Goal: Task Accomplishment & Management: Complete application form

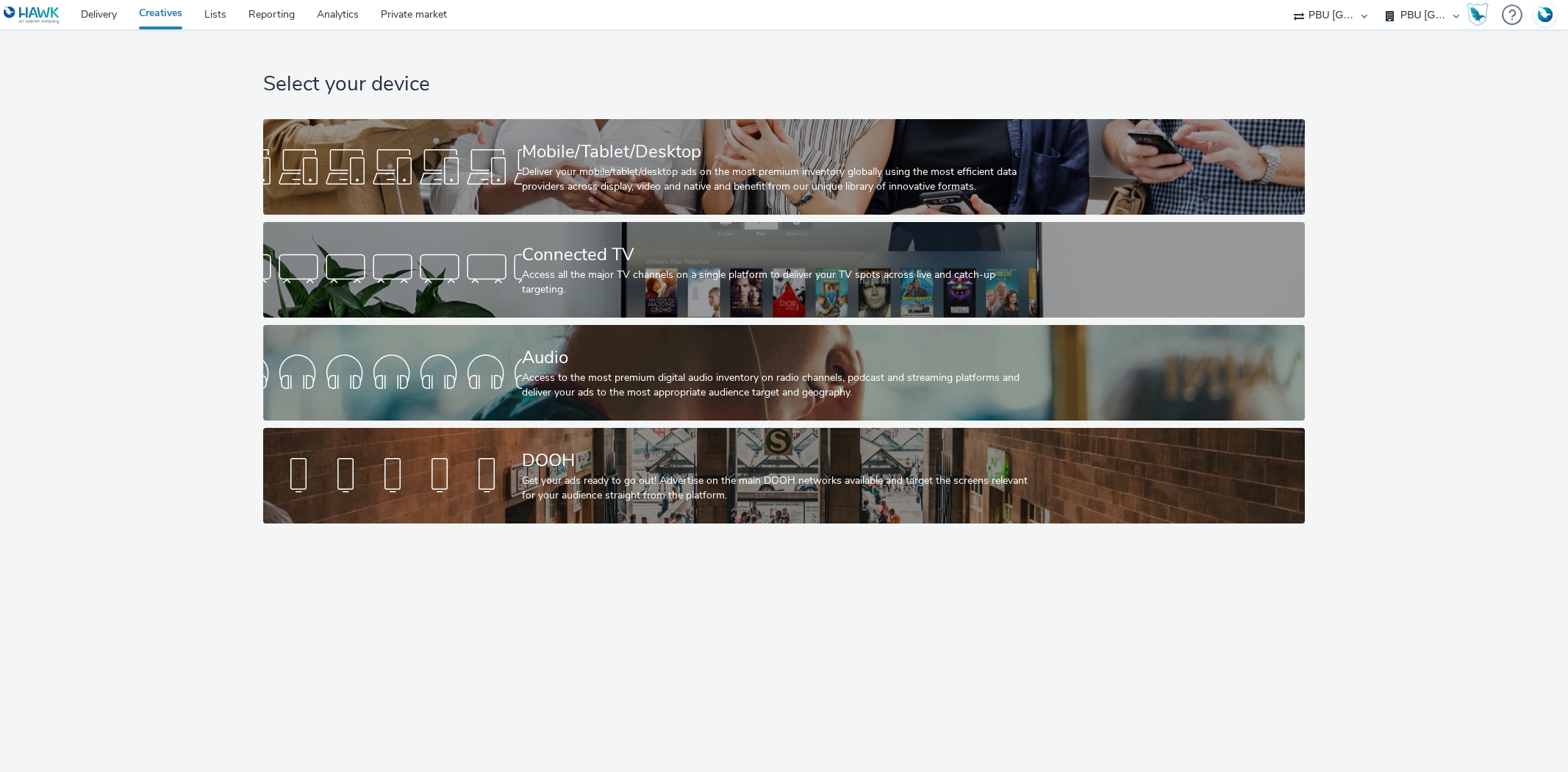
select select "38ed0f18-cbca-4106-be45-330e11e5f0af"
select select "f42c2087-8482-4af0-9099-e05519206007"
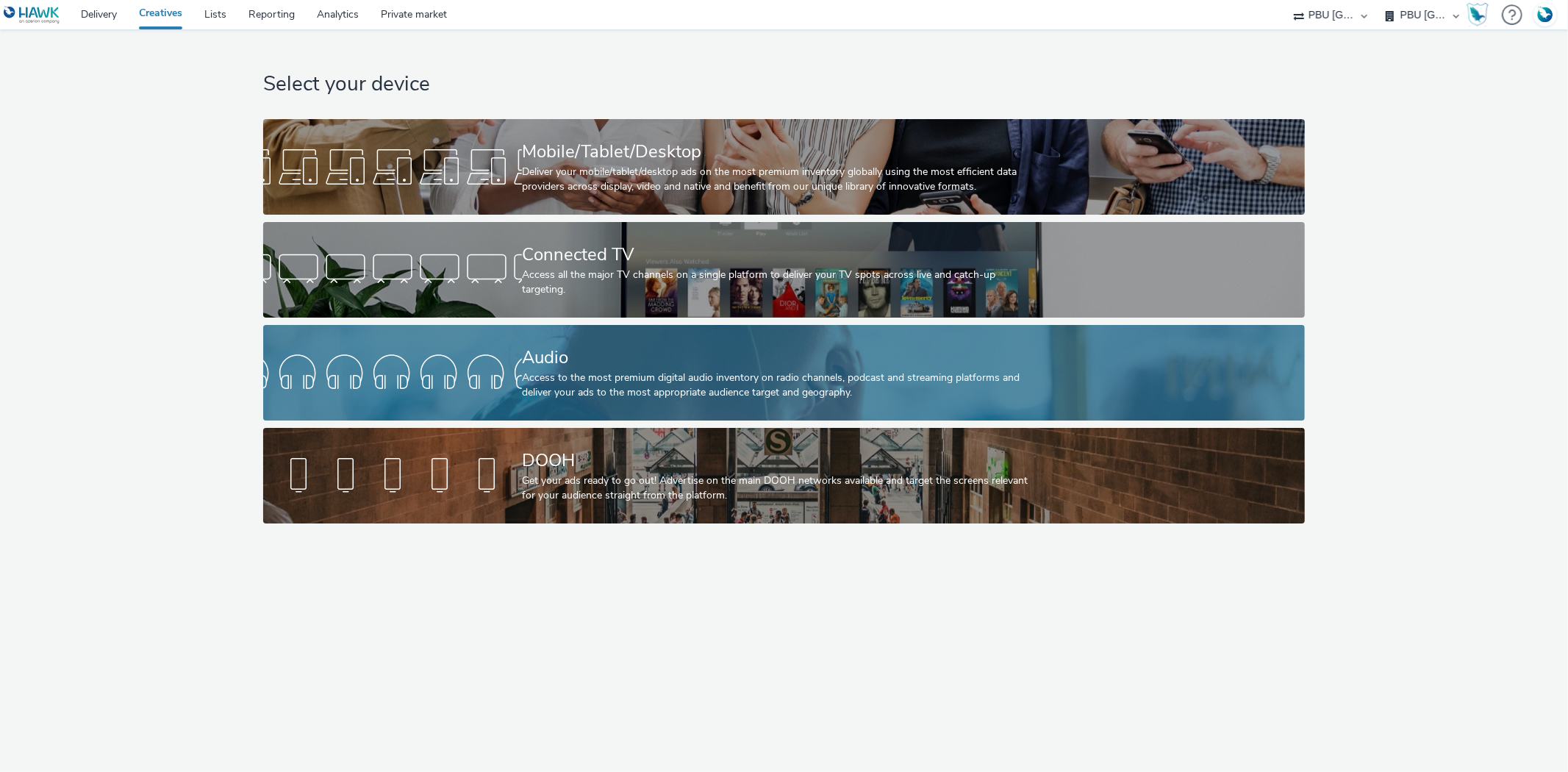
click at [476, 363] on div at bounding box center [393, 373] width 259 height 47
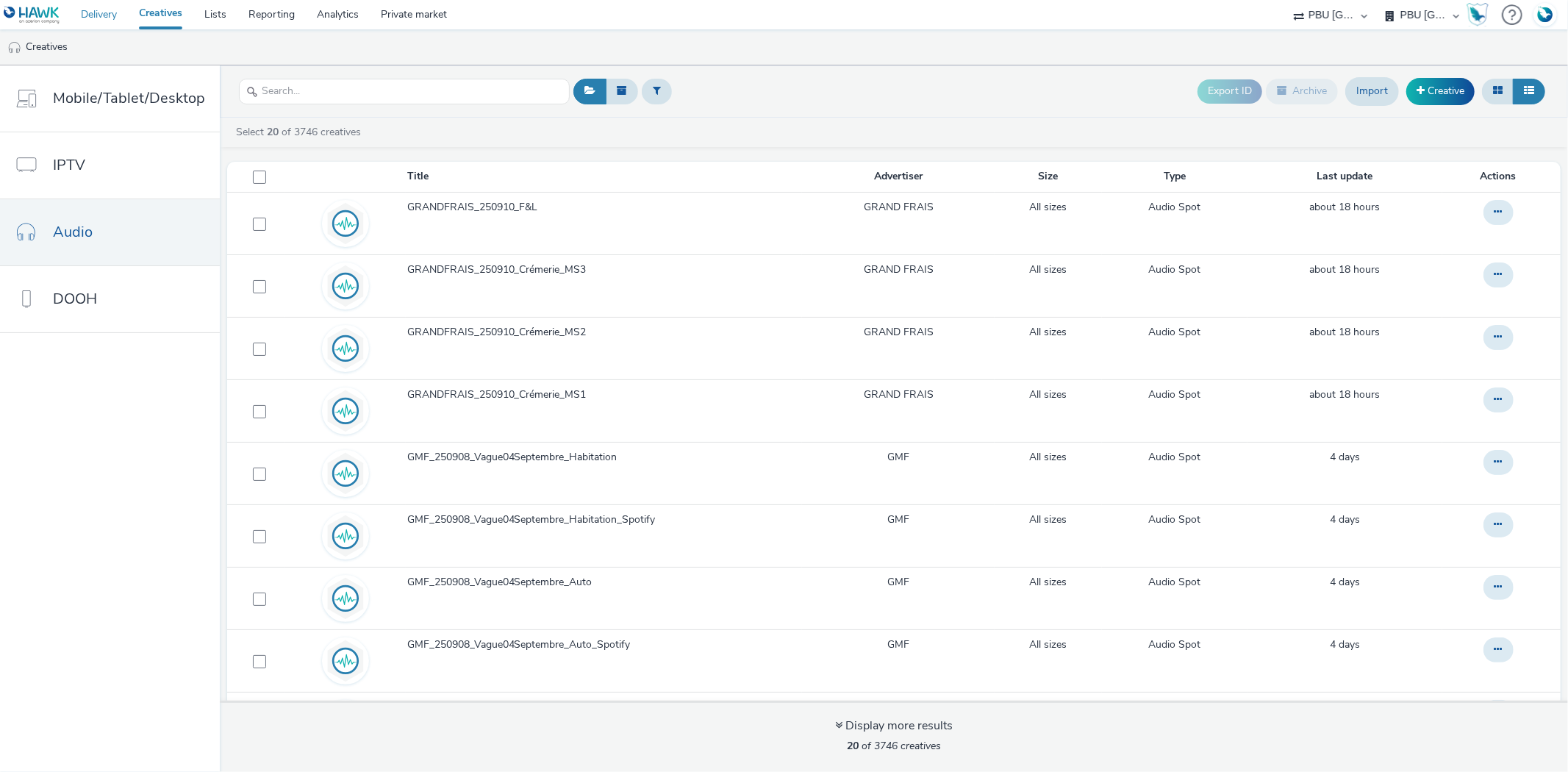
click at [100, 13] on link "Delivery" at bounding box center [99, 15] width 58 height 30
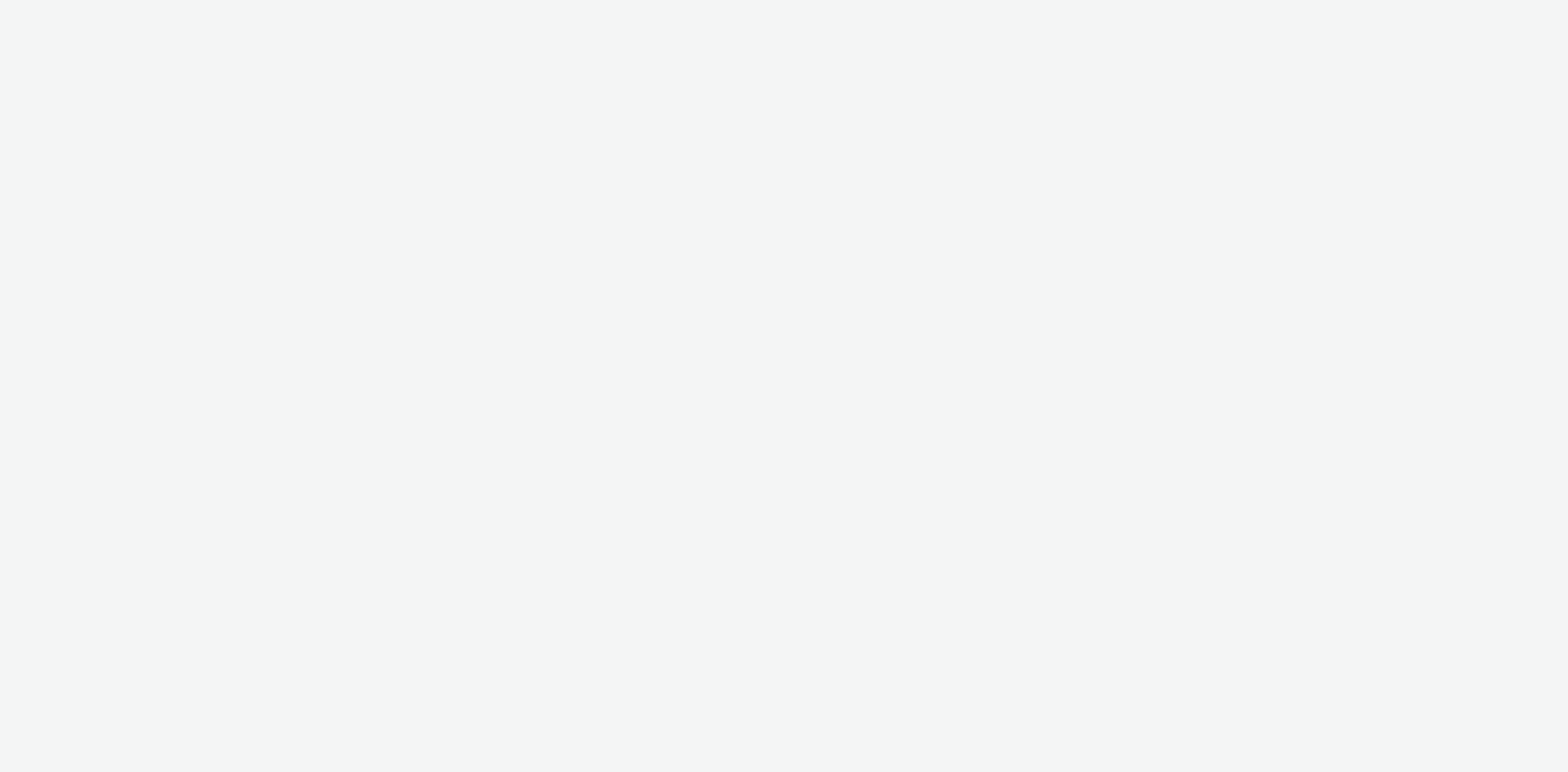
select select "38ed0f18-cbca-4106-be45-330e11e5f0af"
select select "f42c2087-8482-4af0-9099-e05519206007"
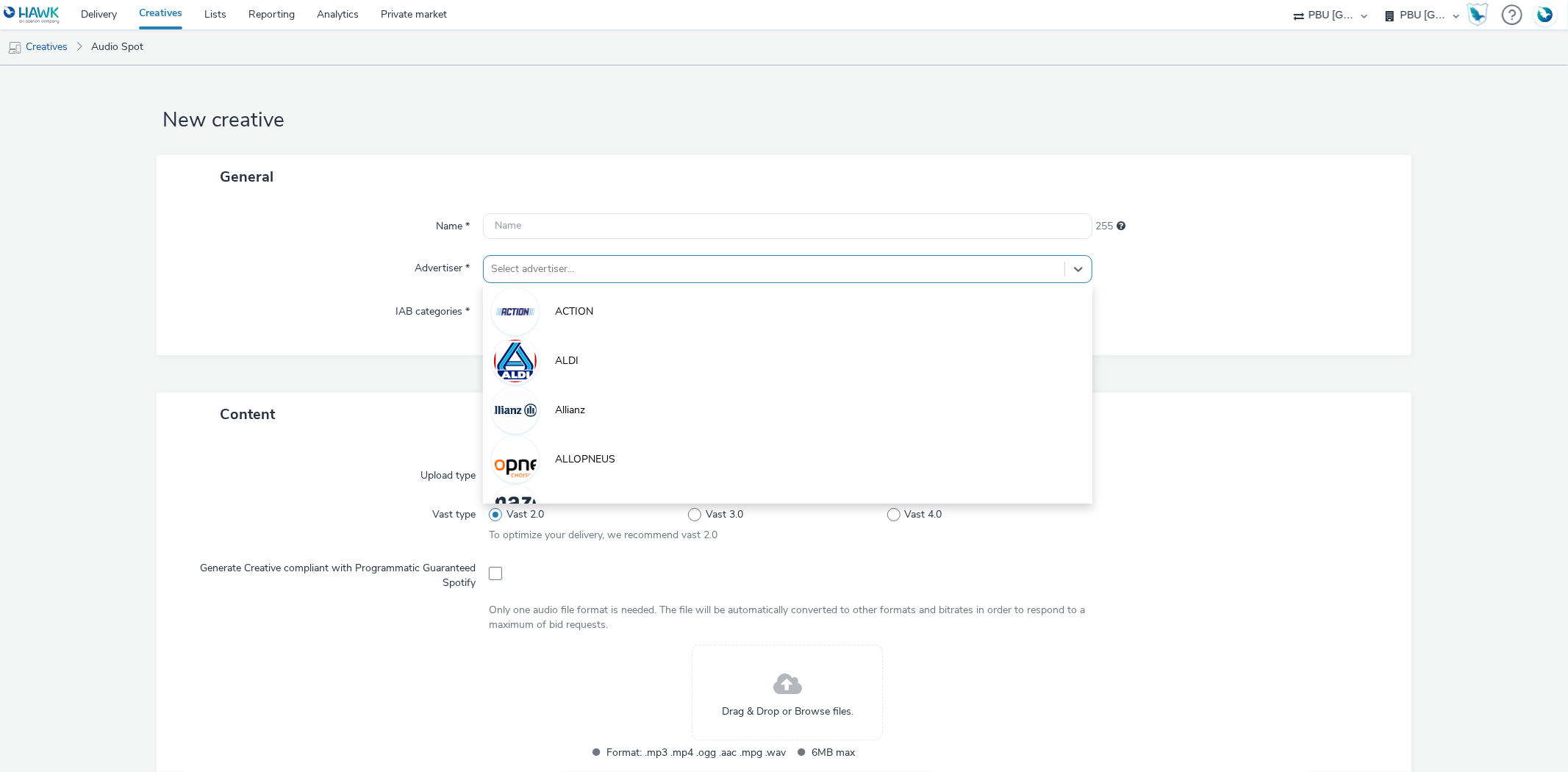
click at [553, 266] on div at bounding box center [774, 269] width 565 height 18
paste input "frai"
type input "frai"
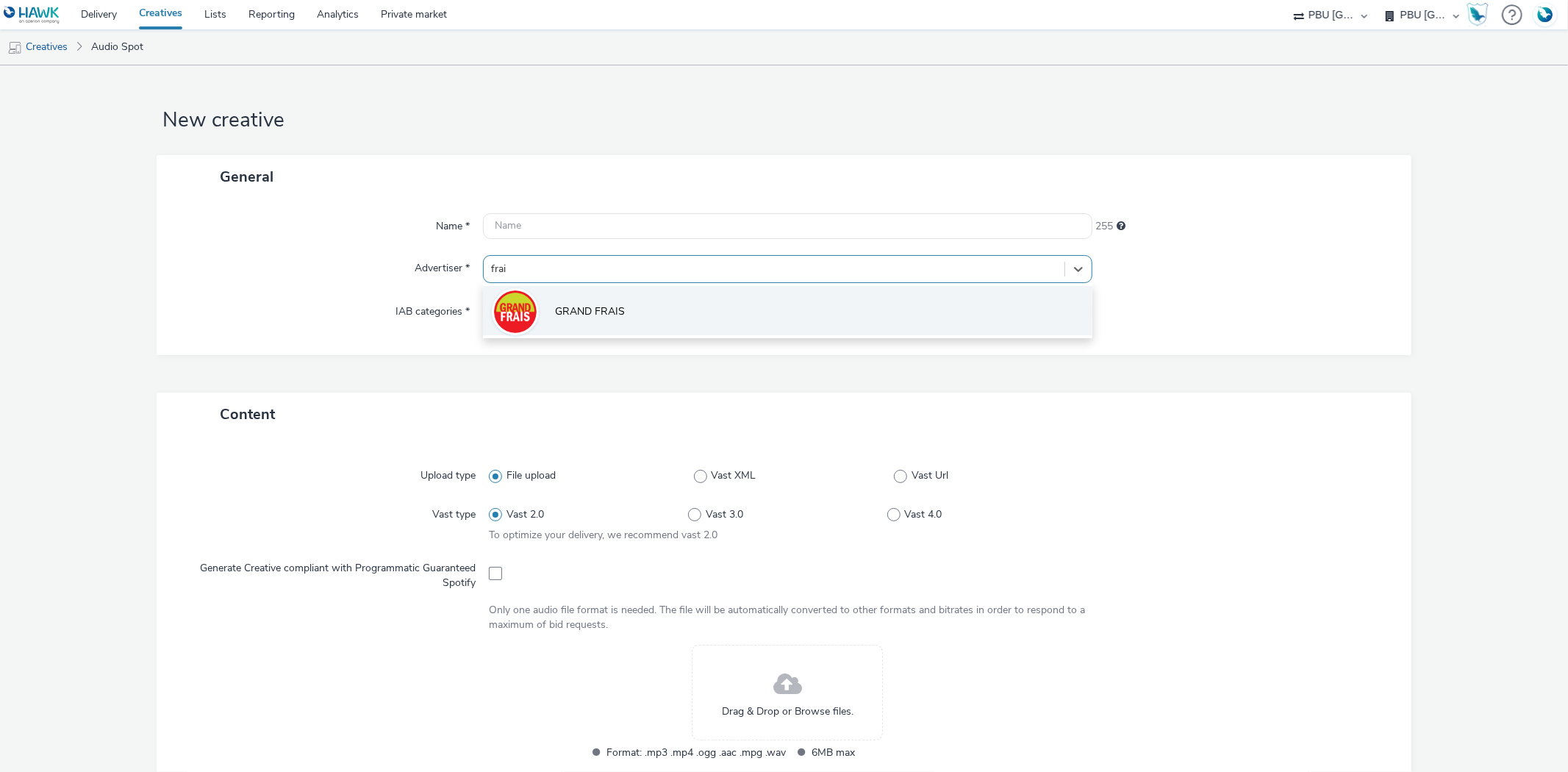
click at [555, 305] on span "GRAND FRAIS" at bounding box center [590, 312] width 70 height 15
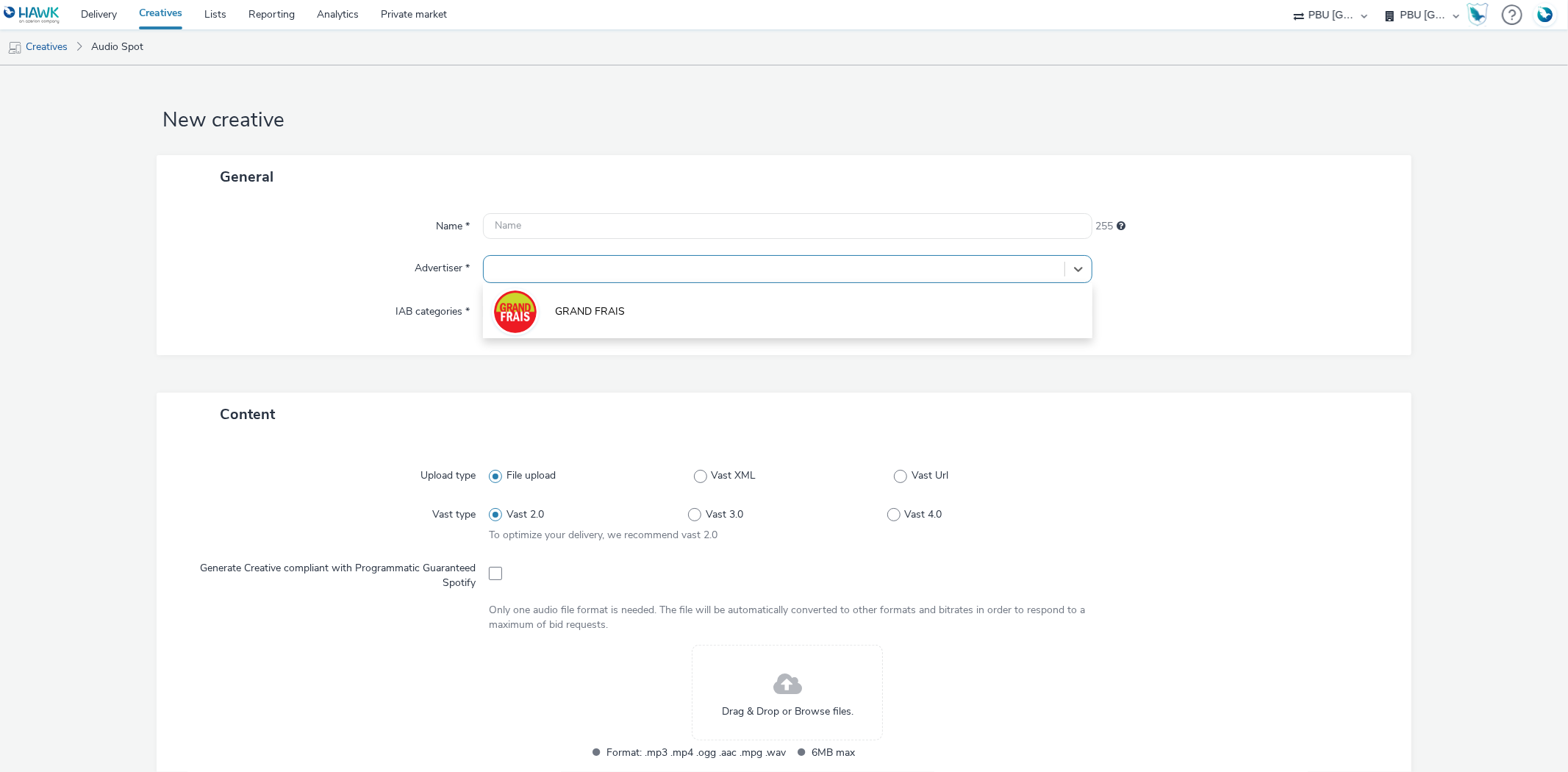
type input "[URL][DOMAIN_NAME]"
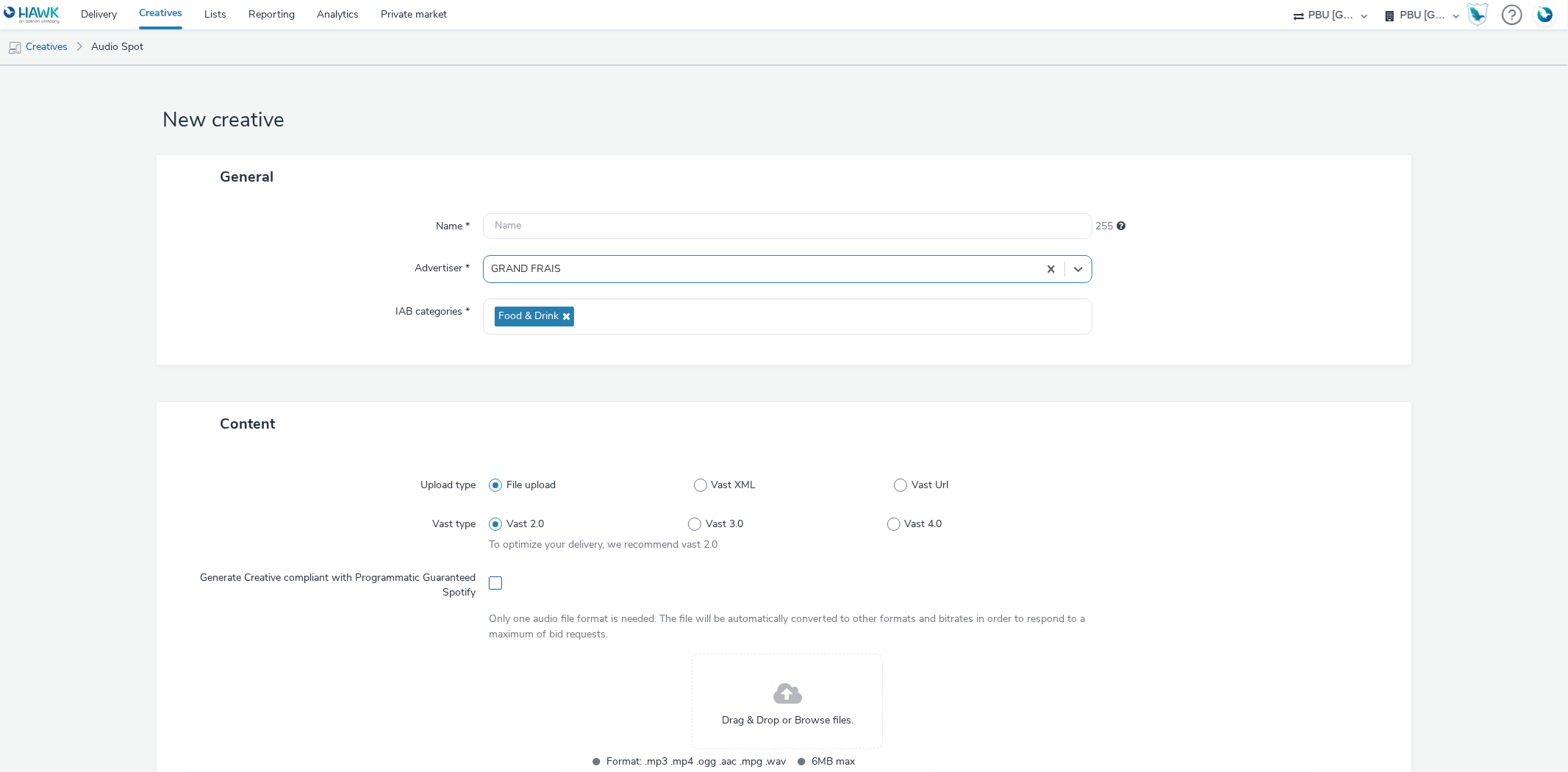
click at [495, 583] on span at bounding box center [495, 583] width 13 height 13
checkbox input "true"
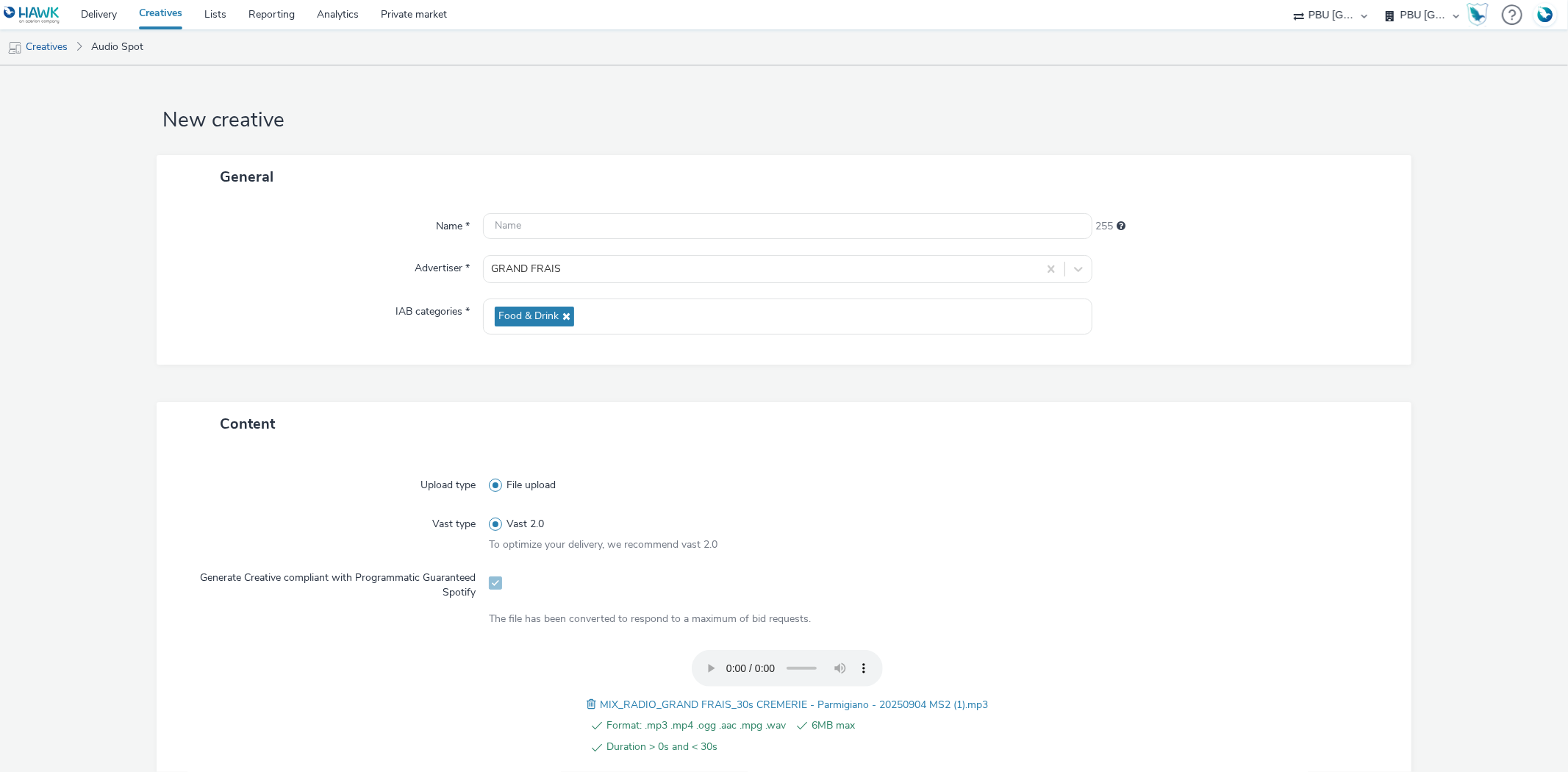
click at [637, 704] on span "MIX_RADIO_GRAND FRAIS_30s CREMERIE - Parmigiano - 20250904 MS2 (1).mp3" at bounding box center [794, 705] width 388 height 14
copy span "MIX_RADIO_GRAND FRAIS_30s CREMERIE - Parmigiano - 20250904 MS2 (1).mp3"
click at [579, 229] on input "text" at bounding box center [787, 226] width 609 height 26
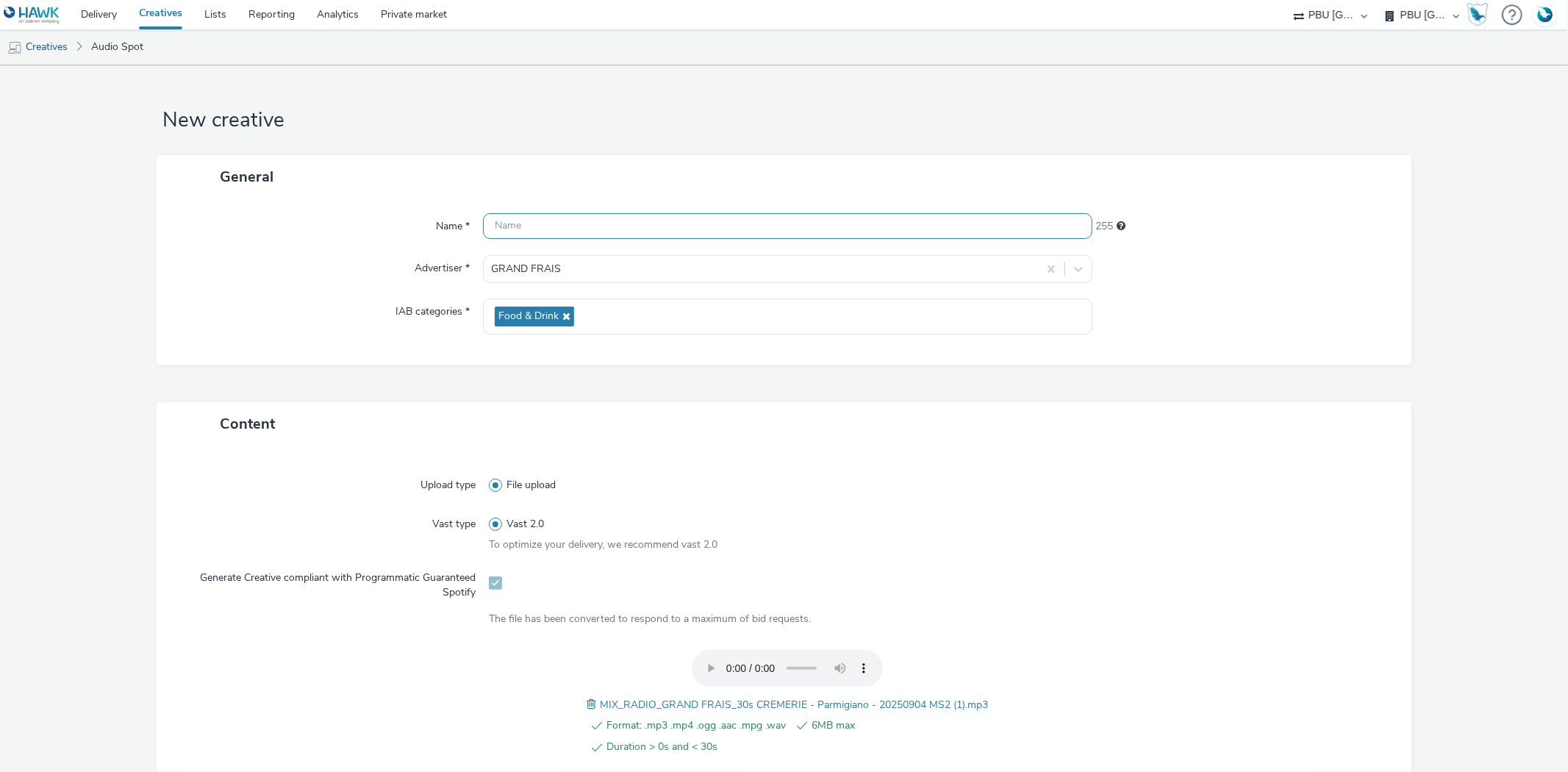
paste input "MIX_RADIO_GRAND FRAIS_30s CREMERIE - Parmigiano - 20250904 MS2 (1).mp3"
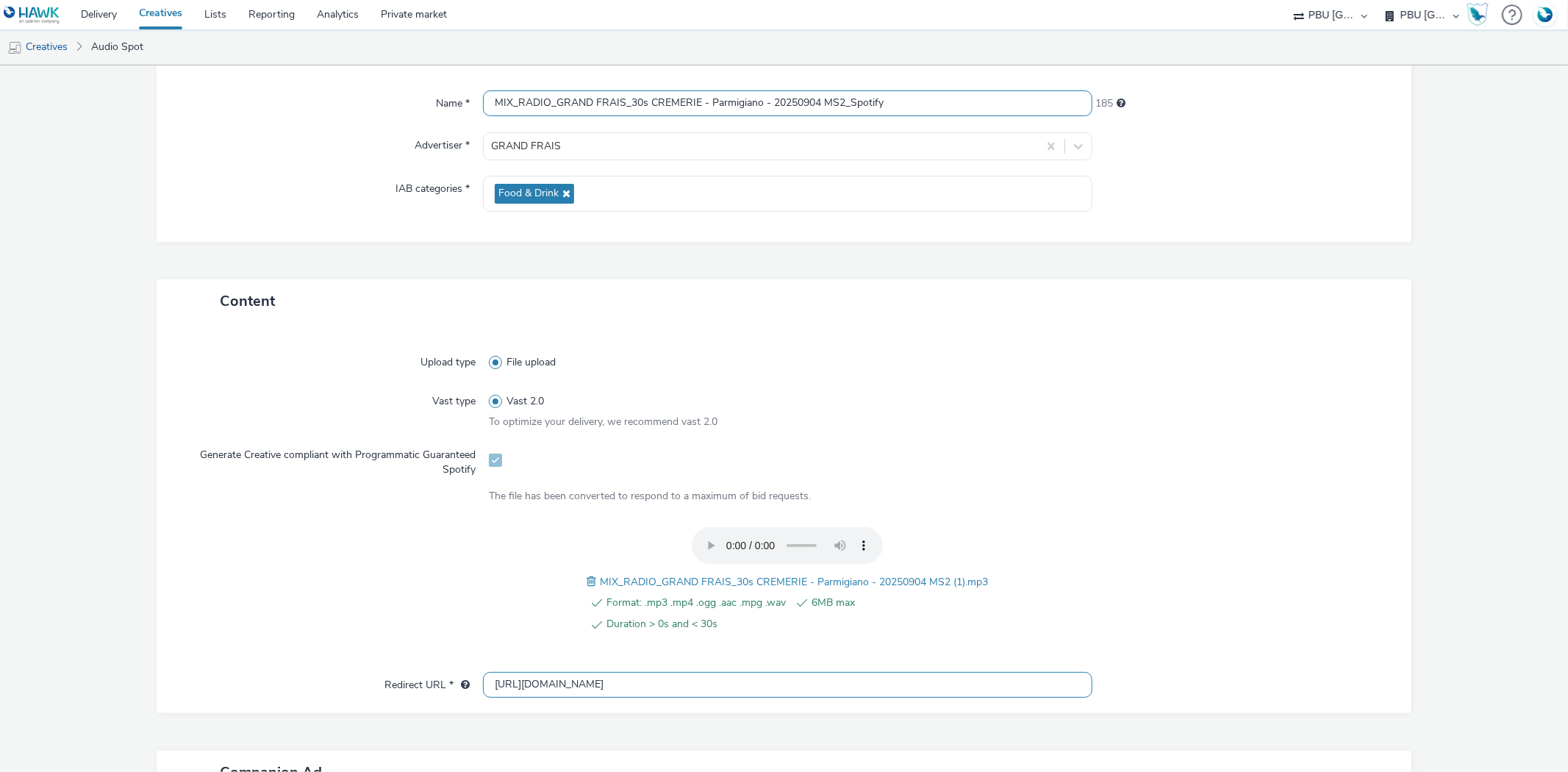
scroll to position [326, 0]
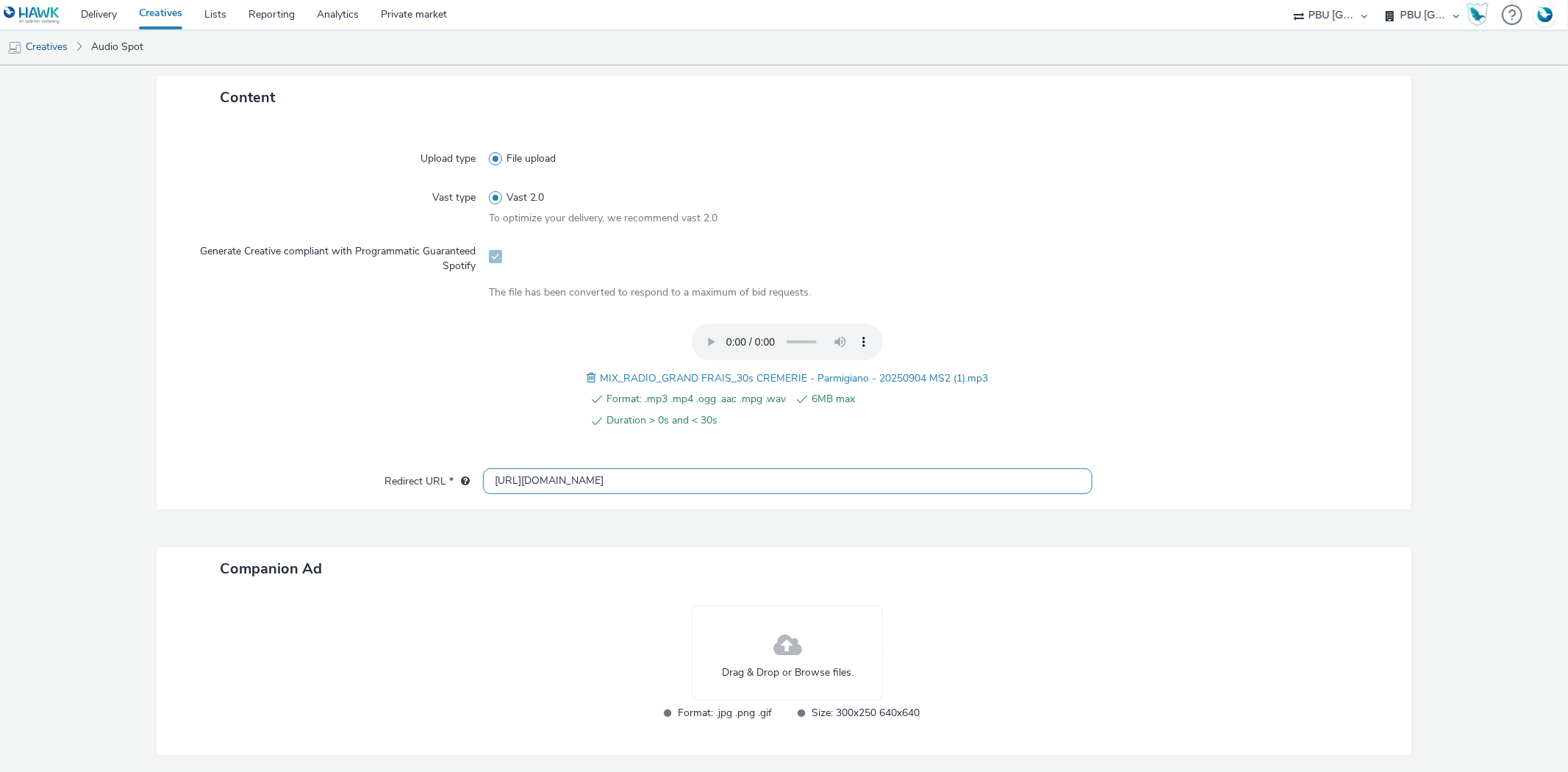
type input "MIX_RADIO_GRAND FRAIS_30s CREMERIE - Parmigiano - 20250904 MS2_Spotify"
click at [513, 476] on input "[URL][DOMAIN_NAME]" at bounding box center [787, 481] width 609 height 26
click at [510, 480] on input "[URL][DOMAIN_NAME]" at bounding box center [787, 481] width 609 height 26
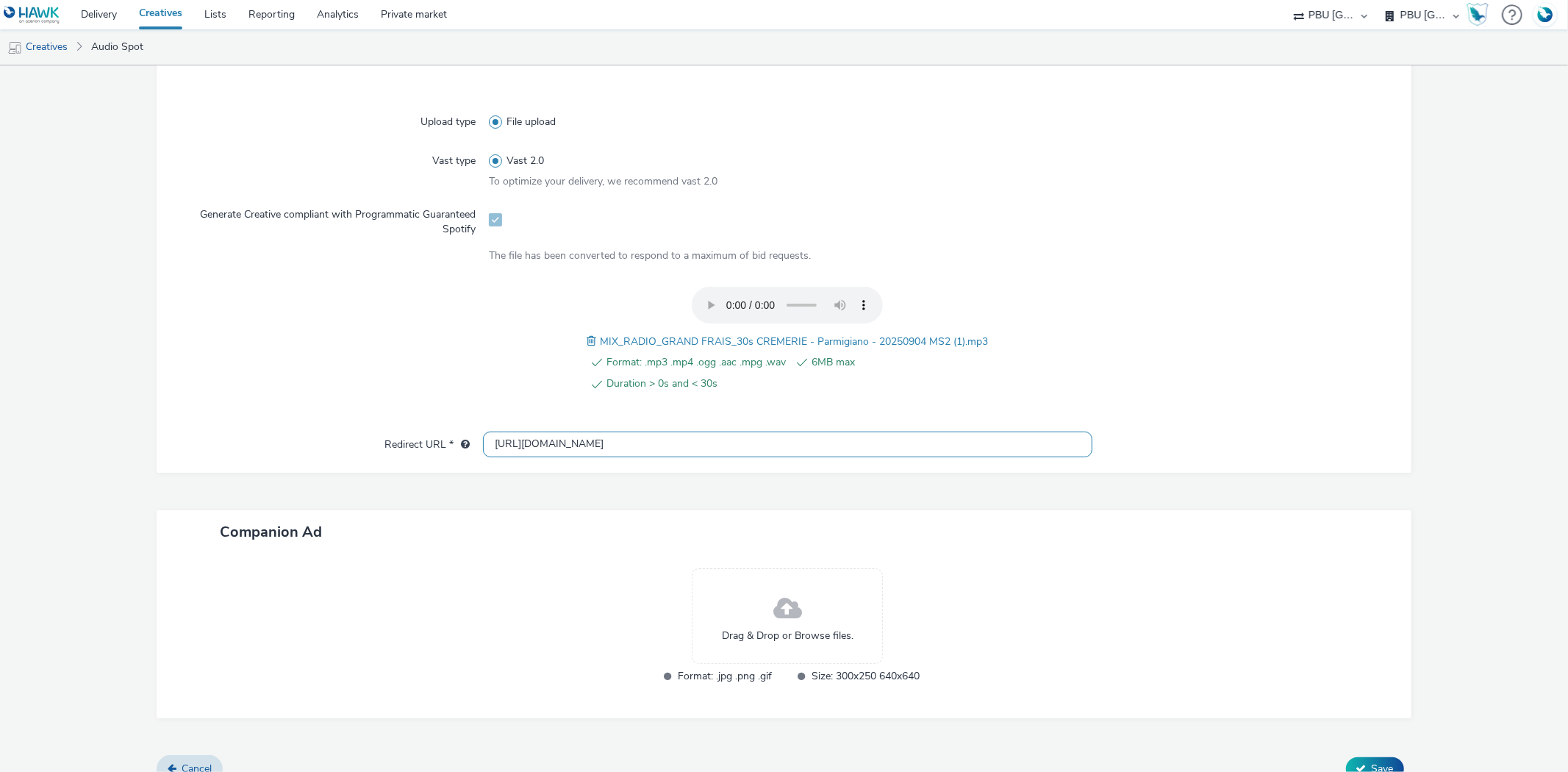
scroll to position [383, 0]
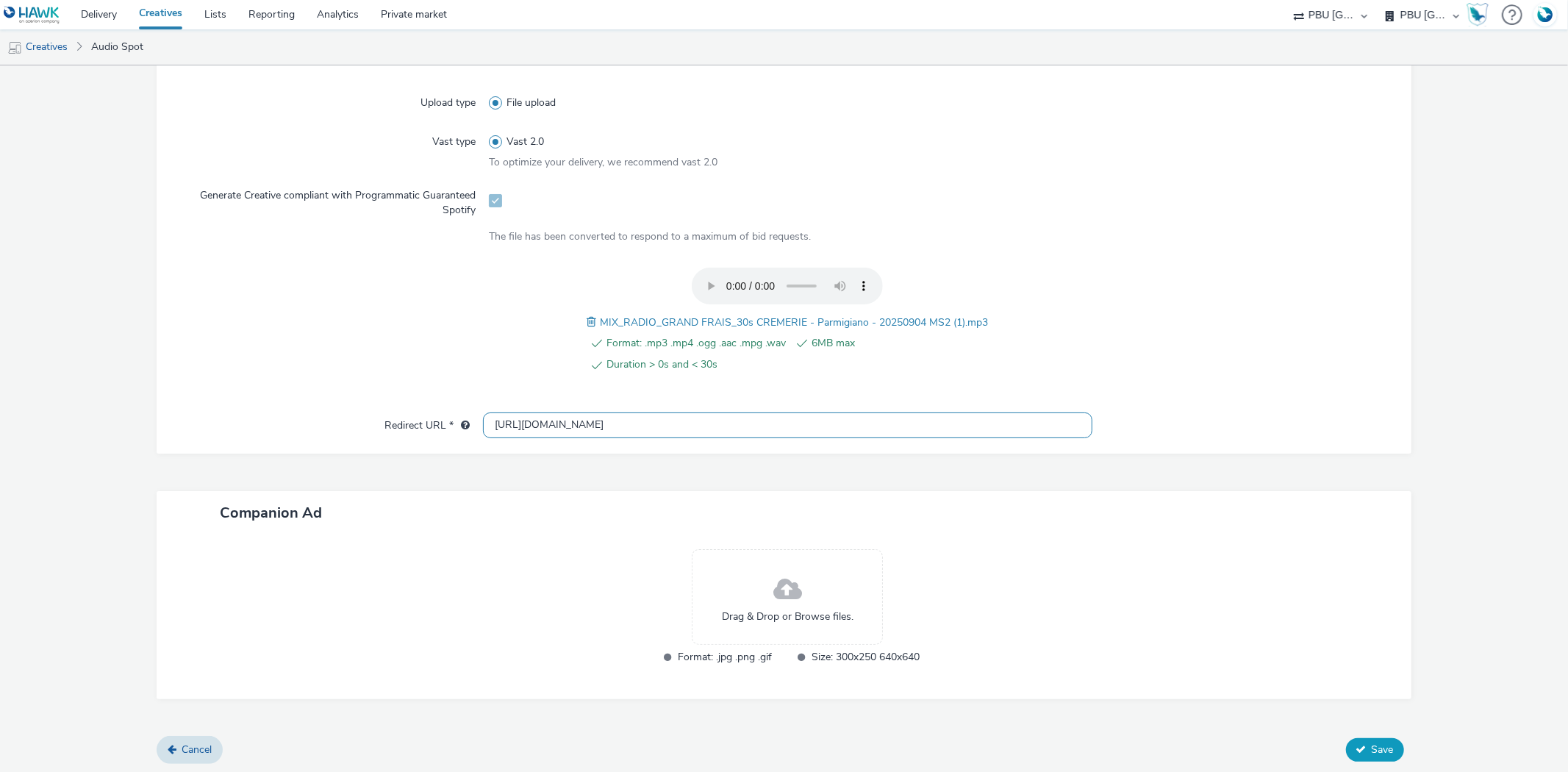
type input "[URL][DOMAIN_NAME]"
click at [1354, 753] on button "Save" at bounding box center [1376, 749] width 58 height 24
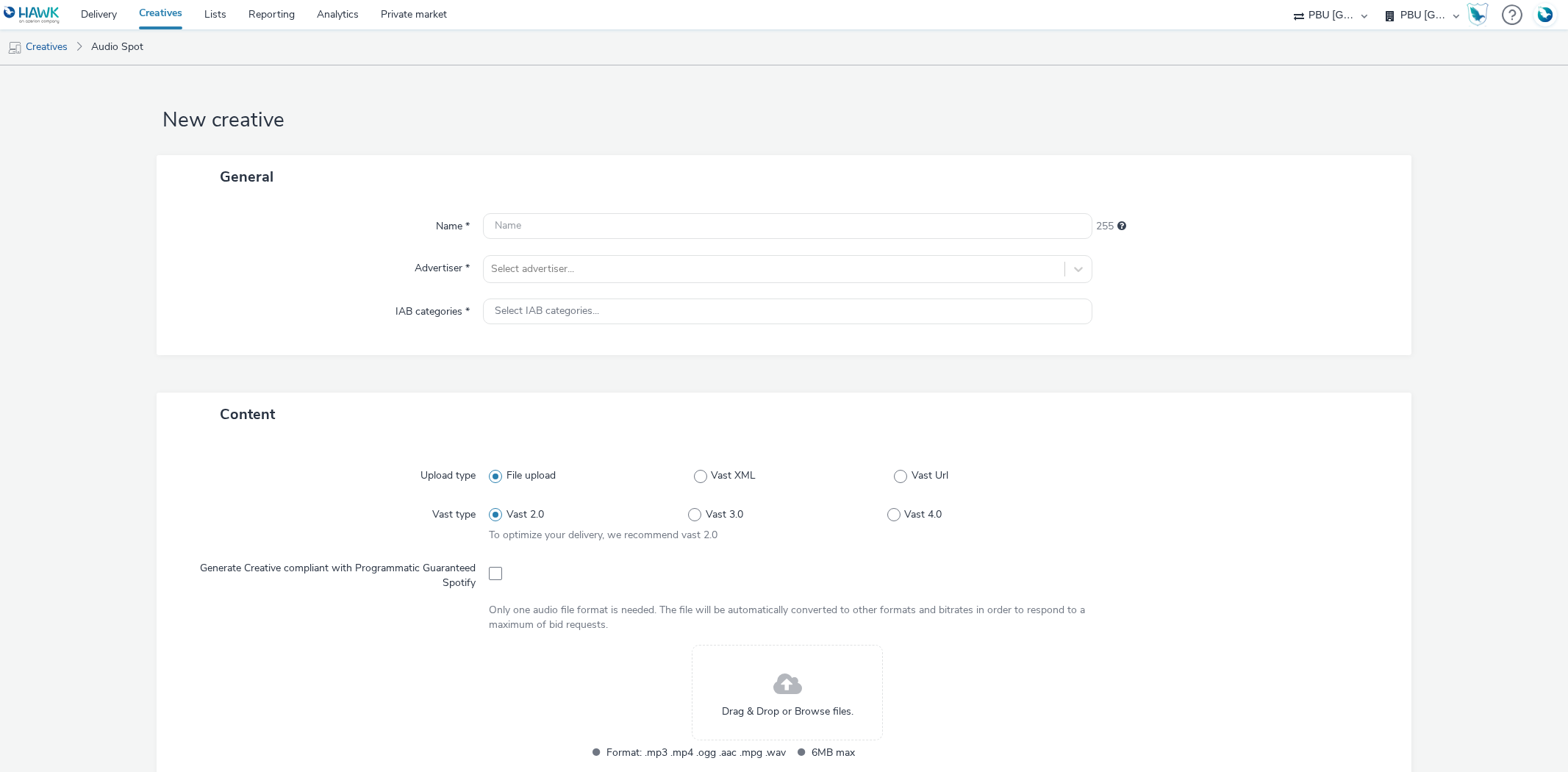
select select "38ed0f18-cbca-4106-be45-330e11e5f0af"
select select "f42c2087-8482-4af0-9099-e05519206007"
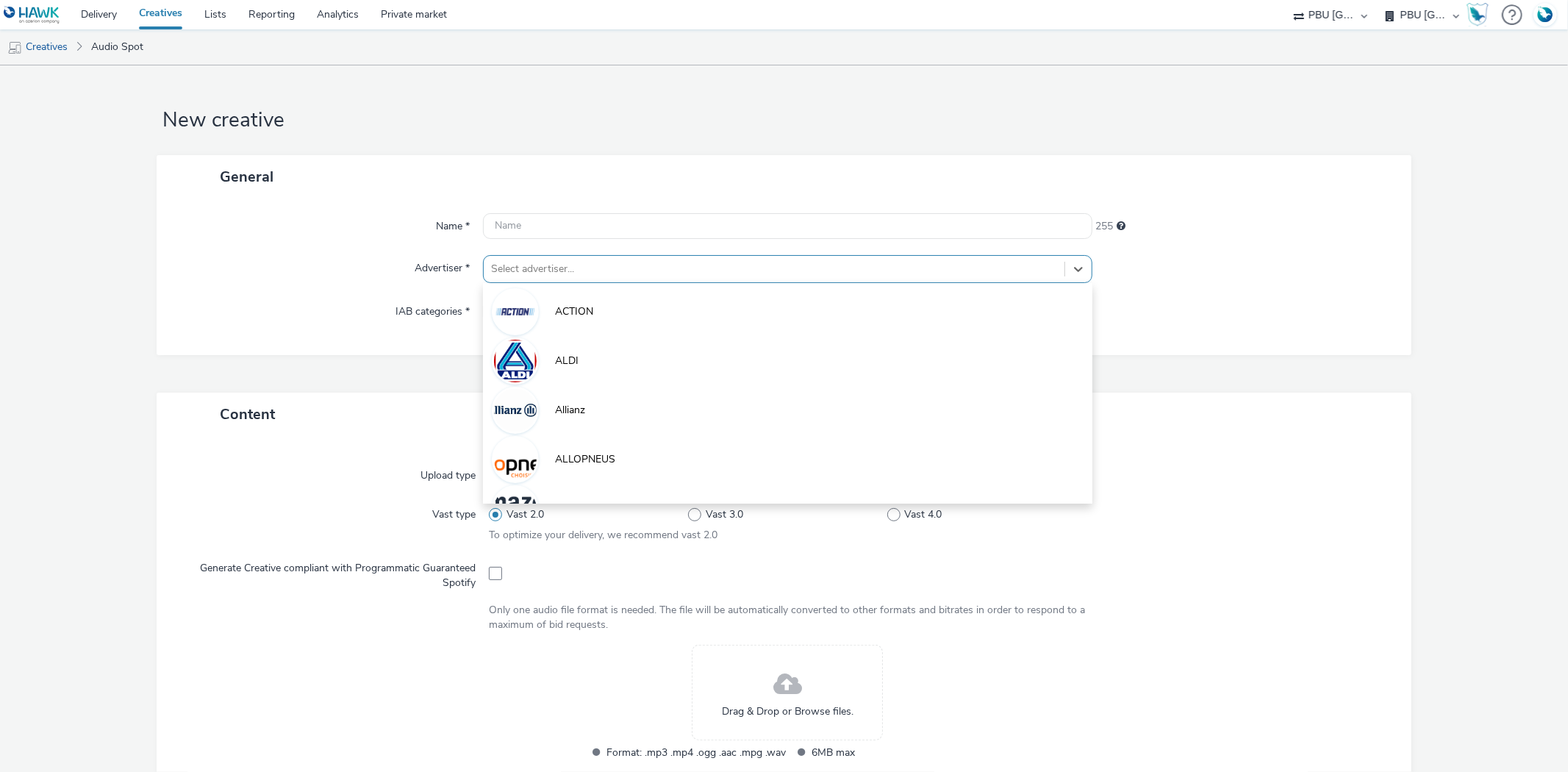
click at [553, 270] on div at bounding box center [774, 269] width 565 height 18
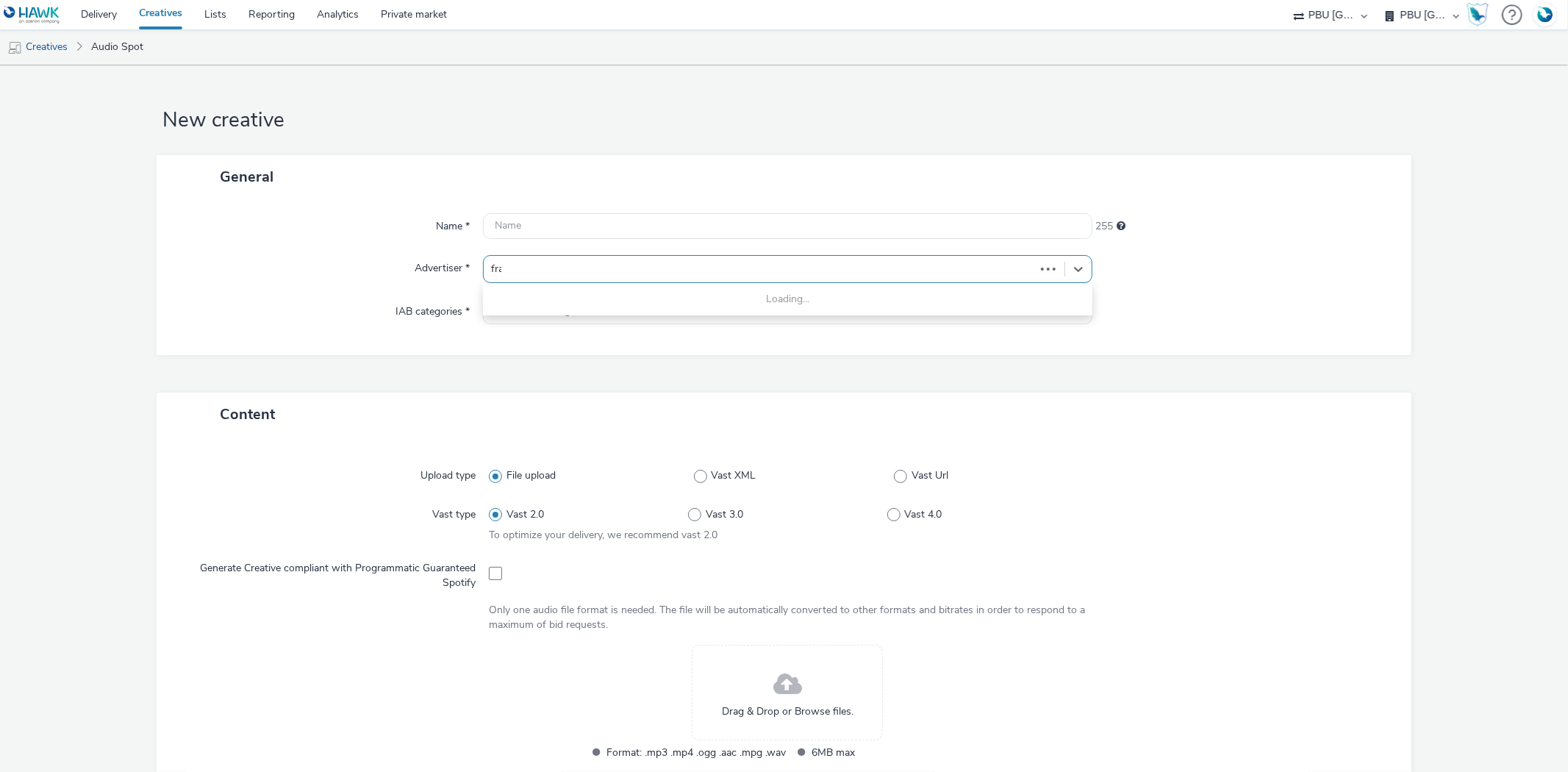
type input "frai"
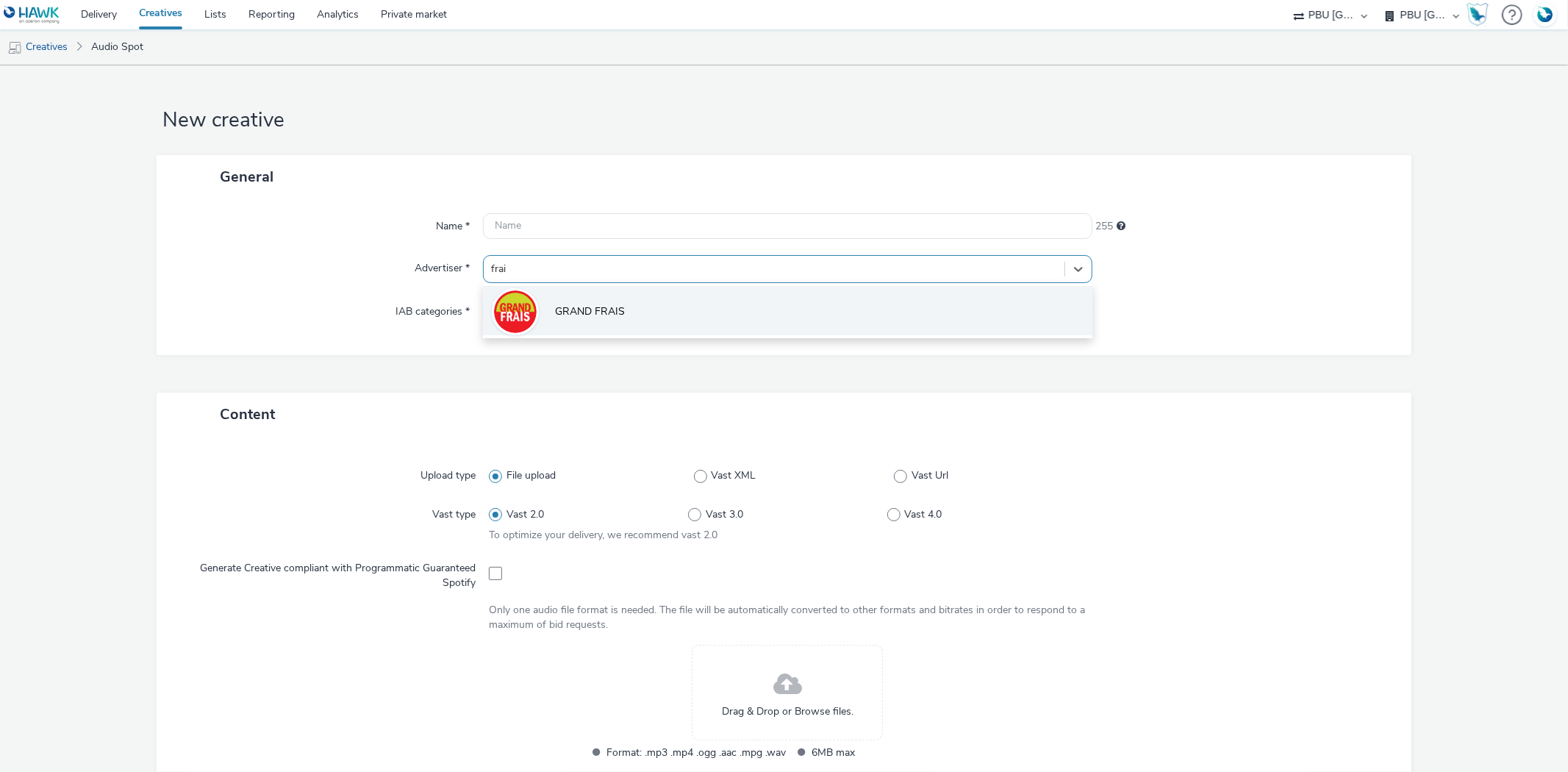
click at [555, 333] on li "GRAND FRAIS" at bounding box center [787, 310] width 609 height 49
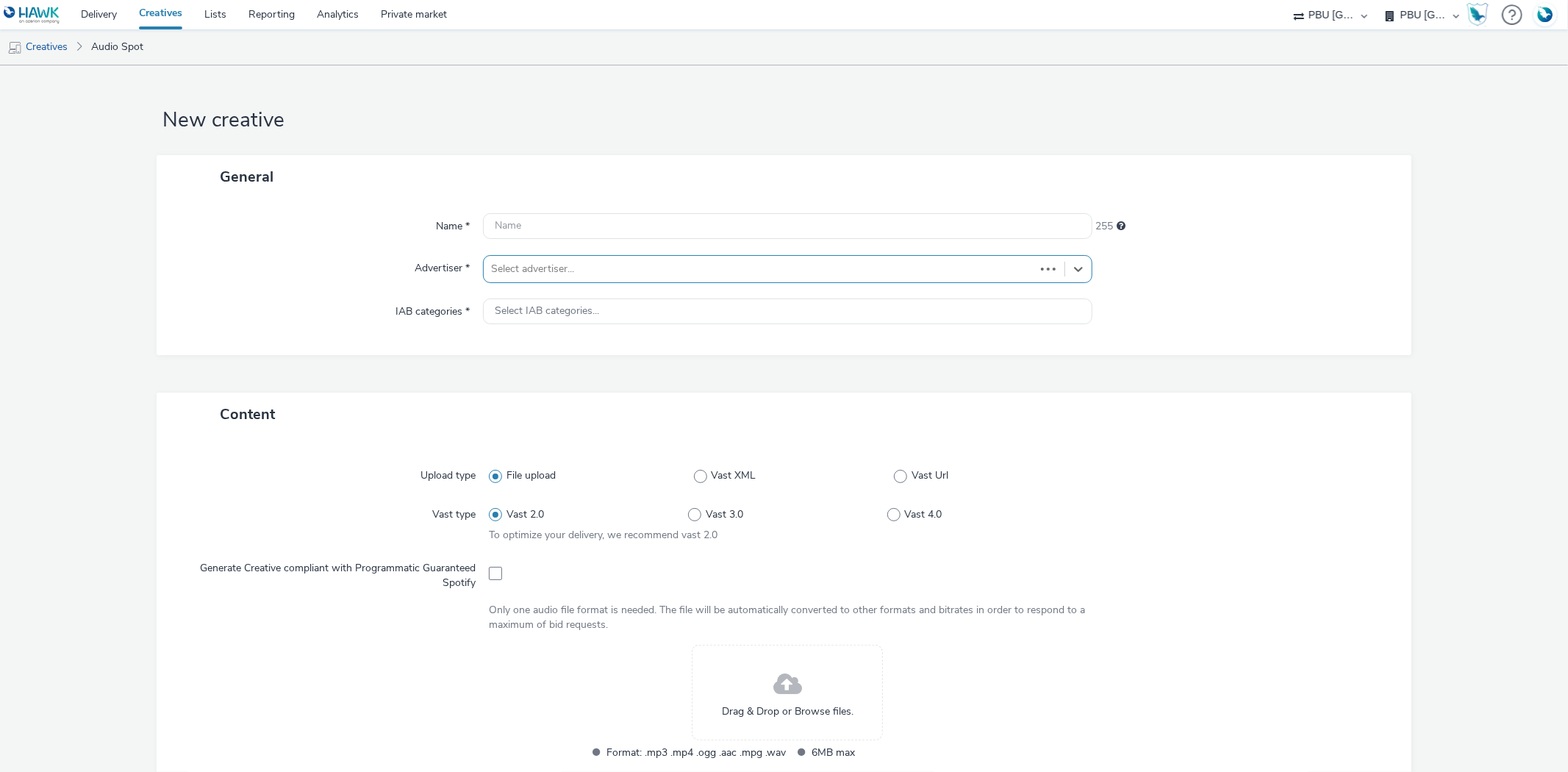
type input "http://grandfrais.com"
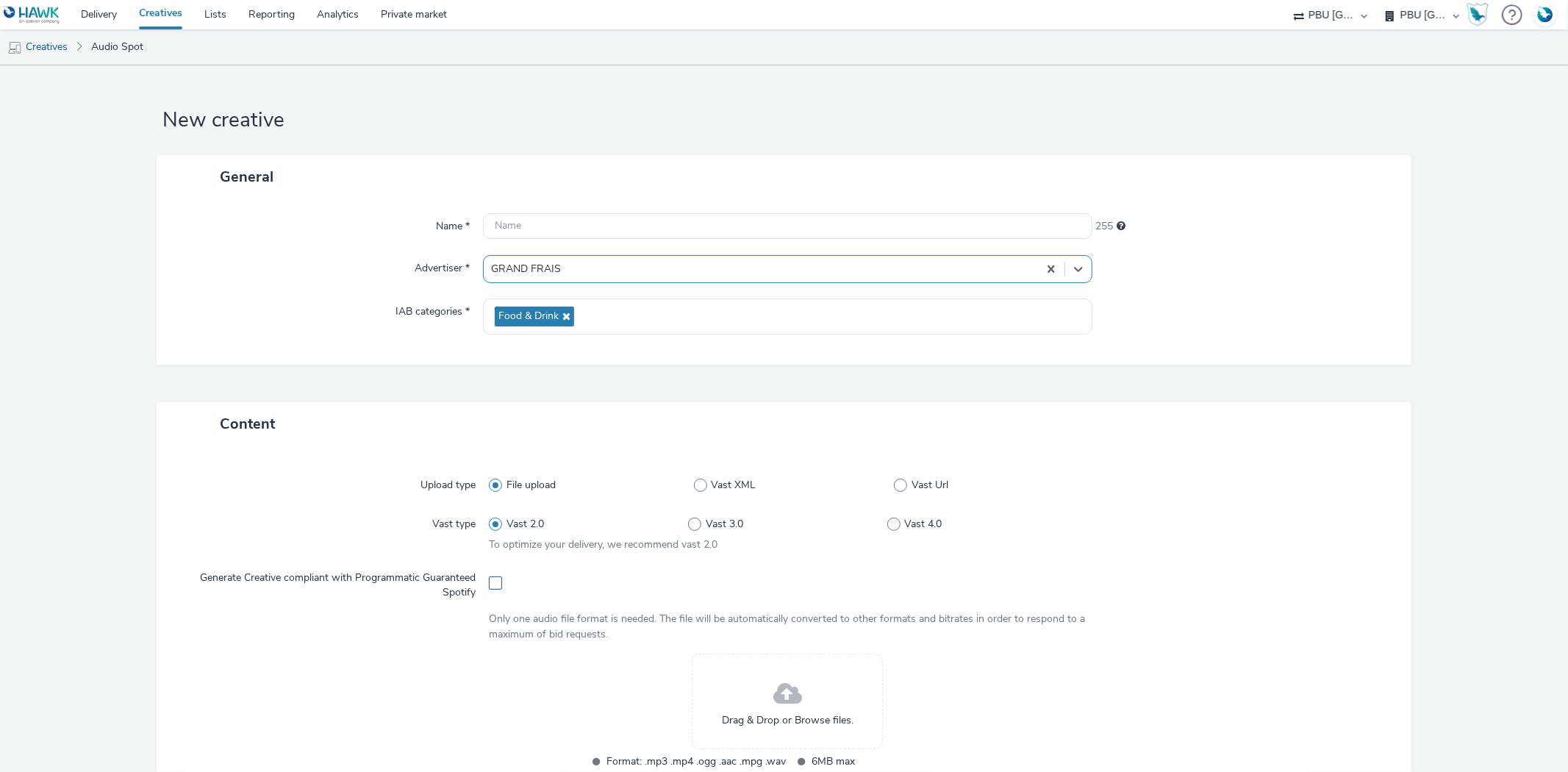
click at [491, 586] on span at bounding box center [495, 583] width 13 height 13
checkbox input "true"
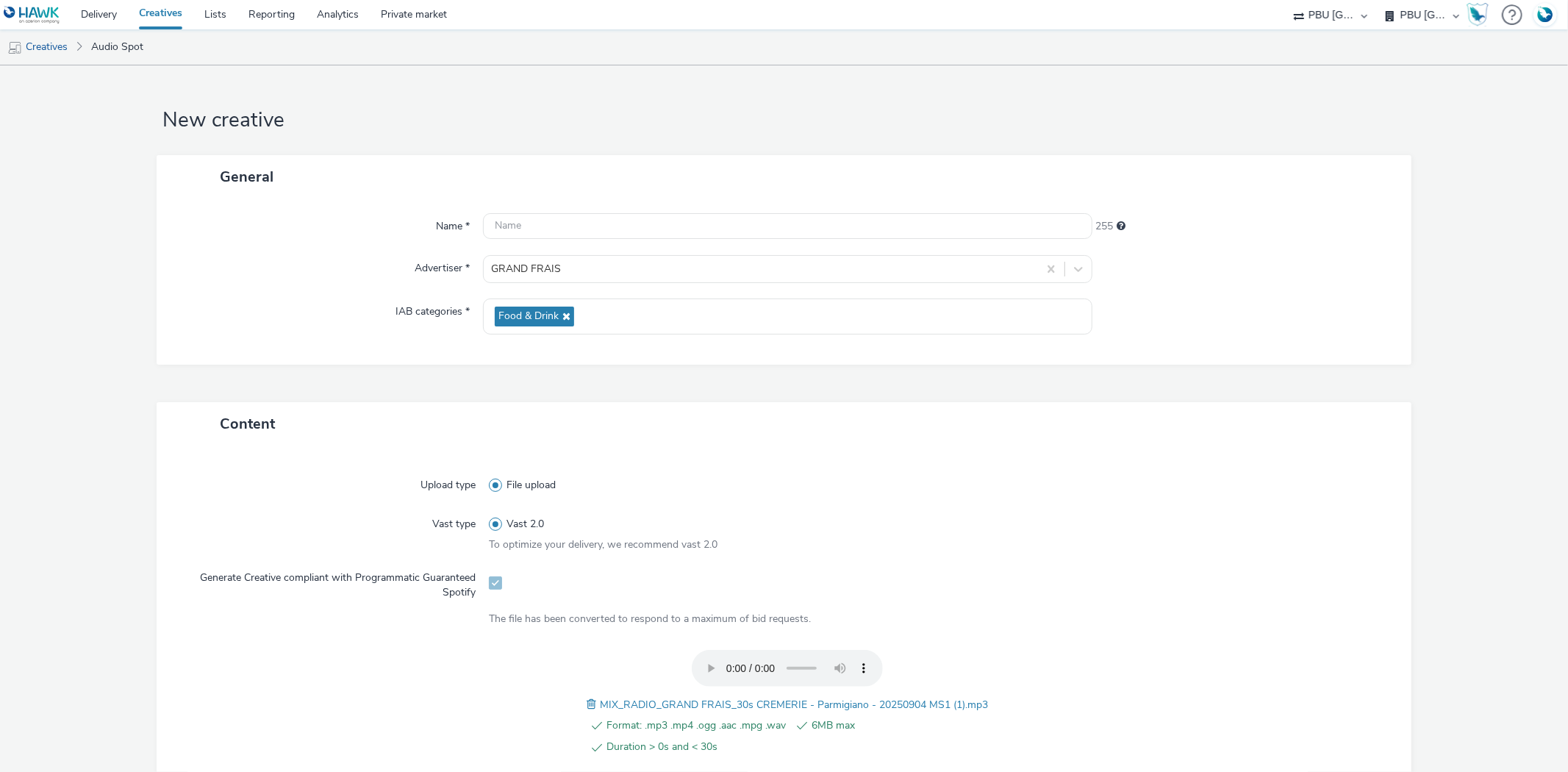
click at [747, 698] on span "MIX_RADIO_GRAND FRAIS_30s CREMERIE - Parmigiano - 20250904 MS1 (1).mp3" at bounding box center [794, 705] width 388 height 14
copy span "MIX_RADIO_GRAND FRAIS_30s CREMERIE - Parmigiano - 20250904 MS1 (1).mp3"
click at [567, 231] on input "text" at bounding box center [787, 226] width 609 height 26
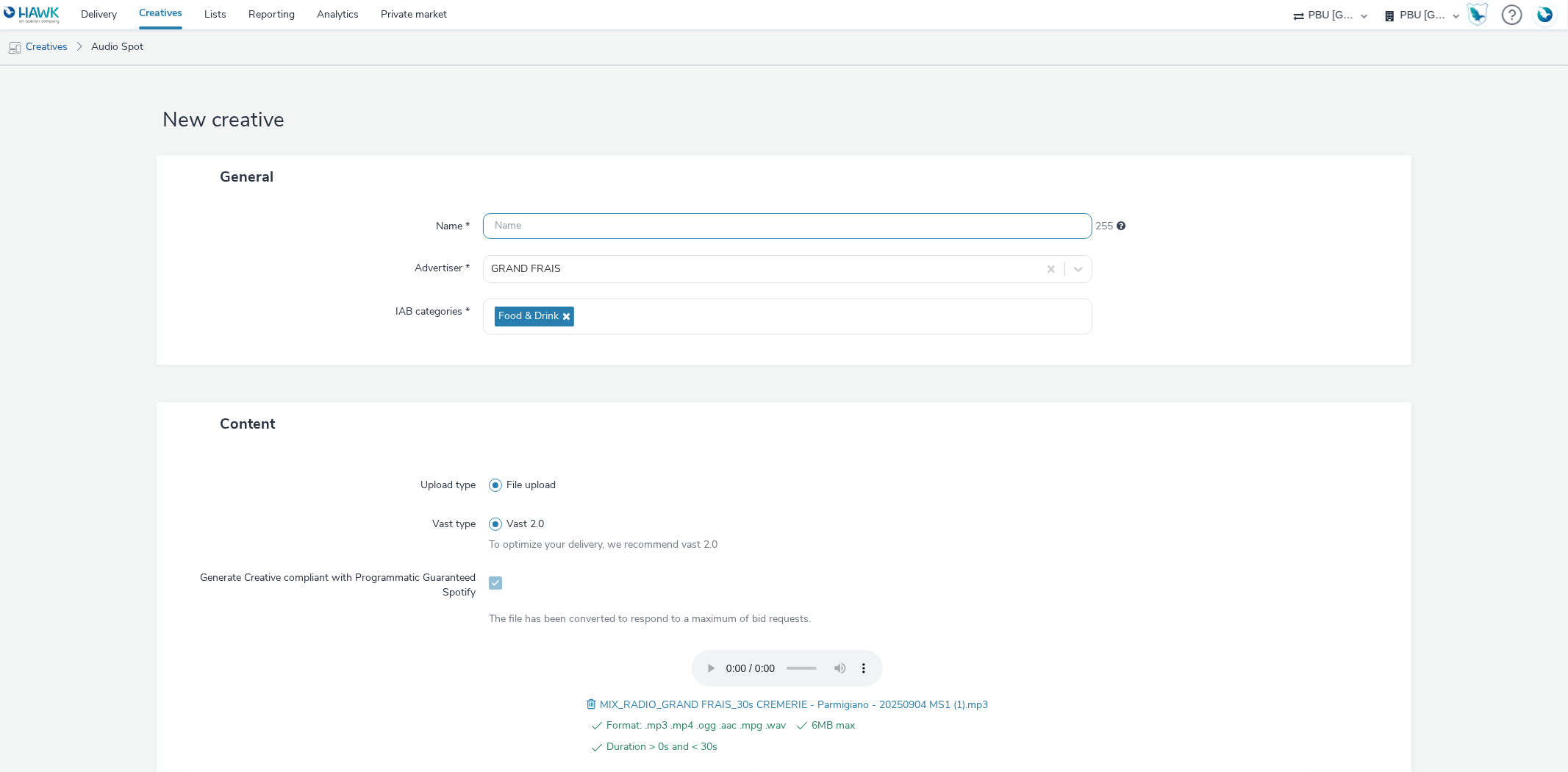
paste input "MIX_RADIO_GRAND FRAIS_30s CREMERIE - Parmigiano - 20250904 MS1 (1).mp3"
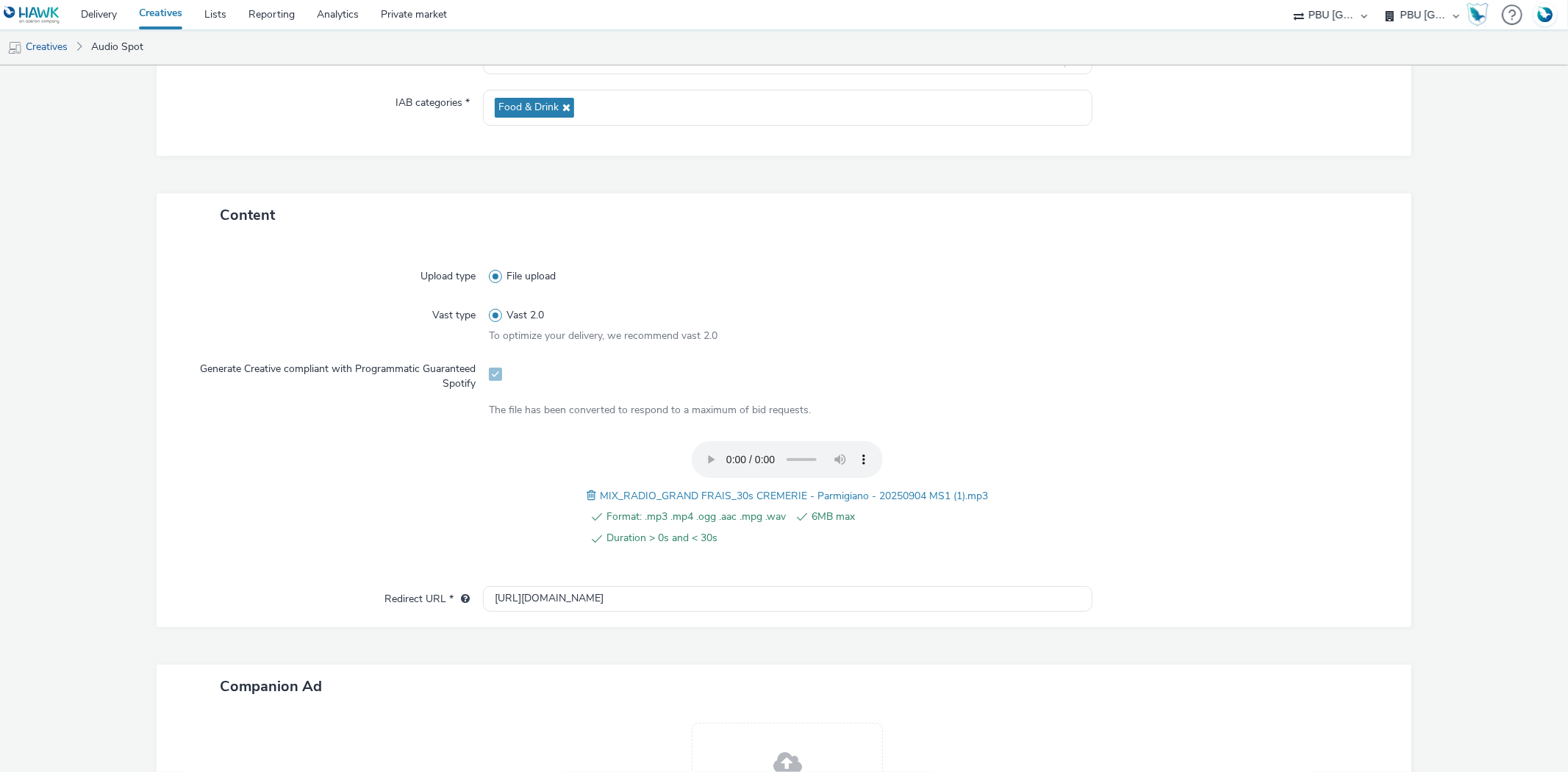
scroll to position [383, 0]
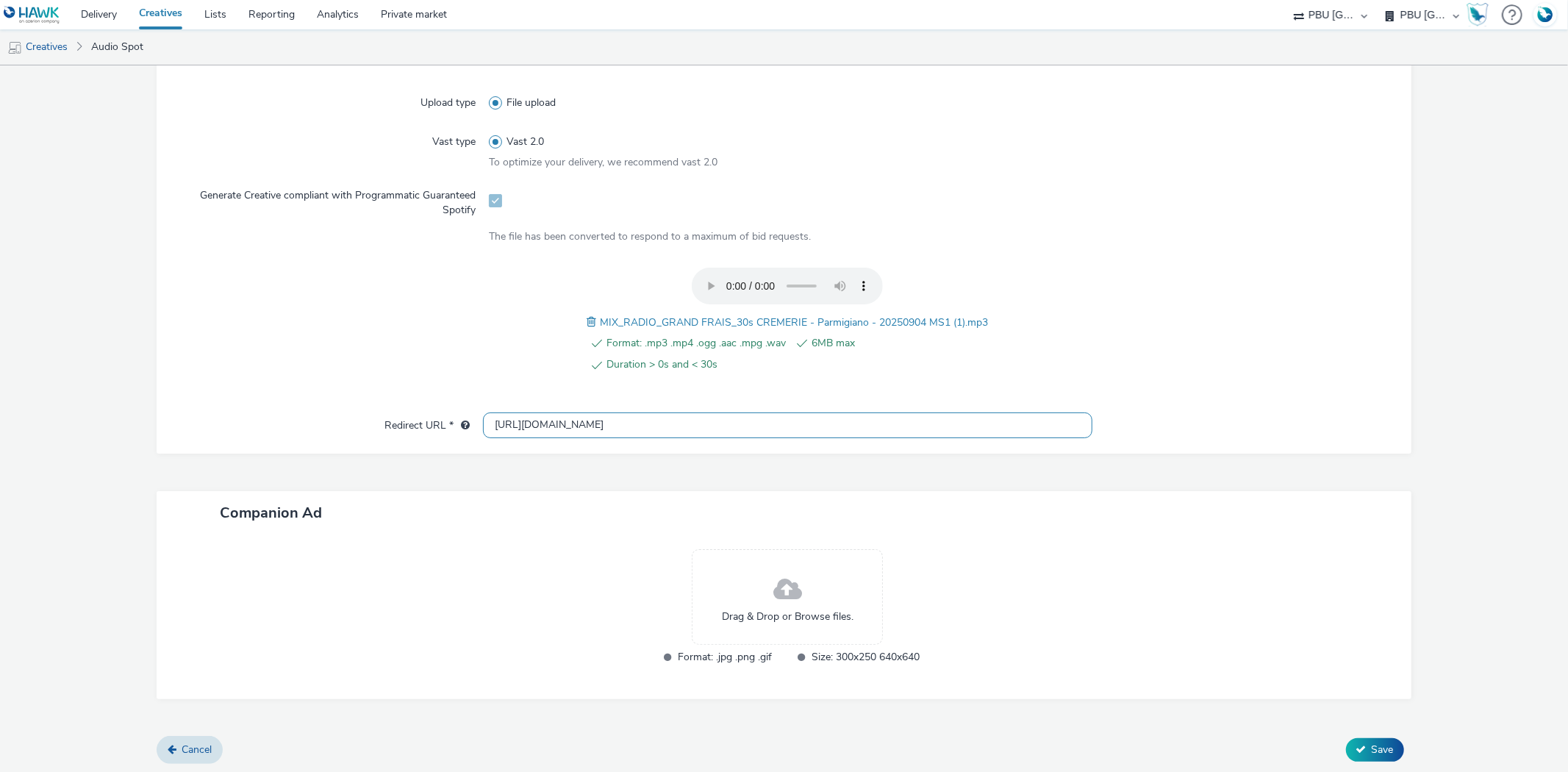
type input "MIX_RADIO_GRAND FRAIS_30s CREMERIE - Parmigiano - 20250904 MS1_Spotify"
click at [509, 422] on input "http://grandfrais.com" at bounding box center [787, 425] width 609 height 26
type input "https://grandfrais.com"
click at [1372, 744] on span "Save" at bounding box center [1382, 749] width 22 height 14
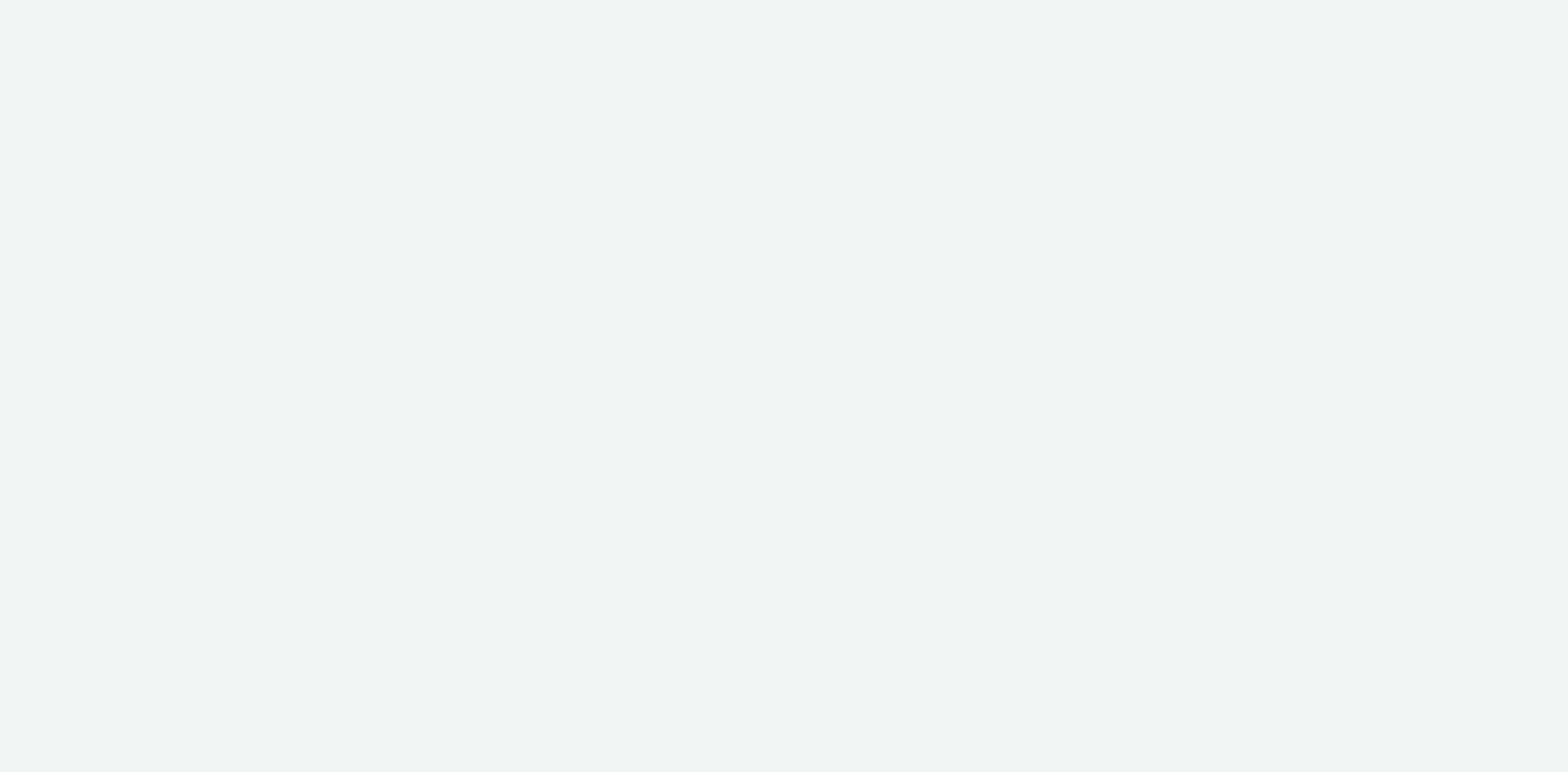
select select "38ed0f18-cbca-4106-be45-330e11e5f0af"
select select "f42c2087-8482-4af0-9099-e05519206007"
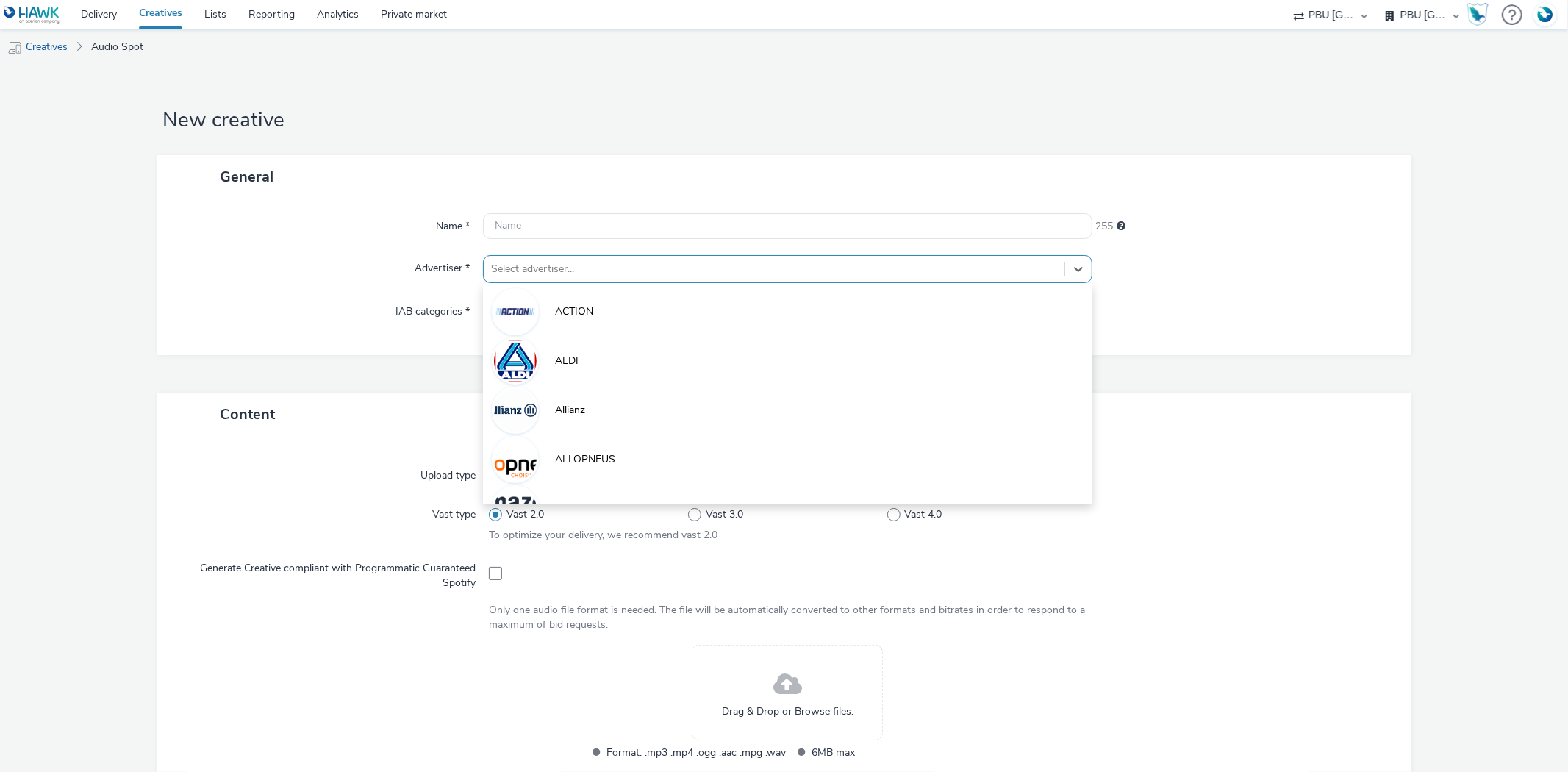
click at [512, 263] on div at bounding box center [774, 269] width 565 height 18
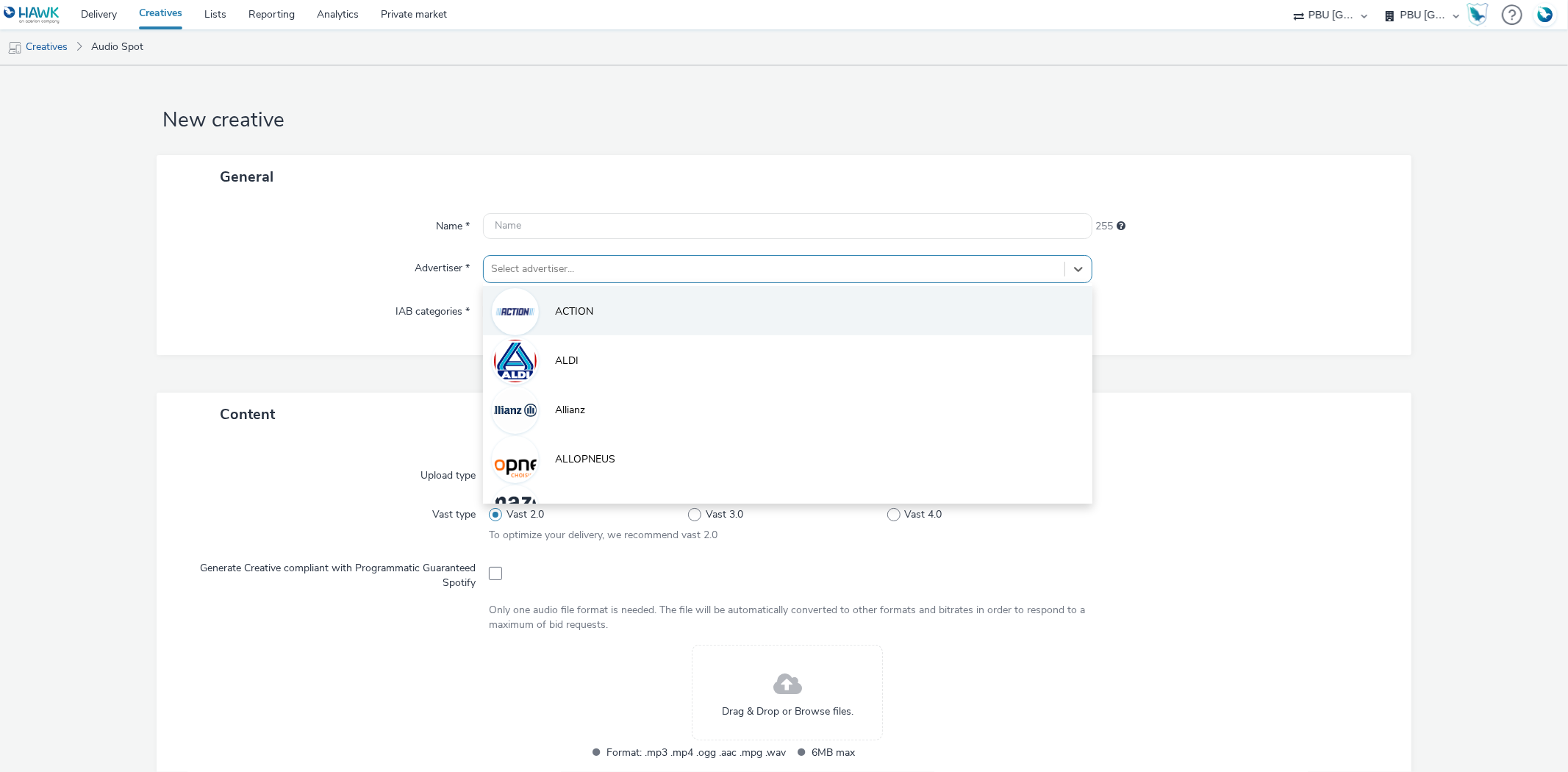
paste input "frai"
type input "frai"
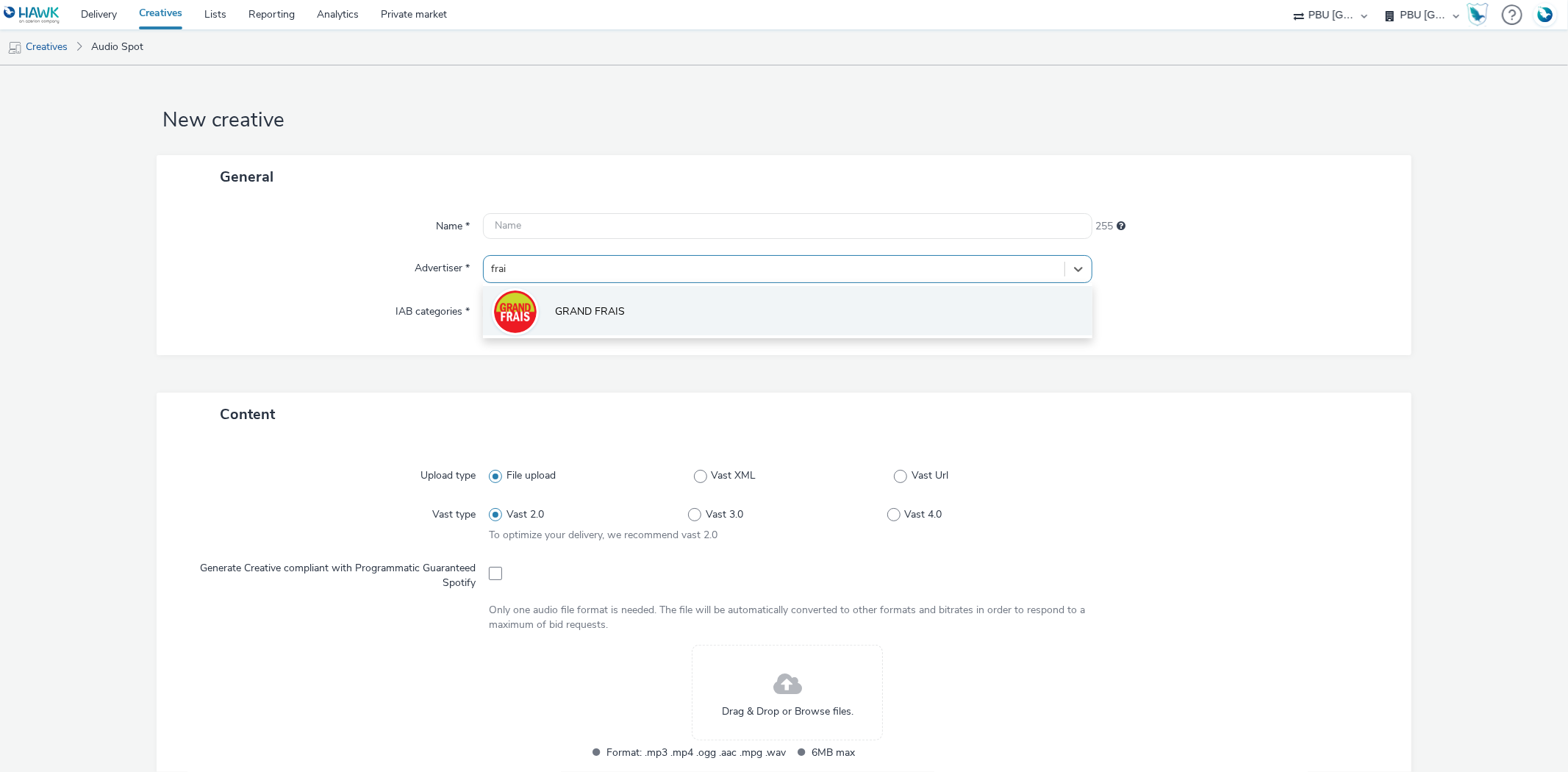
click at [522, 312] on img at bounding box center [516, 312] width 43 height 43
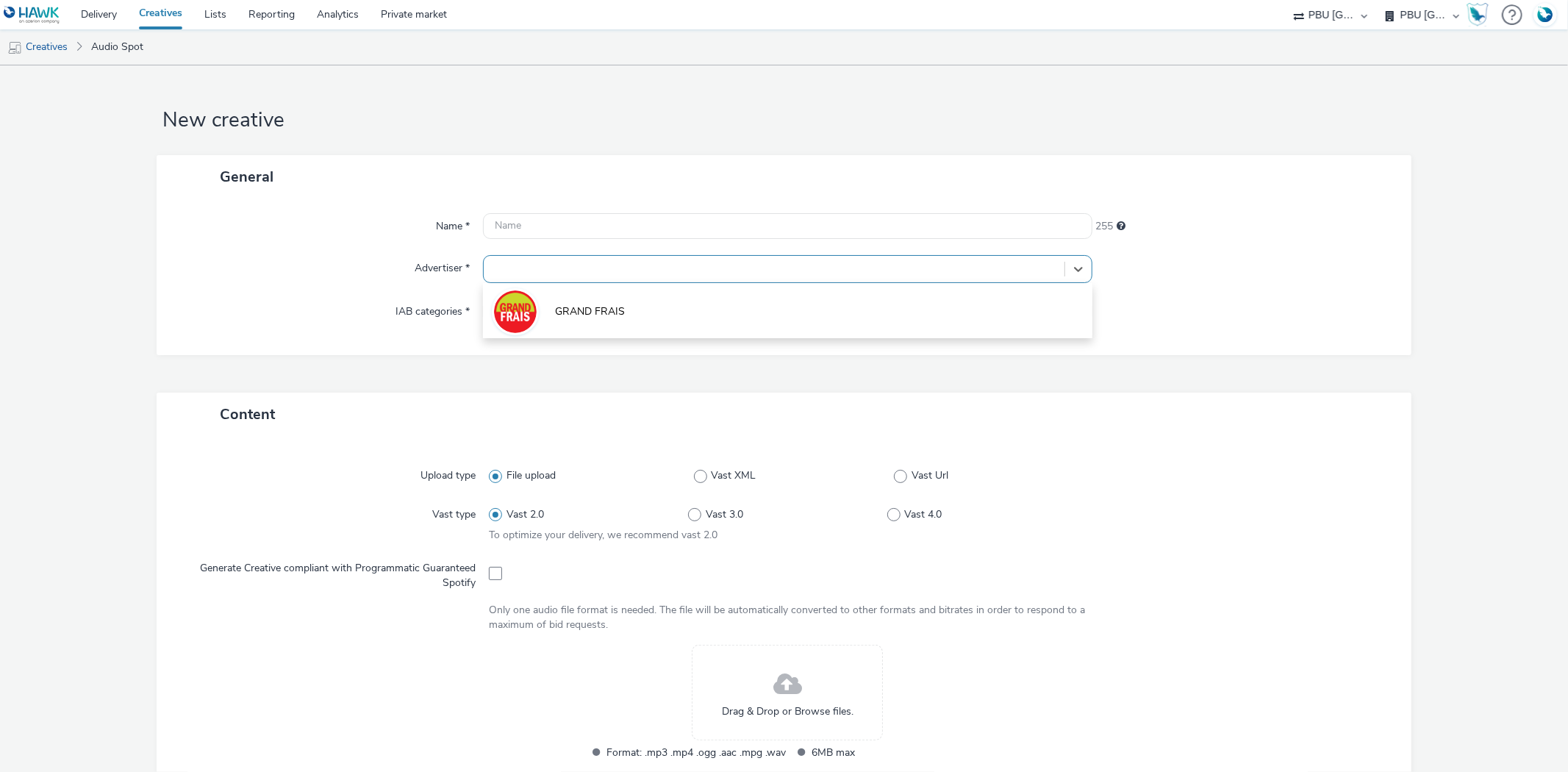
type input "[URL][DOMAIN_NAME]"
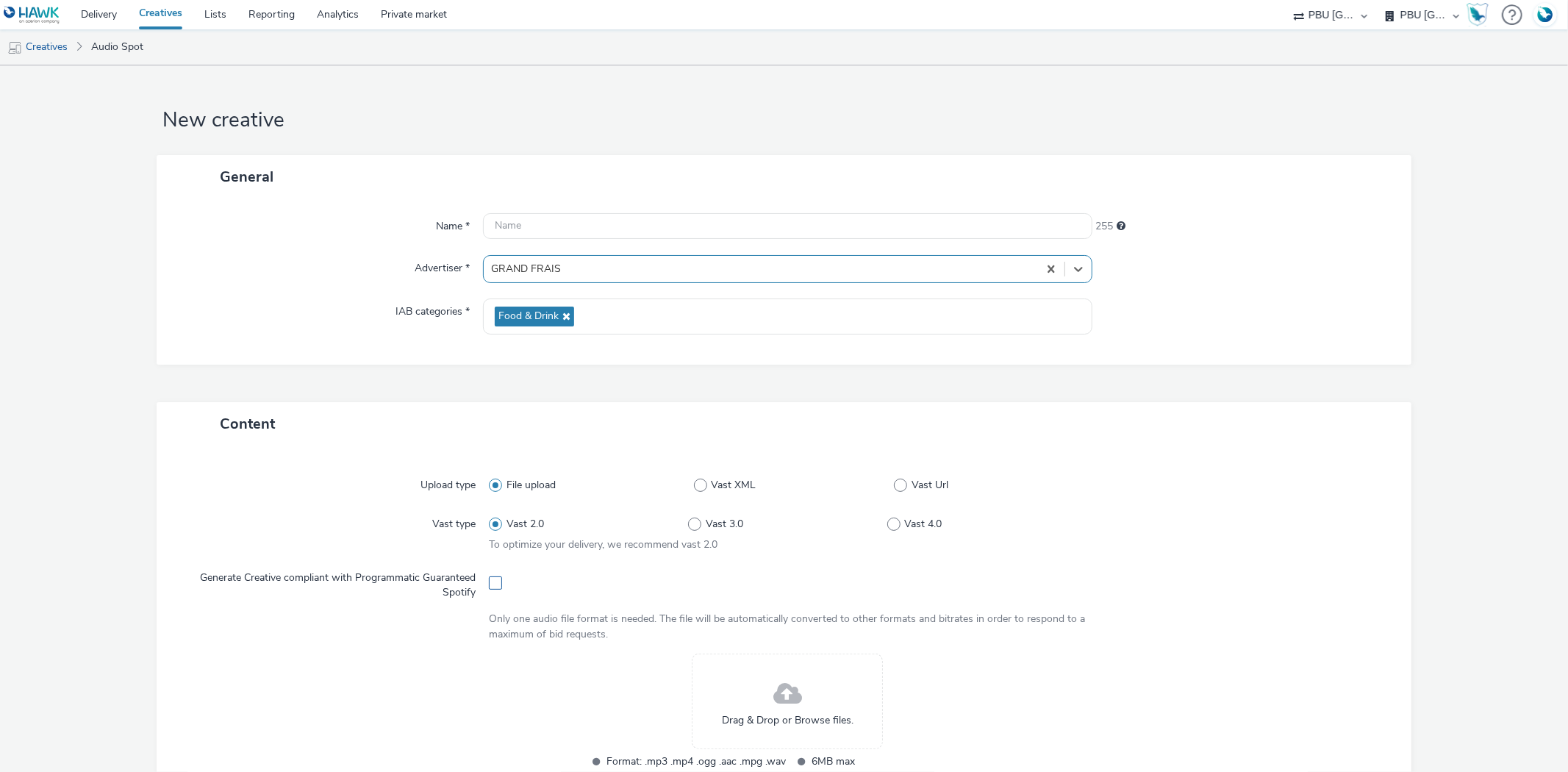
click at [489, 588] on span at bounding box center [495, 583] width 13 height 13
checkbox input "true"
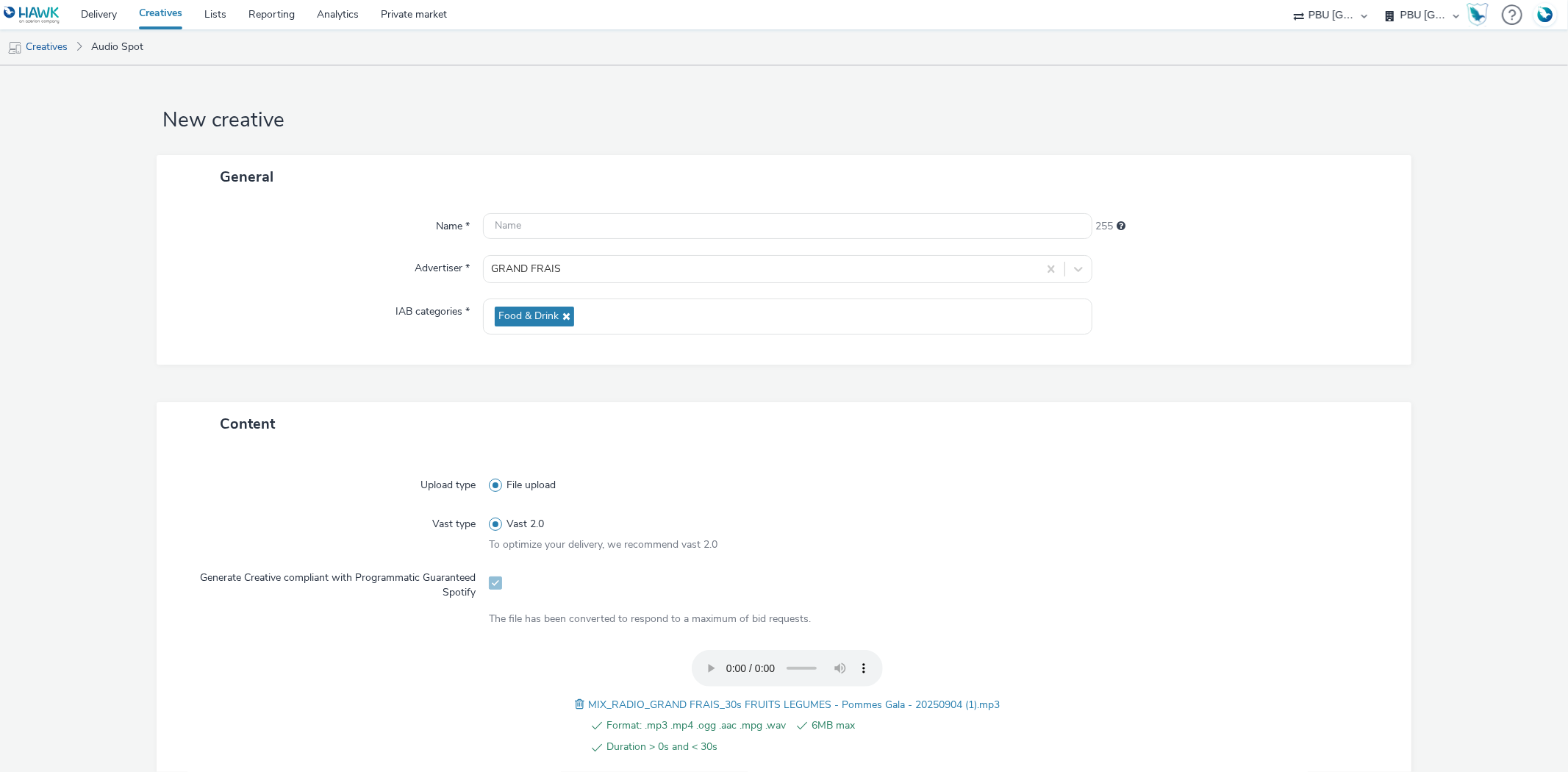
click at [687, 701] on span "MIX_RADIO_GRAND FRAIS_30s FRUITS LEGUMES - Pommes Gala - 20250904 (1).mp3" at bounding box center [794, 705] width 412 height 14
copy span "MIX_RADIO_GRAND FRAIS_30s FRUITS LEGUMES - Pommes Gala - 20250904 (1).mp3"
click at [515, 221] on input "text" at bounding box center [787, 226] width 609 height 26
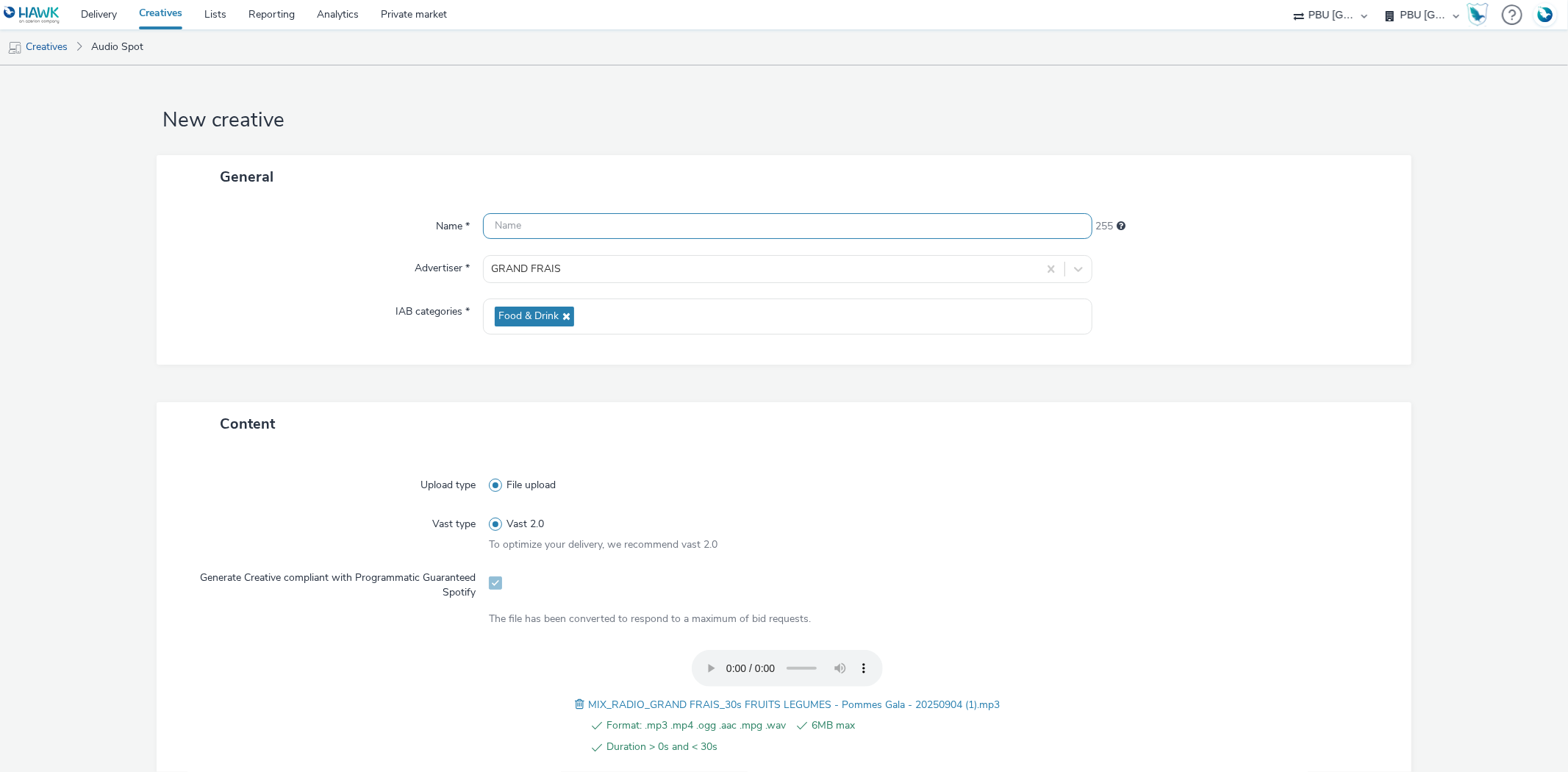
paste input "MIX_RADIO_GRAND FRAIS_30s FRUITS LEGUMES - Pommes Gala - 20250904 (1).mp3"
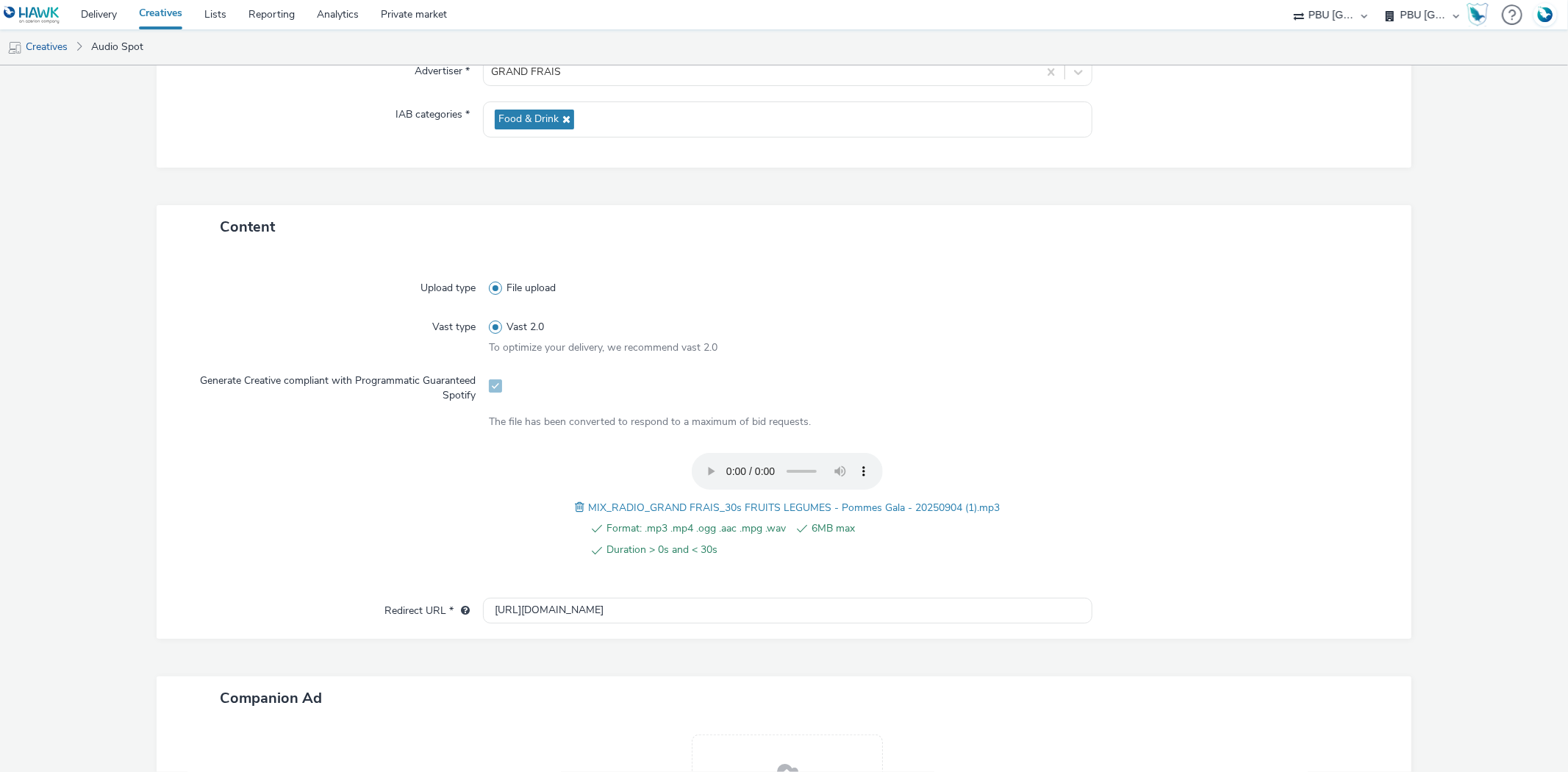
scroll to position [383, 0]
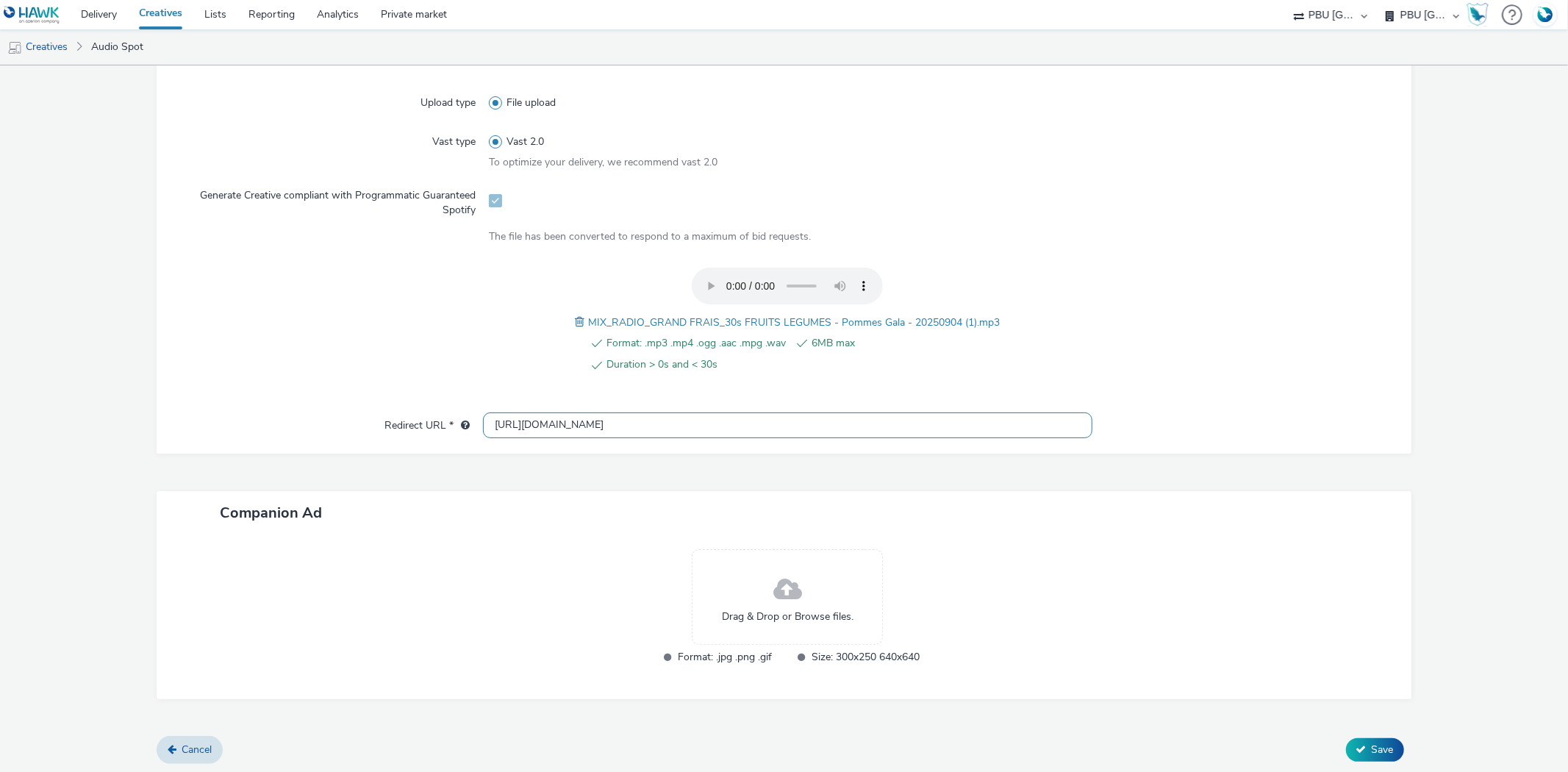
type input "MIX_RADIO_GRAND FRAIS_30s FRUITS LEGUMES - Pommes Gala - 20250904_Spotify"
click at [510, 423] on input "[URL][DOMAIN_NAME]" at bounding box center [787, 425] width 609 height 26
type input "[URL][DOMAIN_NAME]"
click at [1356, 748] on icon at bounding box center [1361, 748] width 10 height 10
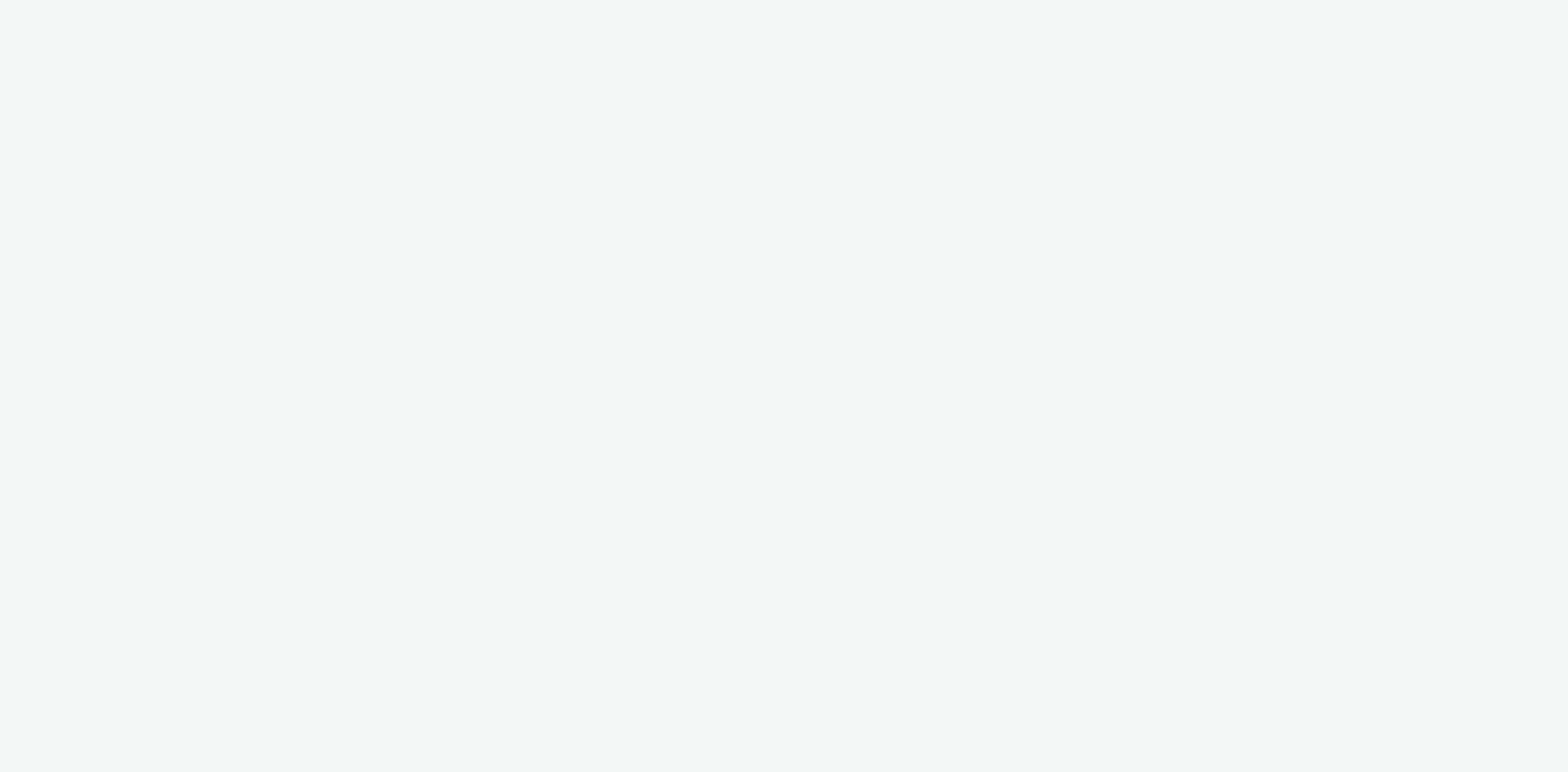
select select "38ed0f18-cbca-4106-be45-330e11e5f0af"
select select "f42c2087-8482-4af0-9099-e05519206007"
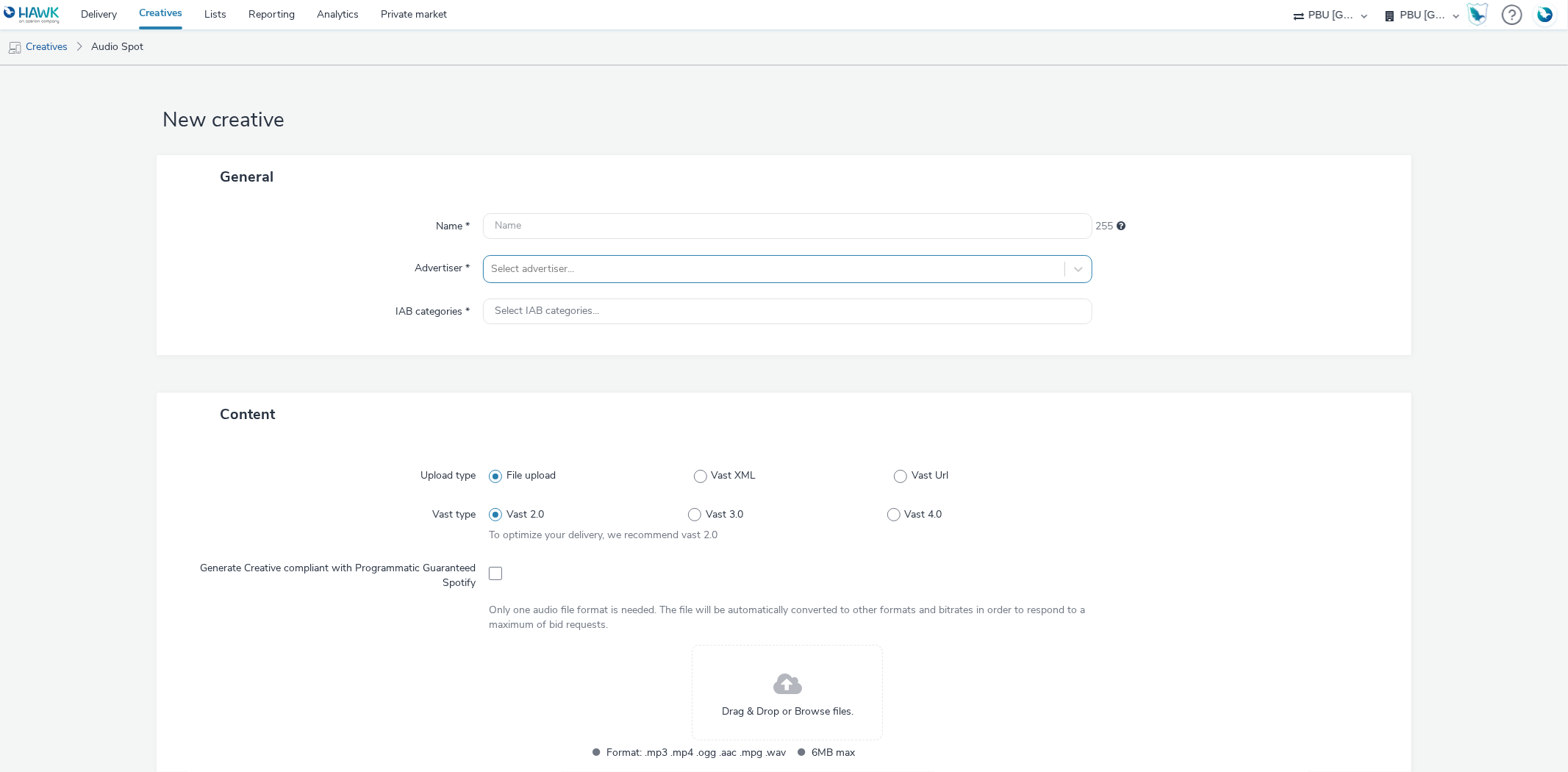
click at [563, 260] on div at bounding box center [774, 269] width 565 height 18
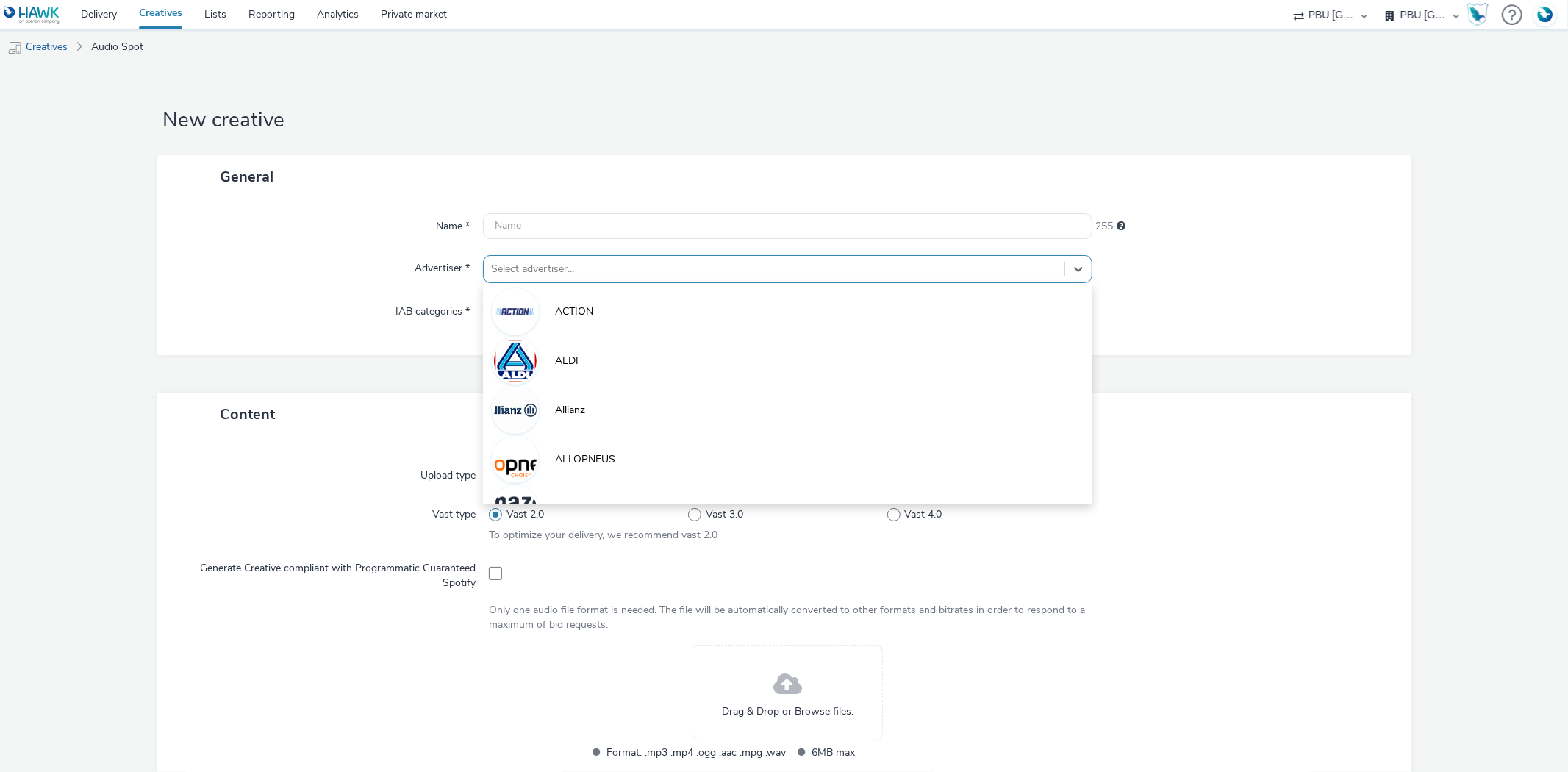
paste input "frai"
type input "frai"
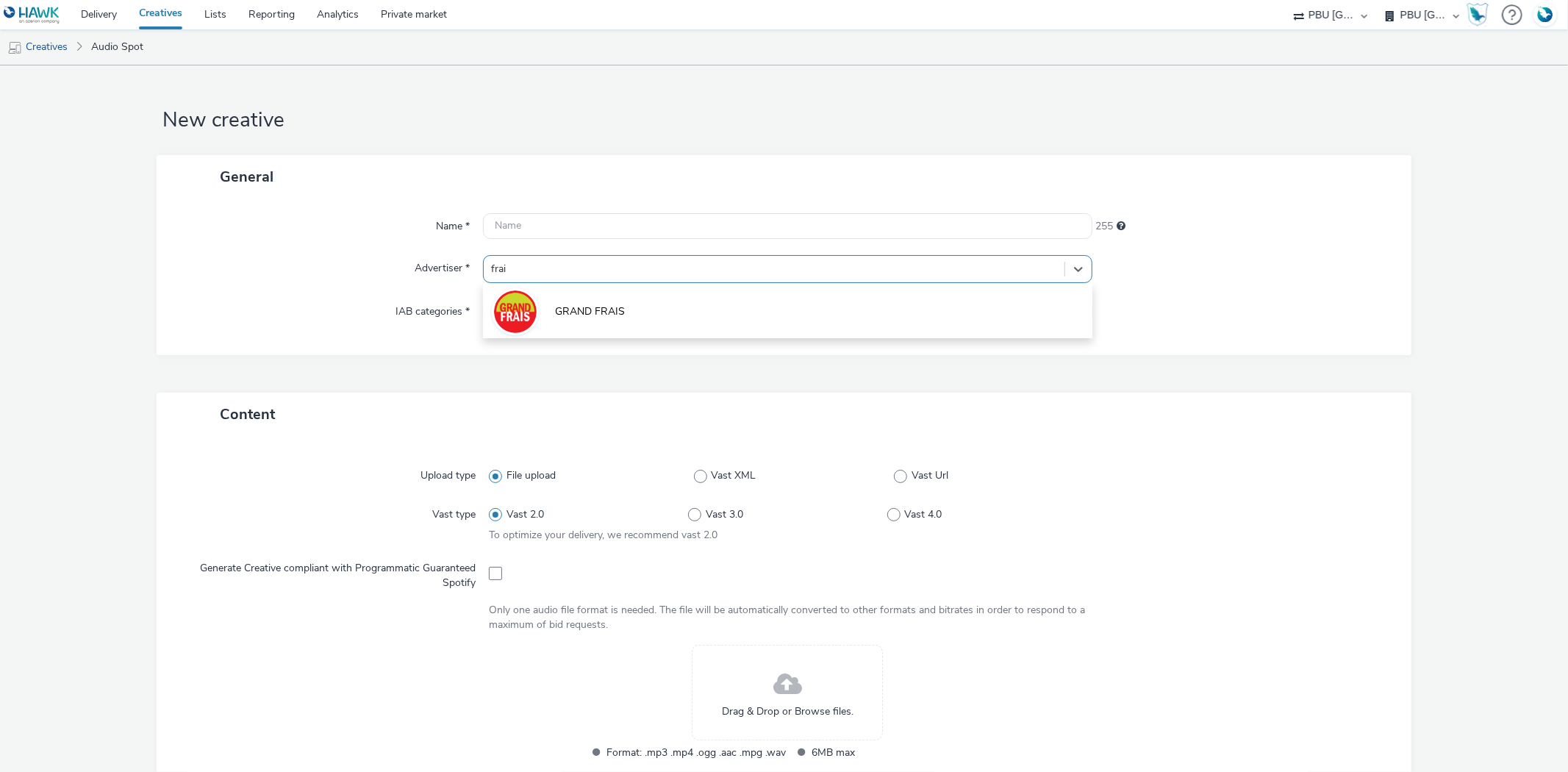
drag, startPoint x: 560, startPoint y: 318, endPoint x: 663, endPoint y: 10, distance: 324.8
click at [560, 318] on span "GRAND FRAIS" at bounding box center [590, 312] width 70 height 15
type input "[URL][DOMAIN_NAME]"
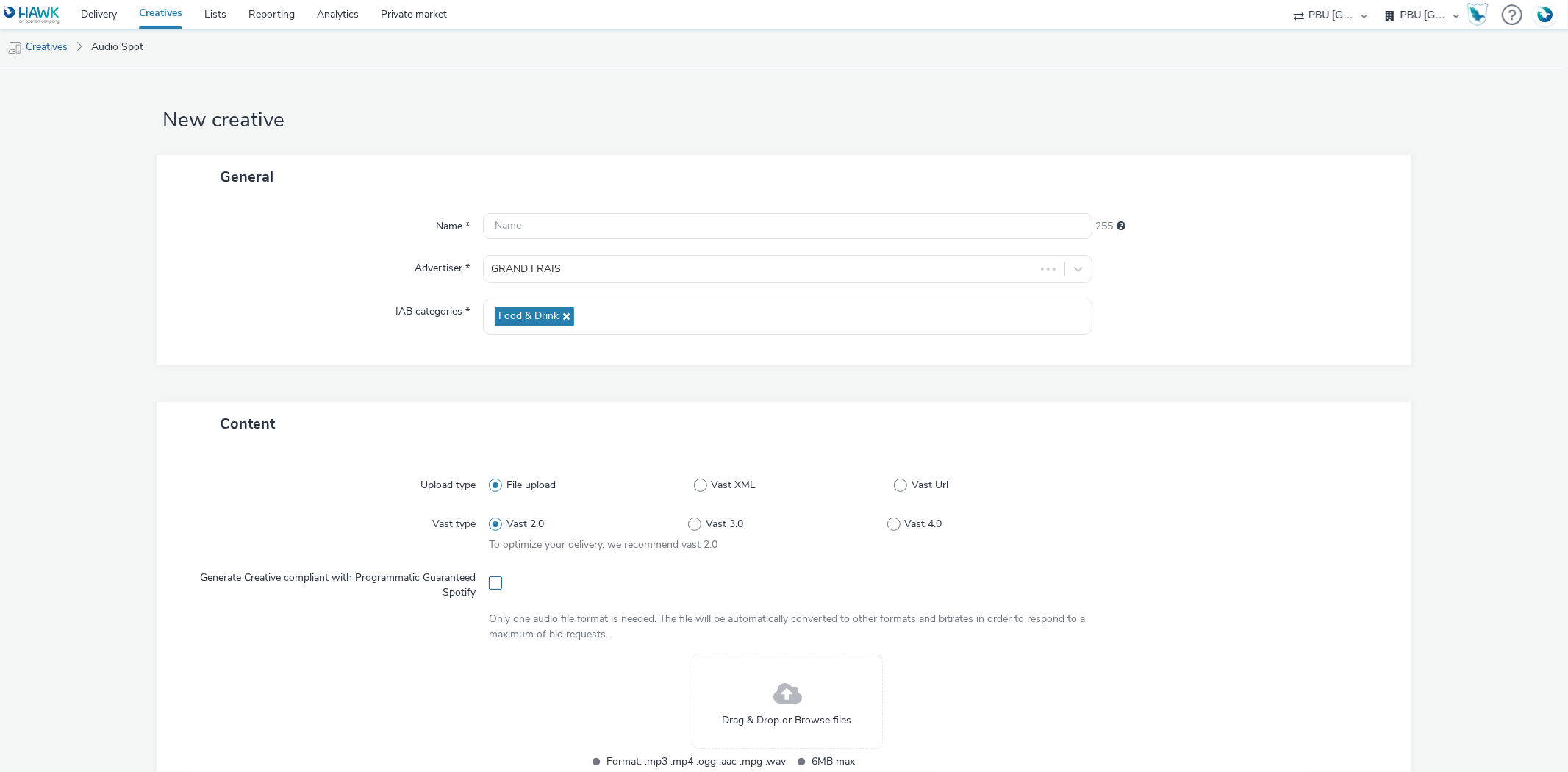
click at [491, 586] on span at bounding box center [495, 583] width 13 height 13
checkbox input "true"
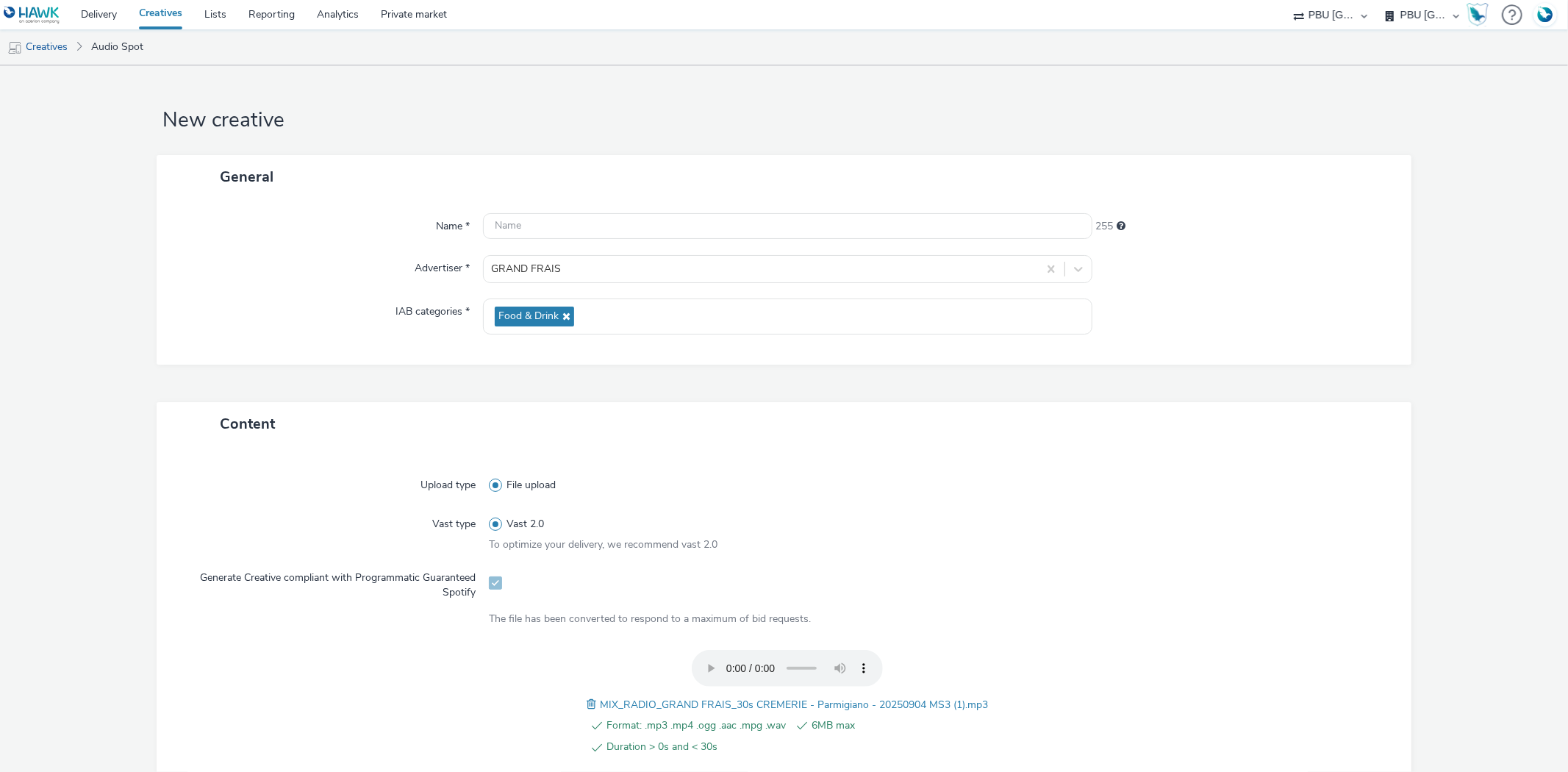
click at [732, 698] on span "MIX_RADIO_GRAND FRAIS_30s CREMERIE - Parmigiano - 20250904 MS3 (1).mp3" at bounding box center [794, 705] width 388 height 14
copy span "MIX_RADIO_GRAND FRAIS_30s CREMERIE - Parmigiano - 20250904 MS3 (1).mp3"
click at [593, 228] on input "text" at bounding box center [787, 226] width 609 height 26
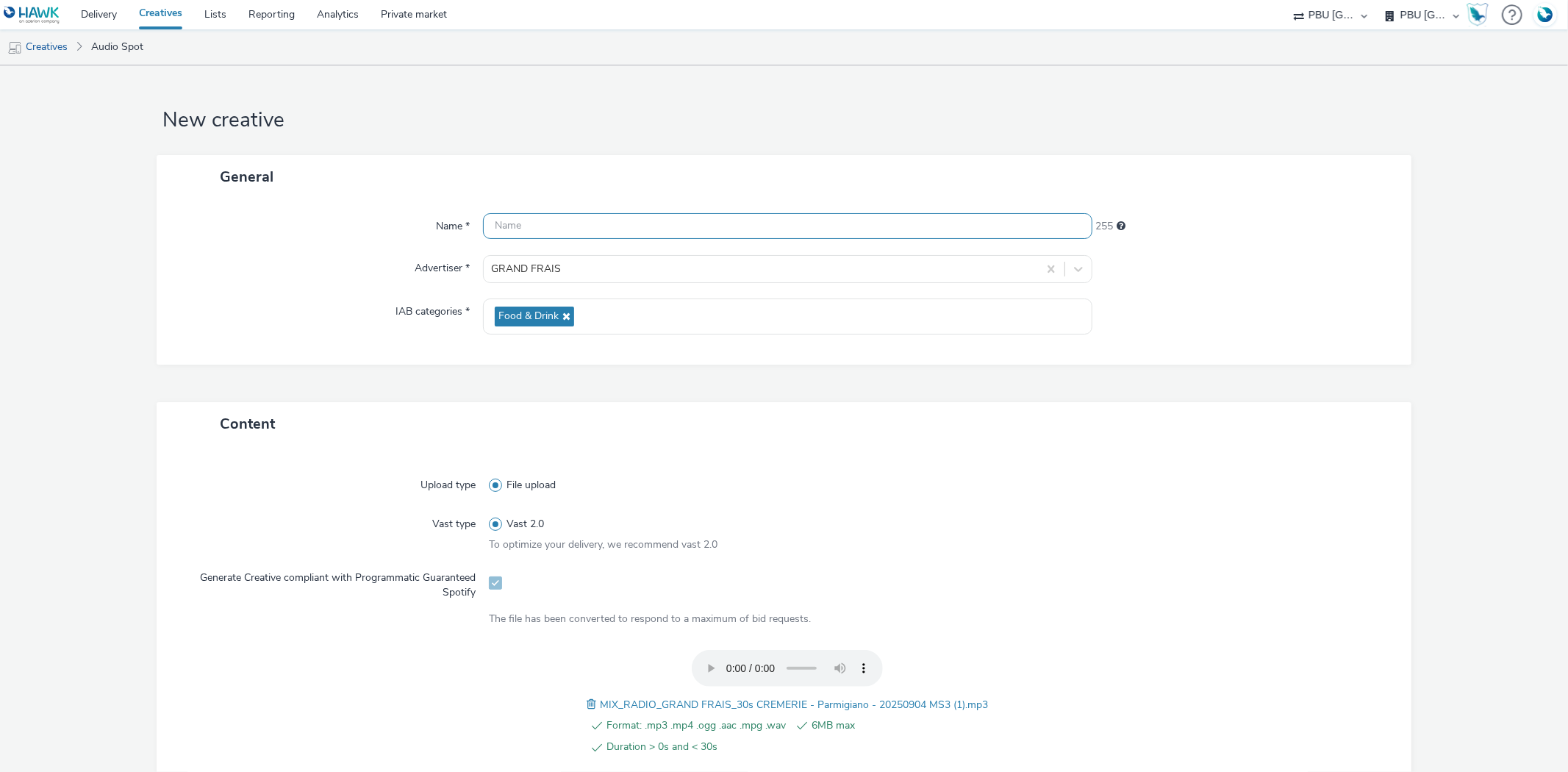
paste input "MIX_RADIO_GRAND FRAIS_30s CREMERIE - Parmigiano - 20250904 MS3 (1).mp3"
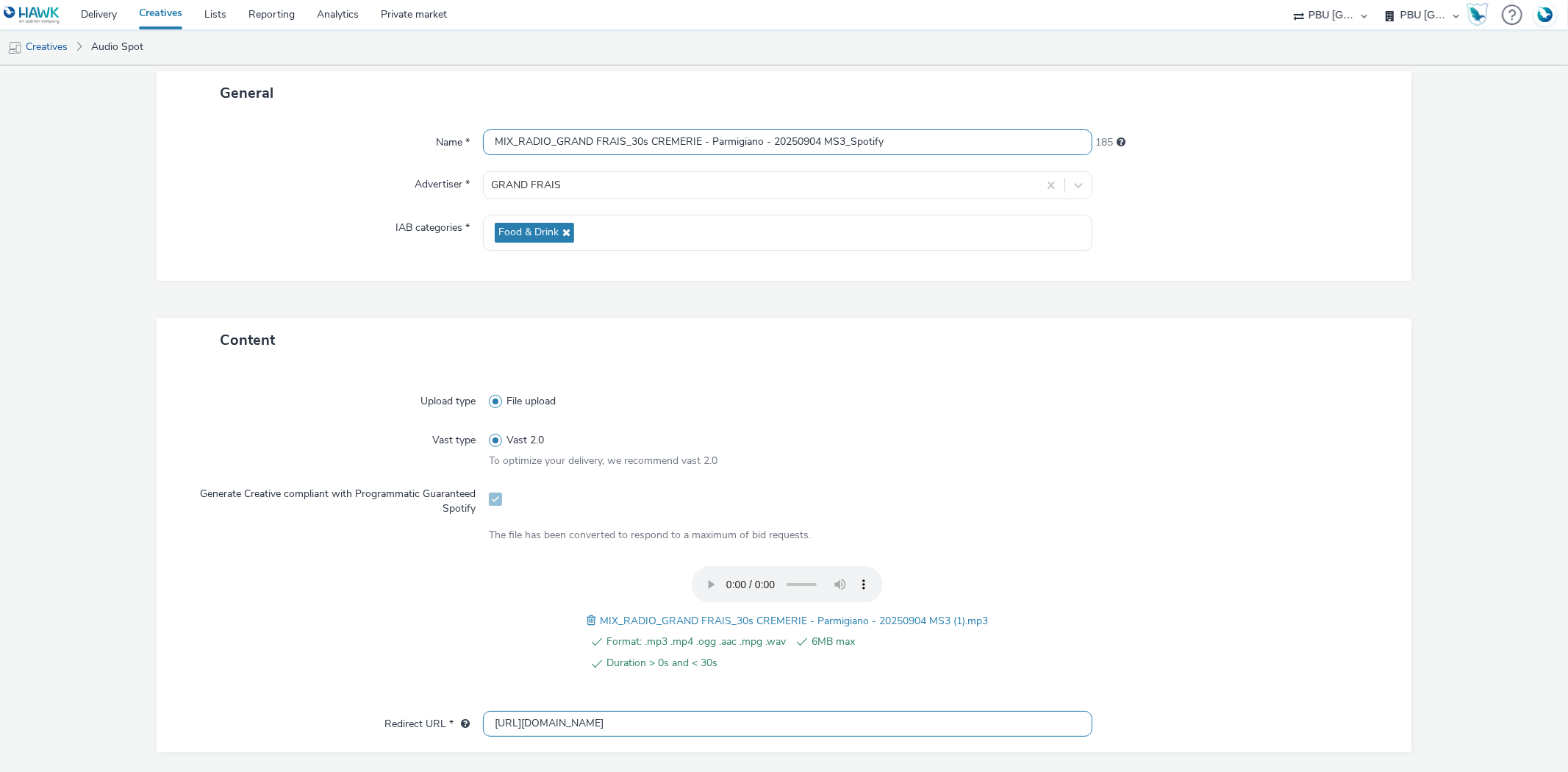
scroll to position [163, 0]
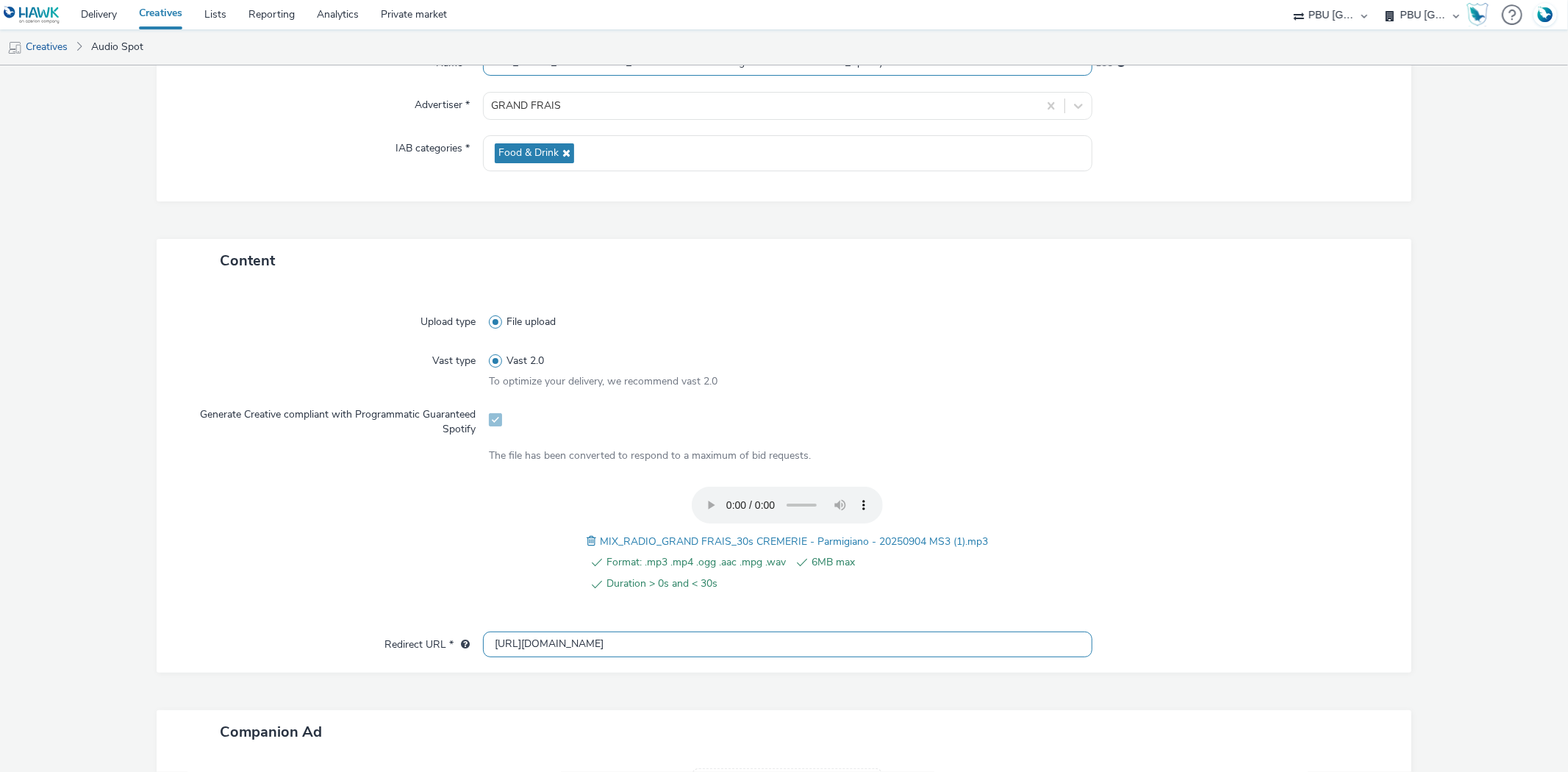
type input "MIX_RADIO_GRAND FRAIS_30s CREMERIE - Parmigiano - 20250904 MS3_Spotify"
click at [509, 641] on input "[URL][DOMAIN_NAME]" at bounding box center [787, 644] width 609 height 26
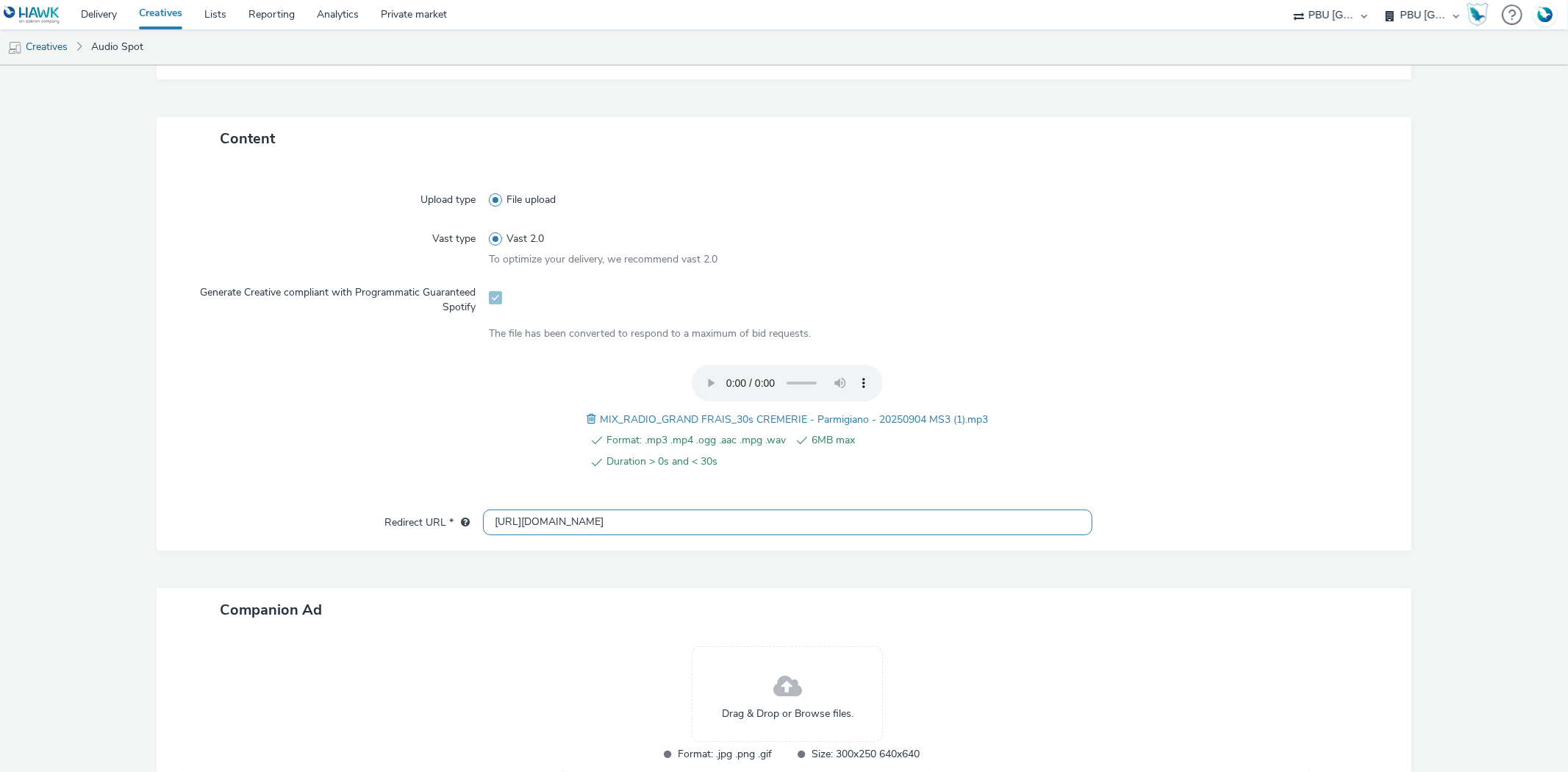
scroll to position [383, 0]
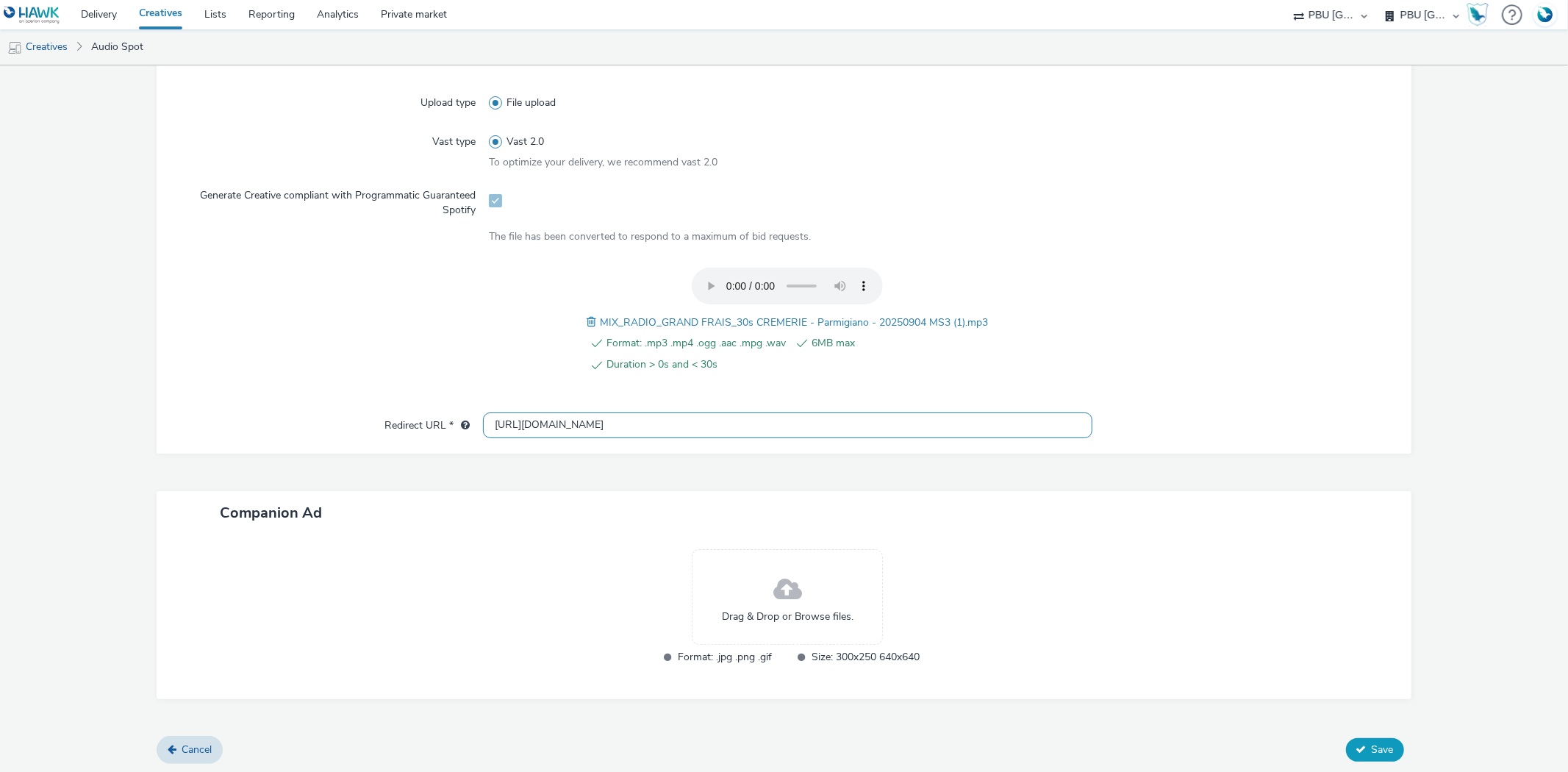
type input "[URL][DOMAIN_NAME]"
click at [1372, 745] on span "Save" at bounding box center [1382, 749] width 22 height 14
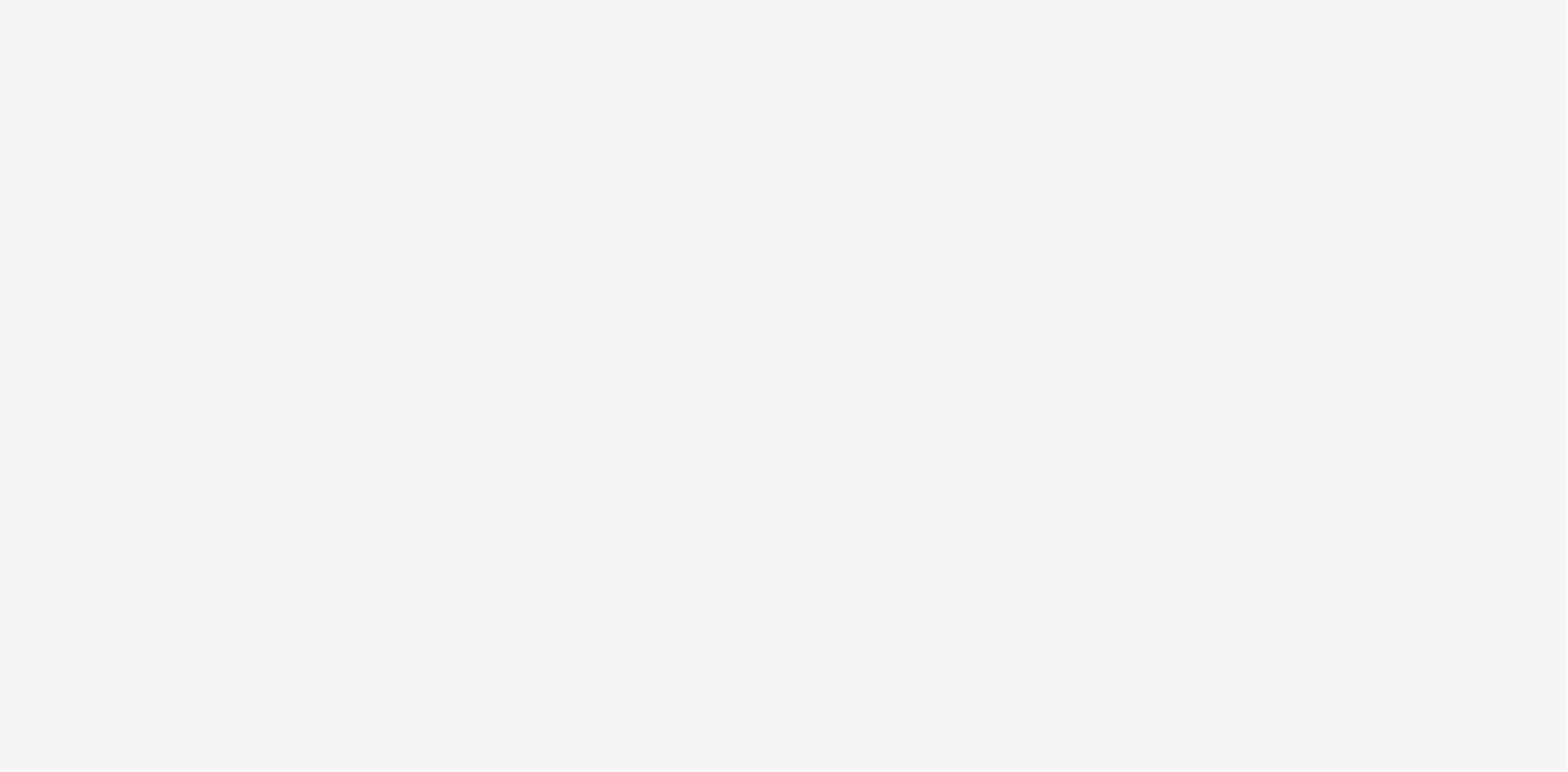
select select "24a55a22-8aa5-41c4-a59c-f152ca3b36a1"
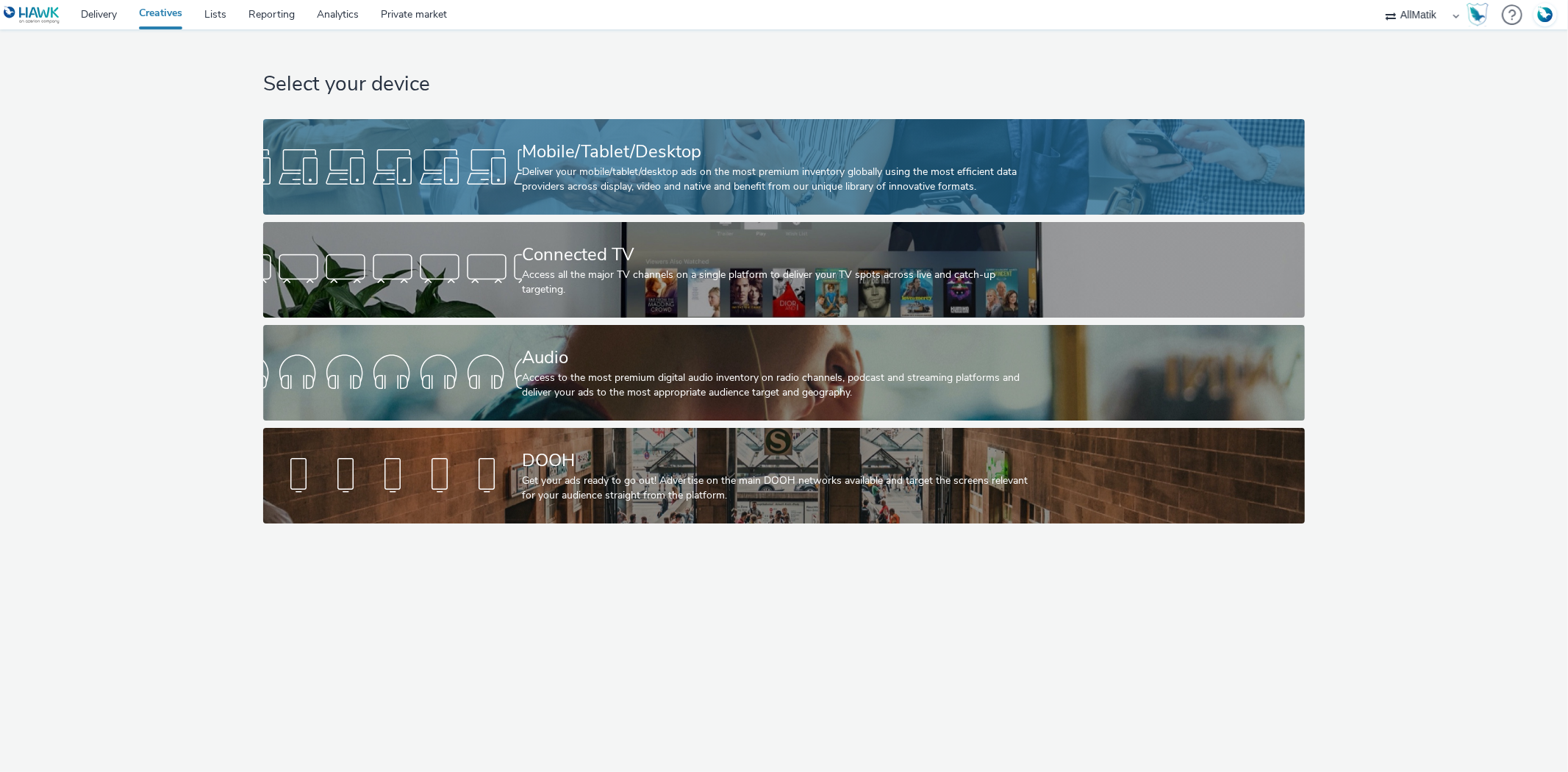
drag, startPoint x: 154, startPoint y: 217, endPoint x: 366, endPoint y: 197, distance: 212.9
click at [154, 217] on div "Select your device Mobile/Tablet/Desktop Deliver your mobile/tablet/desktop ads…" at bounding box center [784, 280] width 1579 height 501
click at [445, 178] on div at bounding box center [393, 167] width 259 height 47
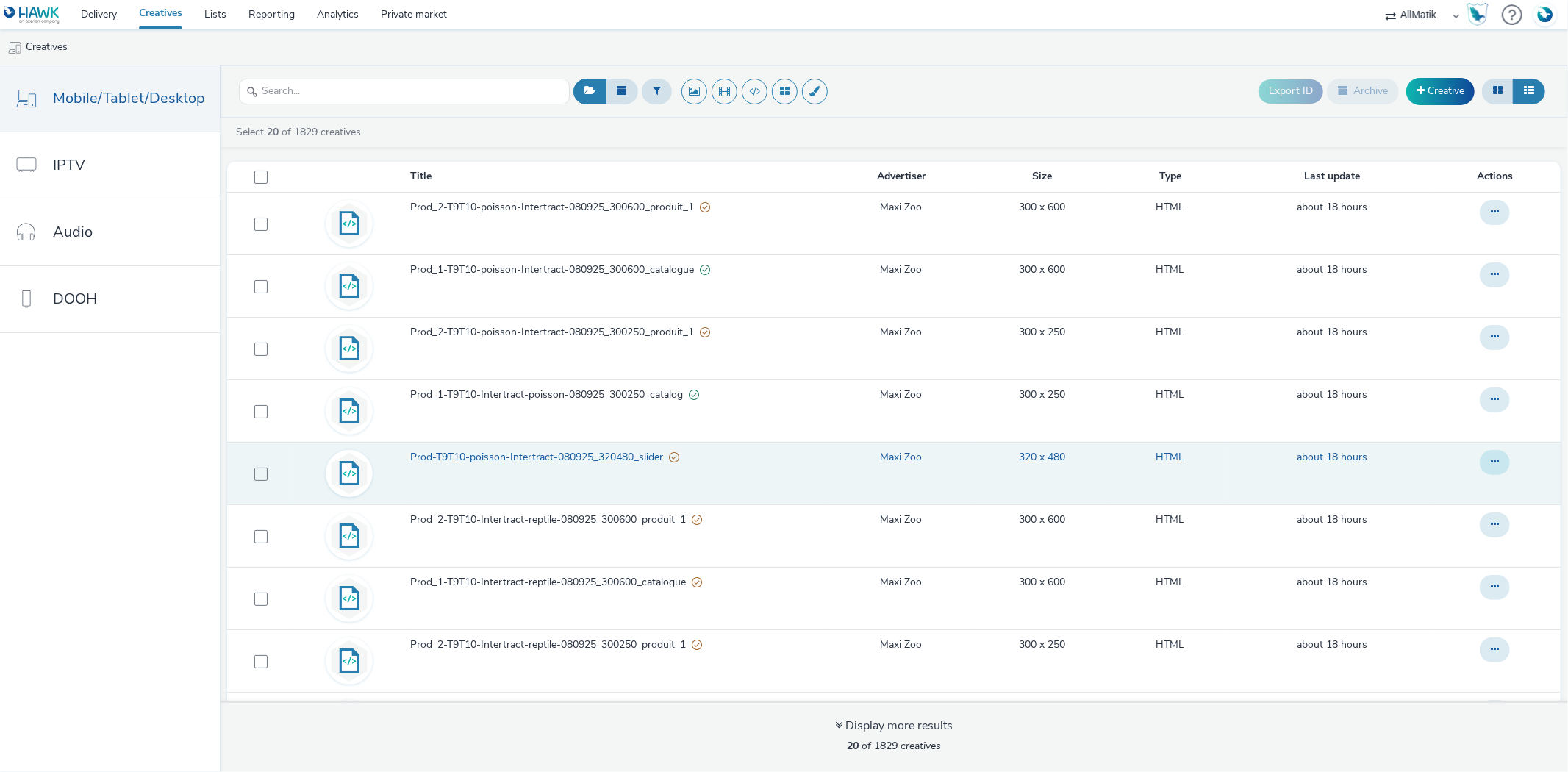
click at [1491, 460] on icon at bounding box center [1495, 461] width 8 height 10
click at [1424, 517] on link "Duplicate" at bounding box center [1455, 521] width 110 height 30
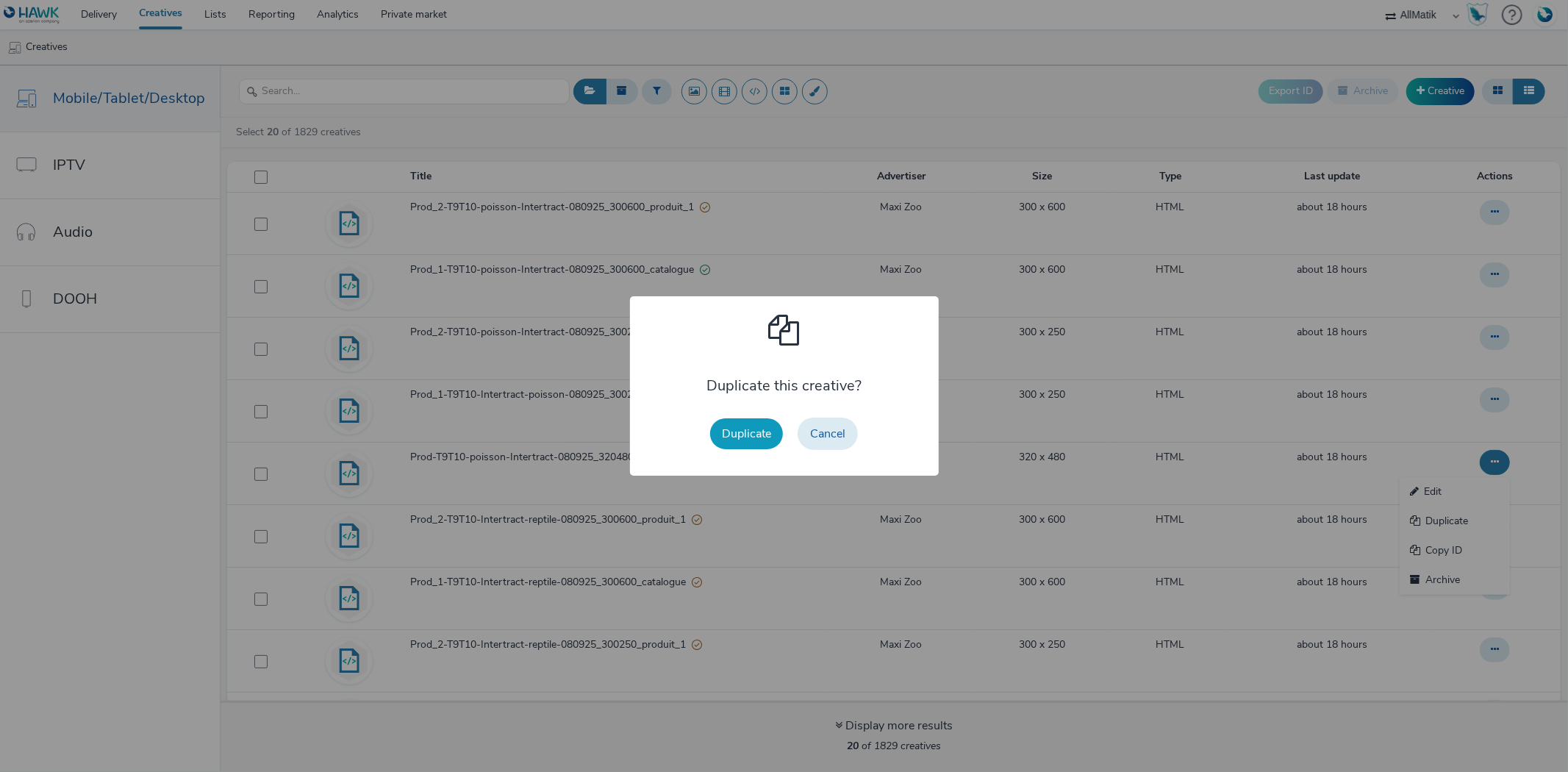
click at [723, 427] on button "Duplicate" at bounding box center [746, 434] width 73 height 31
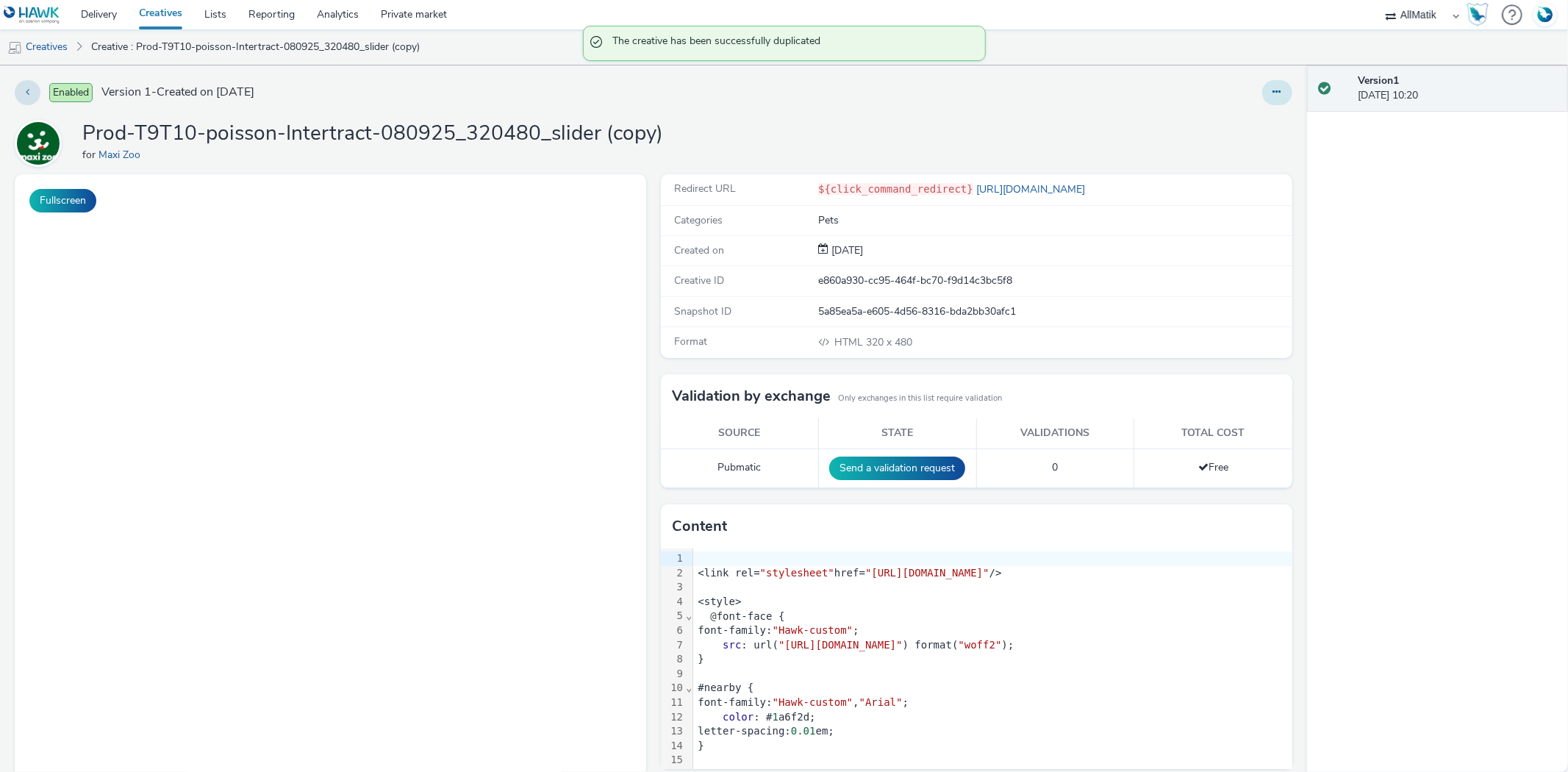
click at [1273, 91] on icon at bounding box center [1277, 92] width 8 height 10
click at [1233, 115] on link "Edit" at bounding box center [1237, 122] width 110 height 30
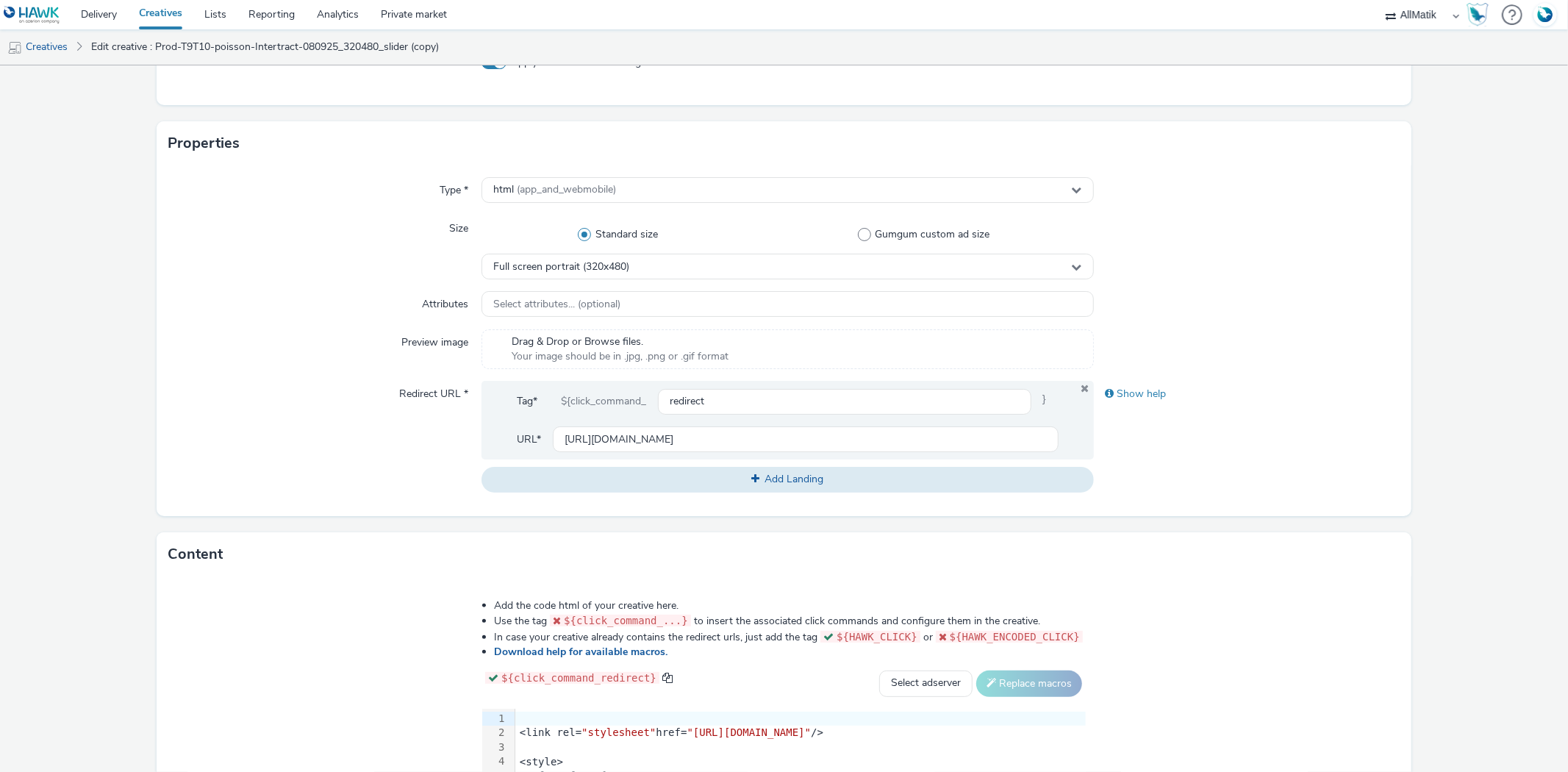
scroll to position [537, 0]
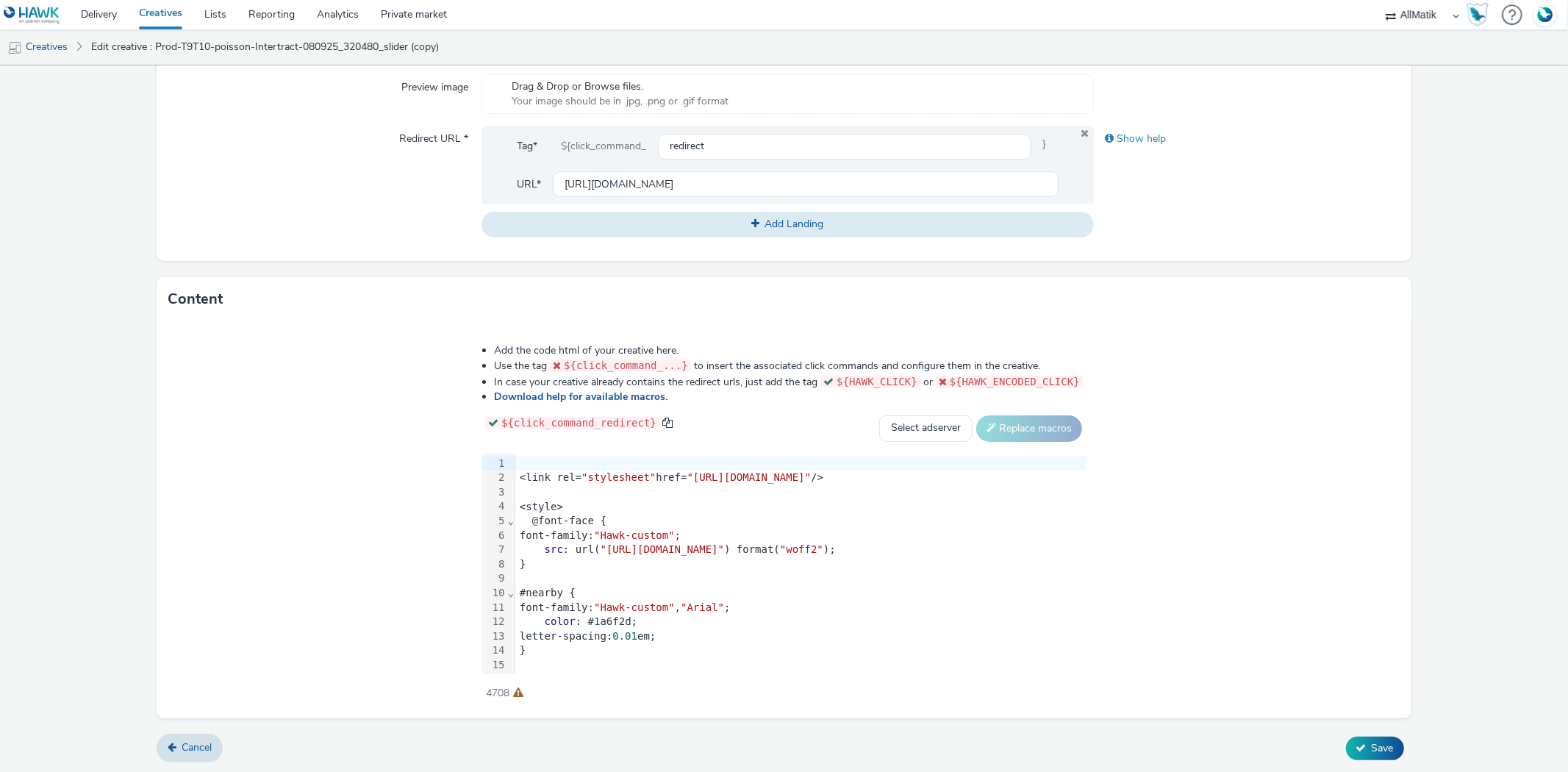
click at [672, 600] on div "font-family: "Hawk-custom" , "Arial" ;" at bounding box center [800, 607] width 571 height 15
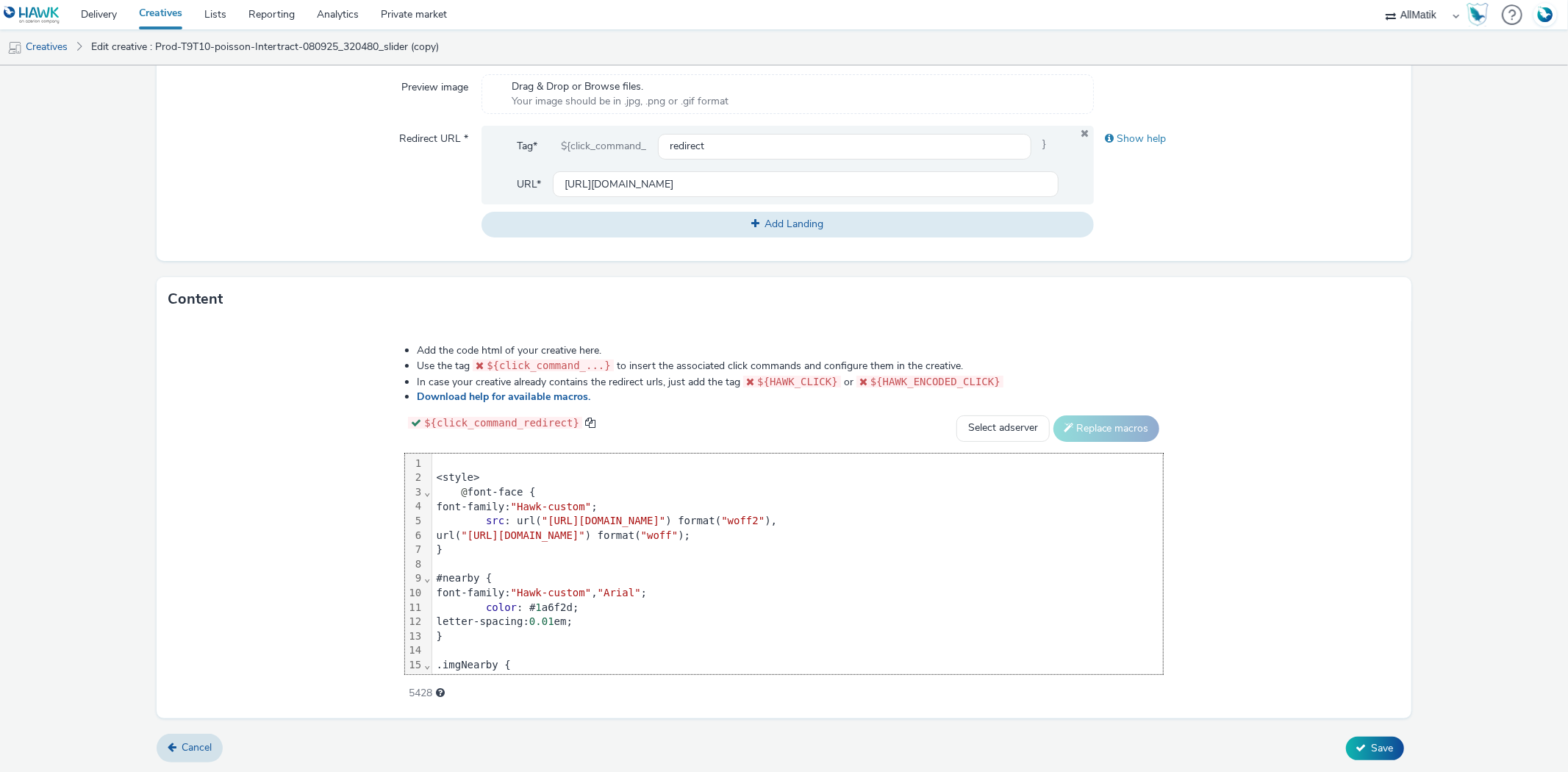
scroll to position [864, 0]
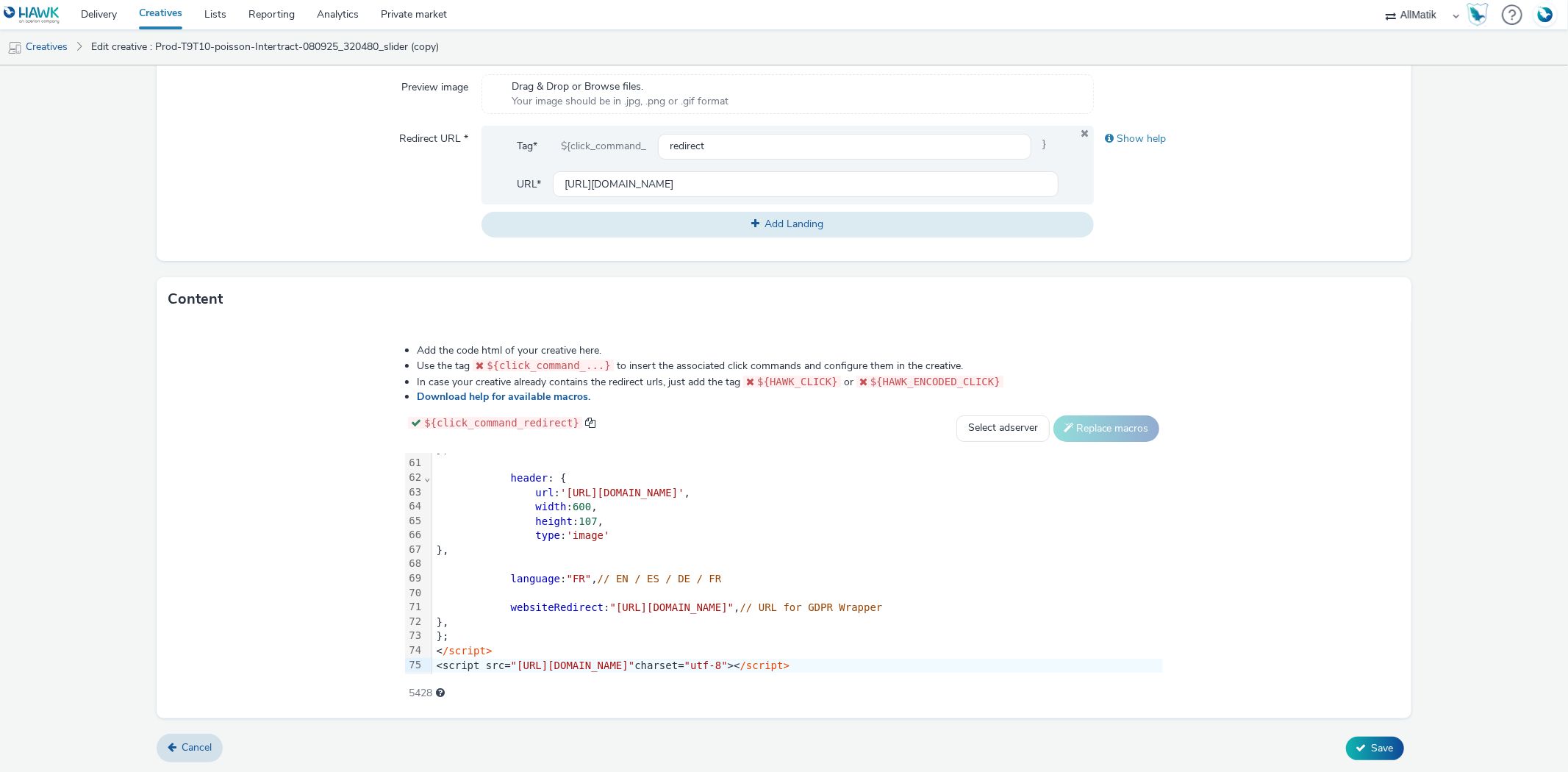
drag, startPoint x: 1301, startPoint y: 221, endPoint x: 1268, endPoint y: 226, distance: 33.4
click at [1301, 221] on div "Show help" at bounding box center [1246, 181] width 306 height 111
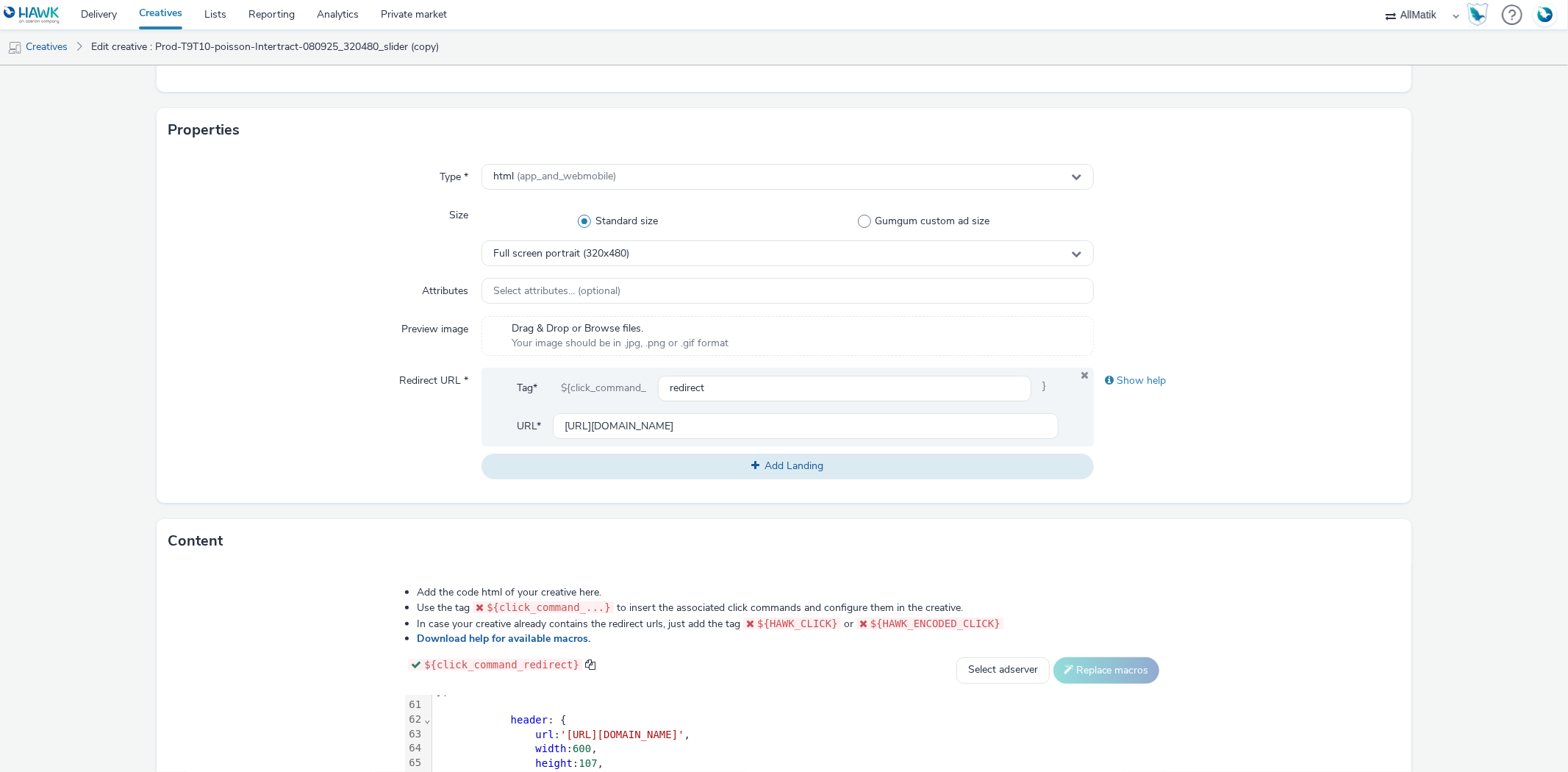
scroll to position [128, 0]
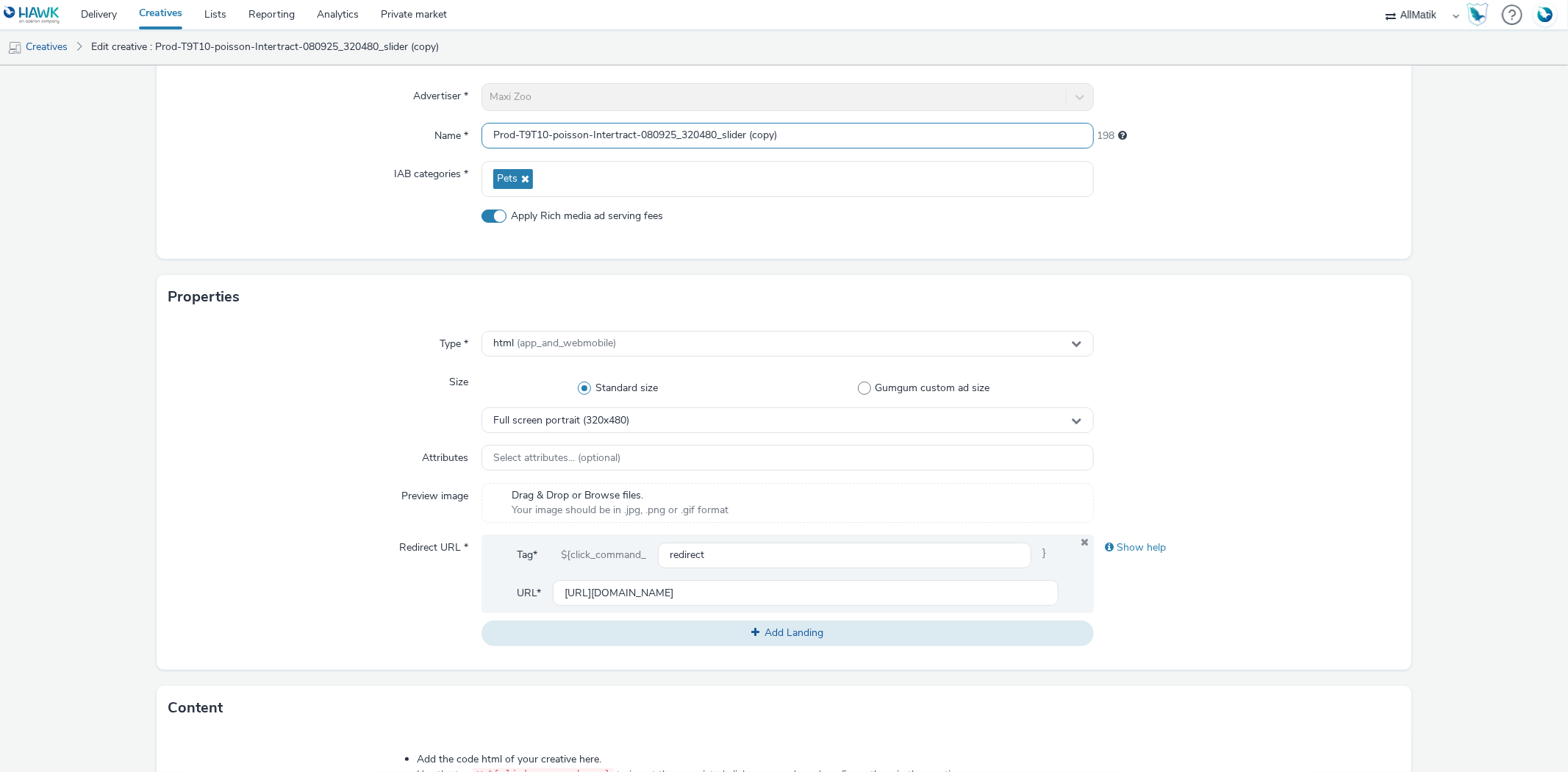
click at [590, 147] on input "Prod-T9T10-poisson-Intertract-080925_320480_slider (copy)" at bounding box center [787, 136] width 612 height 26
click at [590, 146] on input "Prod-T9T10-poisson-Intertract-080925_320480_slider (copy)" at bounding box center [787, 136] width 612 height 26
paste input "OP_Friends-090925_320480"
type input "Prod-OP_Friends-090925_320480"
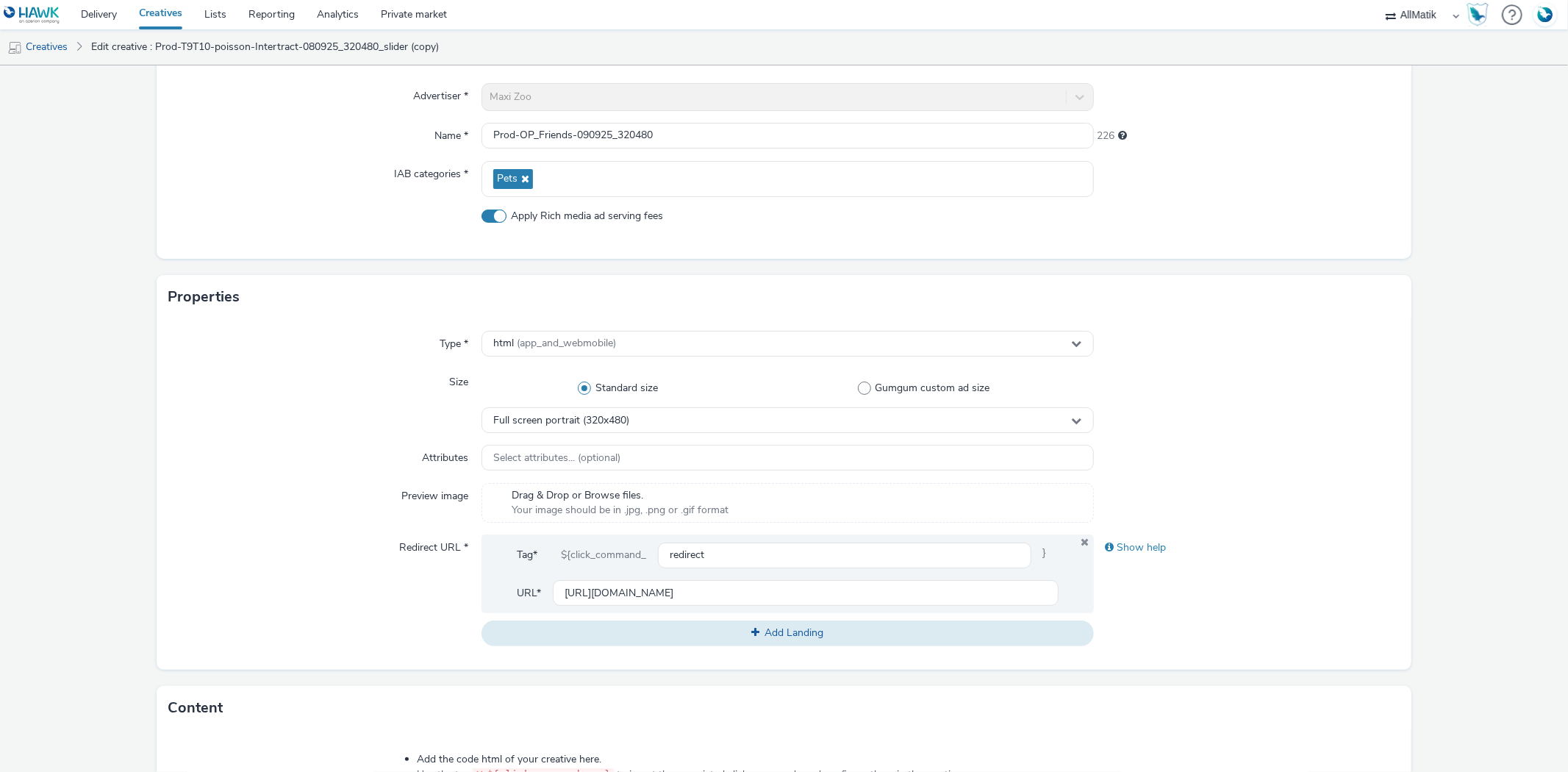
click at [1277, 280] on div "Properties" at bounding box center [784, 297] width 1254 height 44
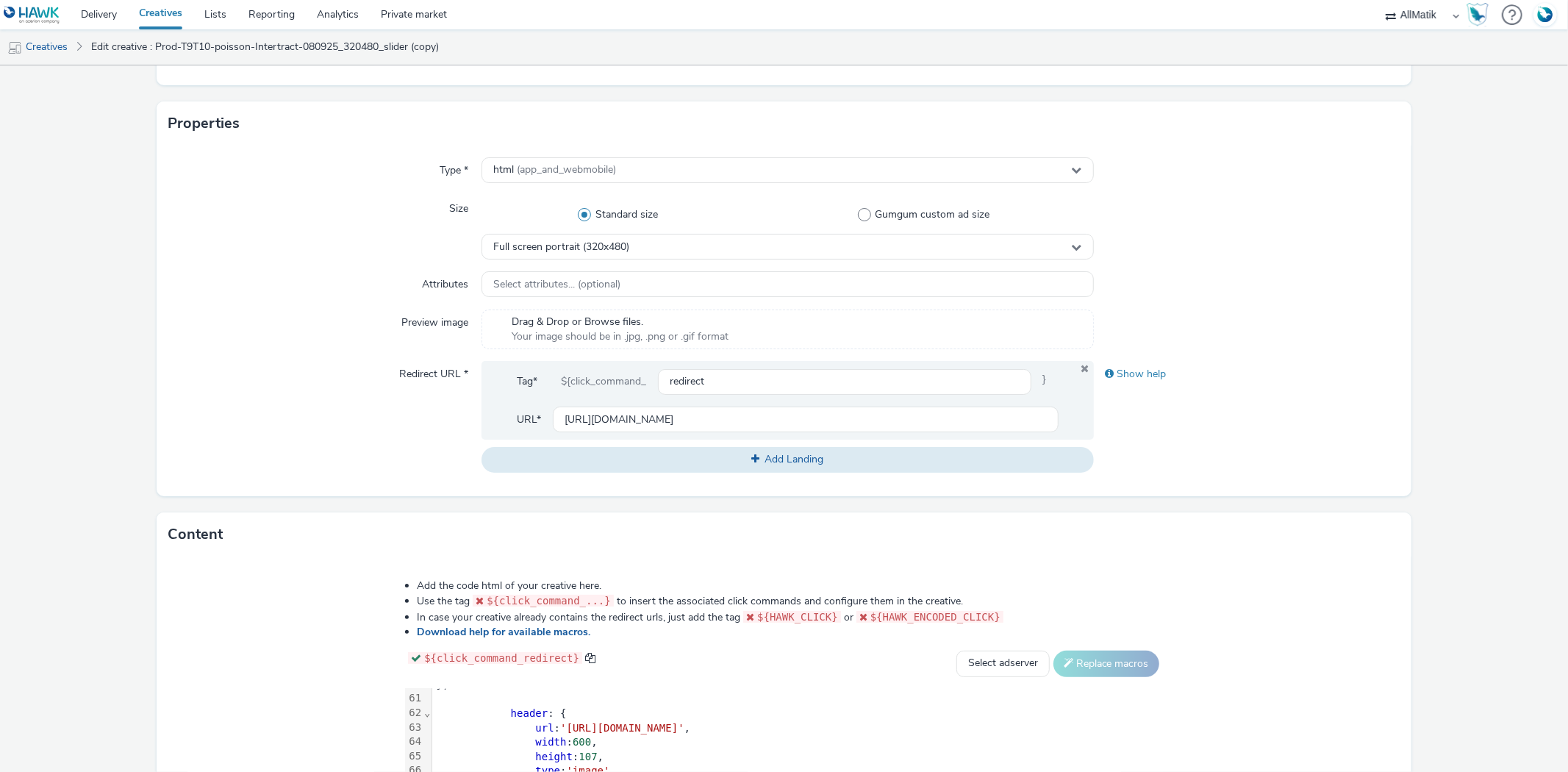
scroll to position [537, 0]
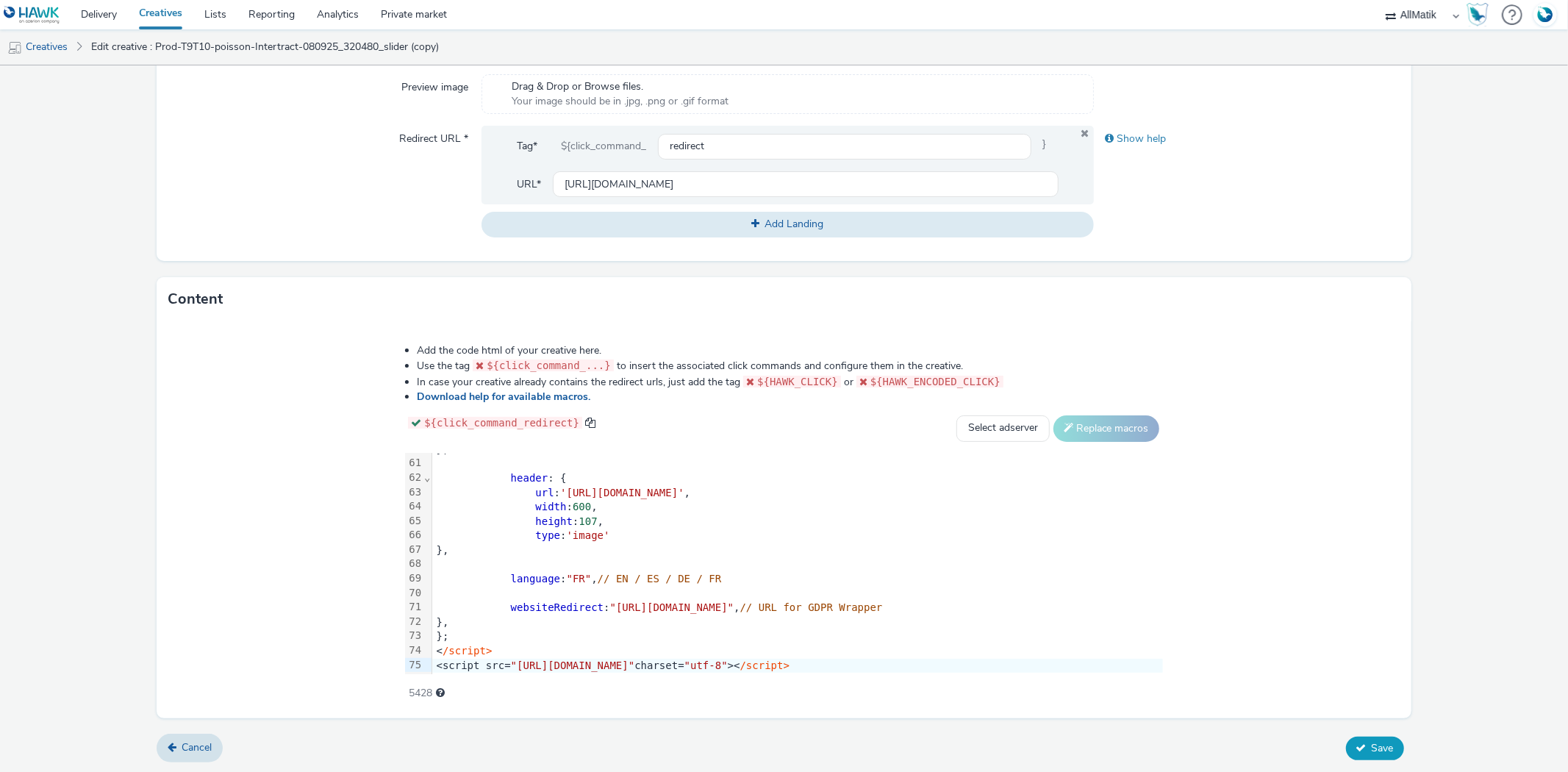
click at [1372, 745] on span "Save" at bounding box center [1382, 748] width 22 height 14
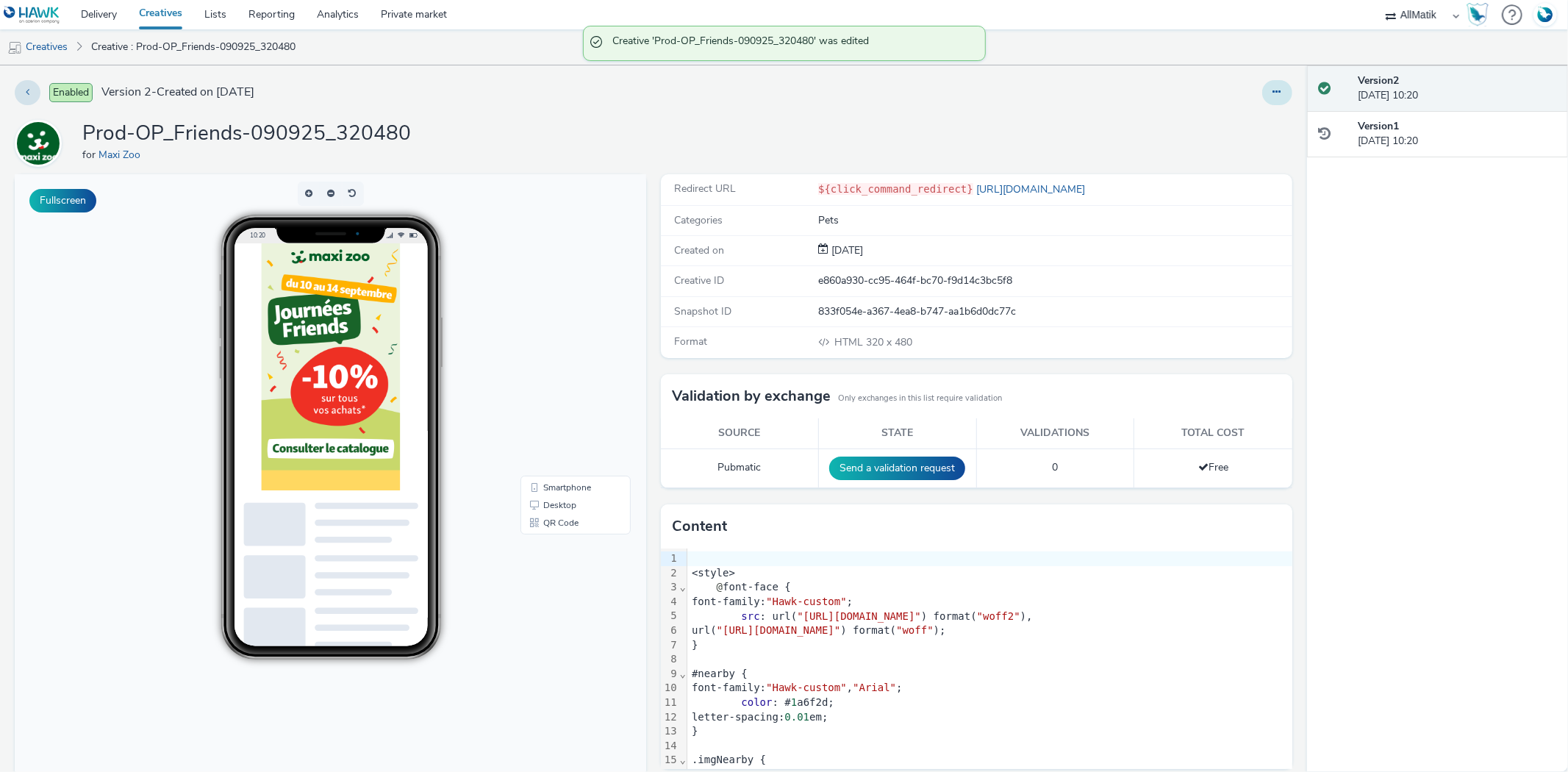
click at [1273, 91] on icon at bounding box center [1277, 92] width 8 height 10
click at [1210, 149] on link "Duplicate" at bounding box center [1237, 151] width 110 height 30
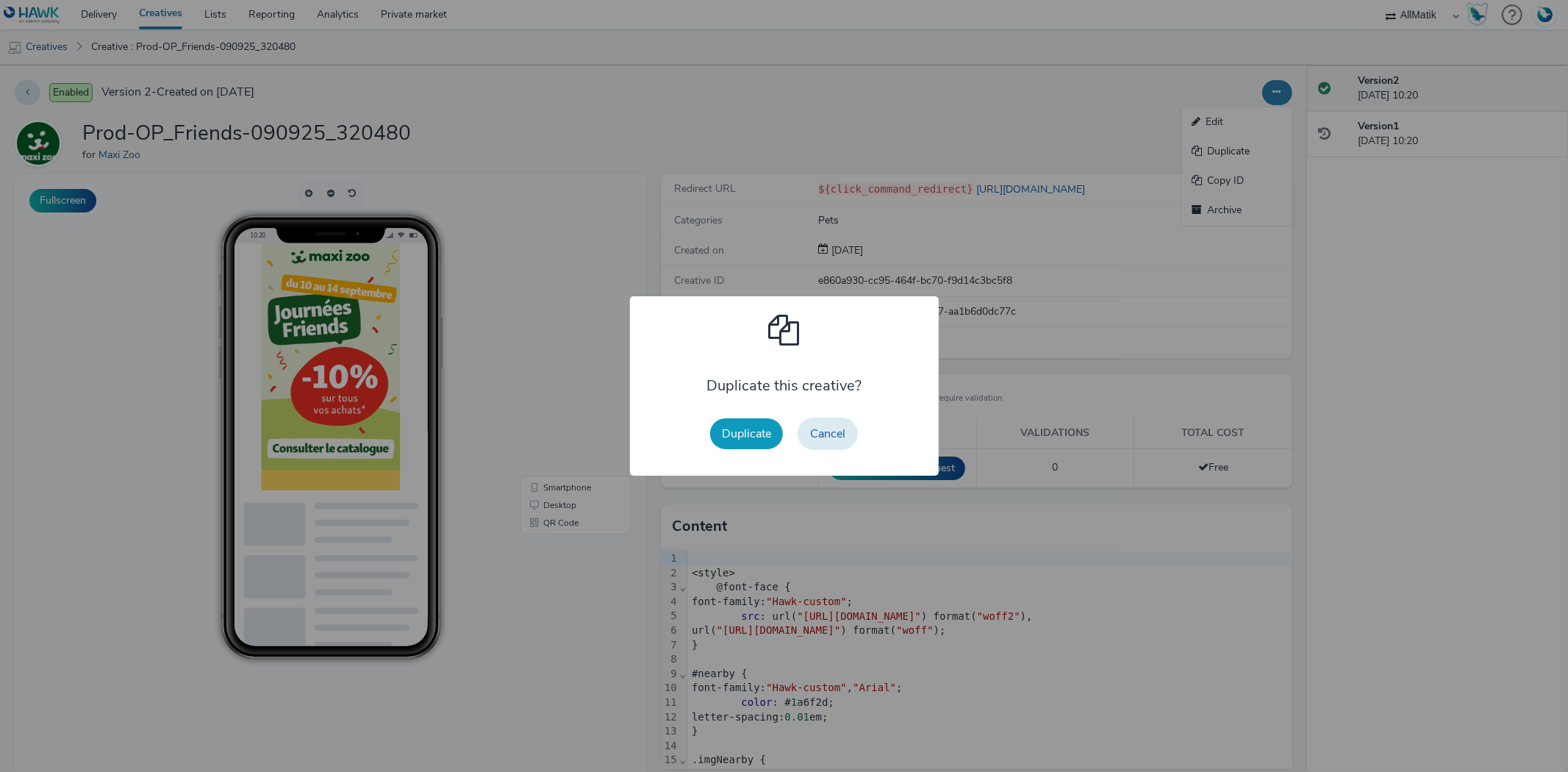
click at [736, 442] on button "Duplicate" at bounding box center [746, 434] width 73 height 31
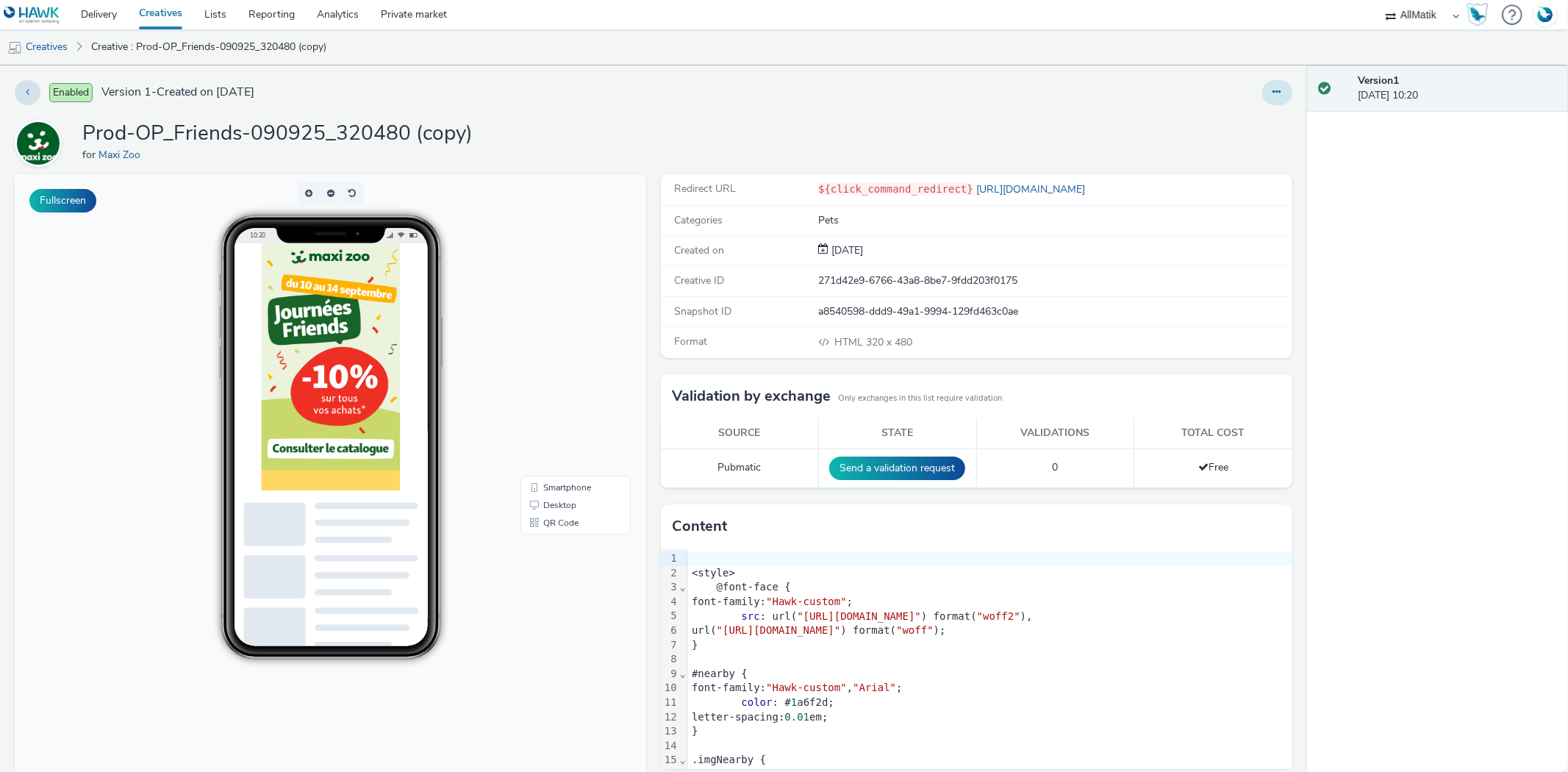
click at [1273, 89] on icon at bounding box center [1277, 92] width 8 height 10
click at [1248, 114] on link "Edit" at bounding box center [1237, 122] width 110 height 30
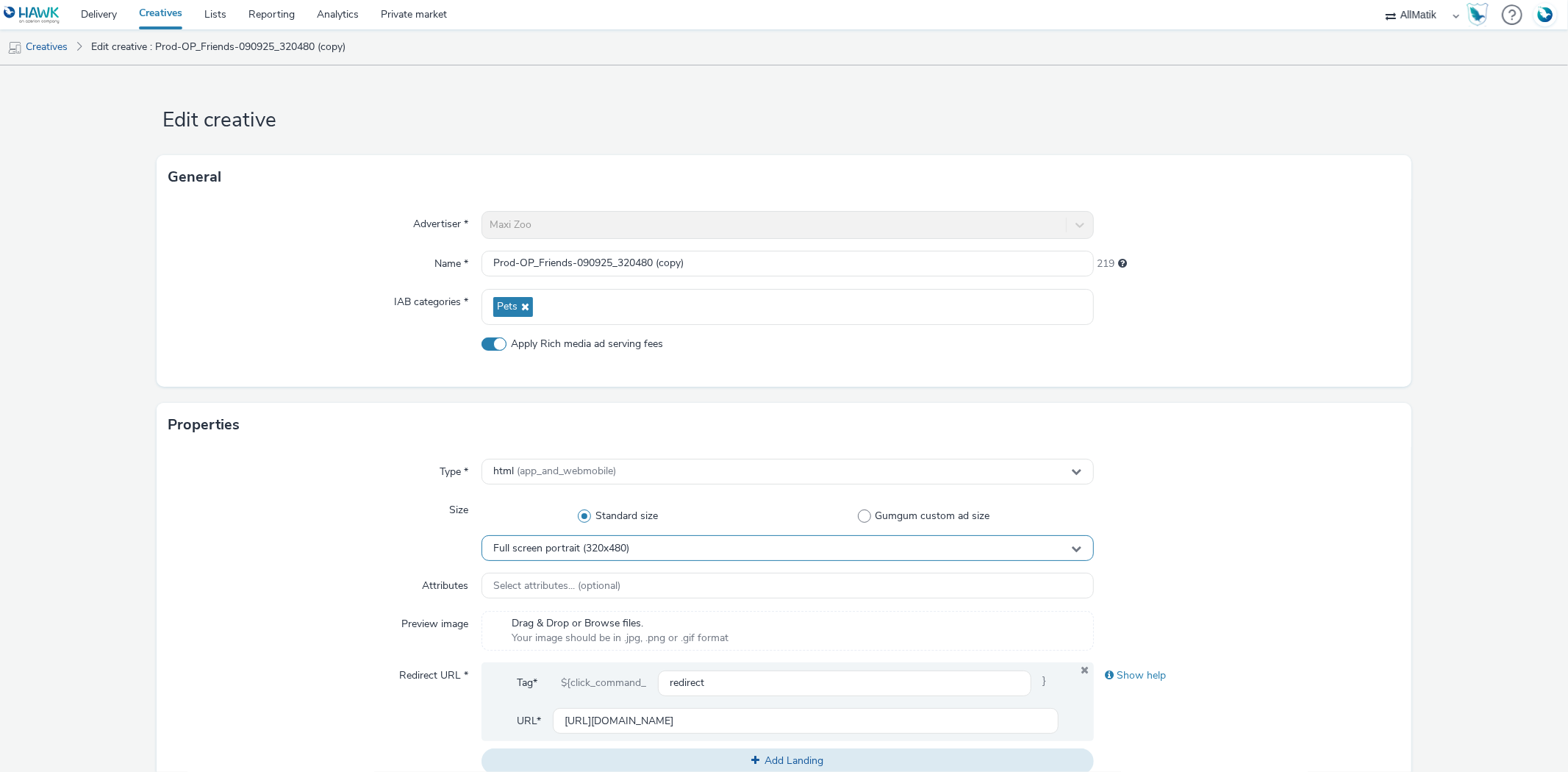
click at [629, 544] on div "Full screen portrait (320x480)" at bounding box center [787, 548] width 612 height 26
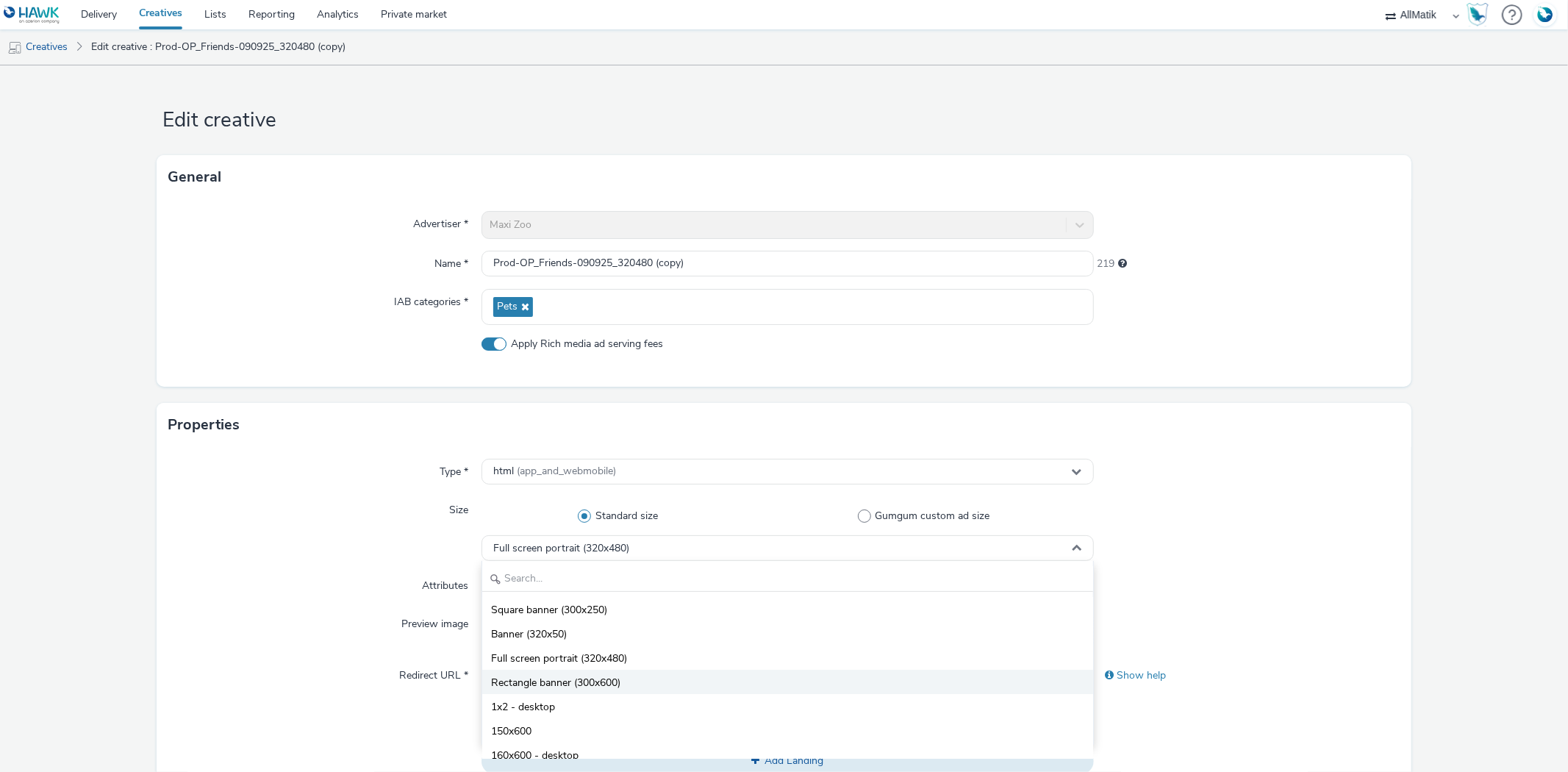
click at [626, 681] on li "Rectangle banner (300x600)" at bounding box center [787, 682] width 610 height 24
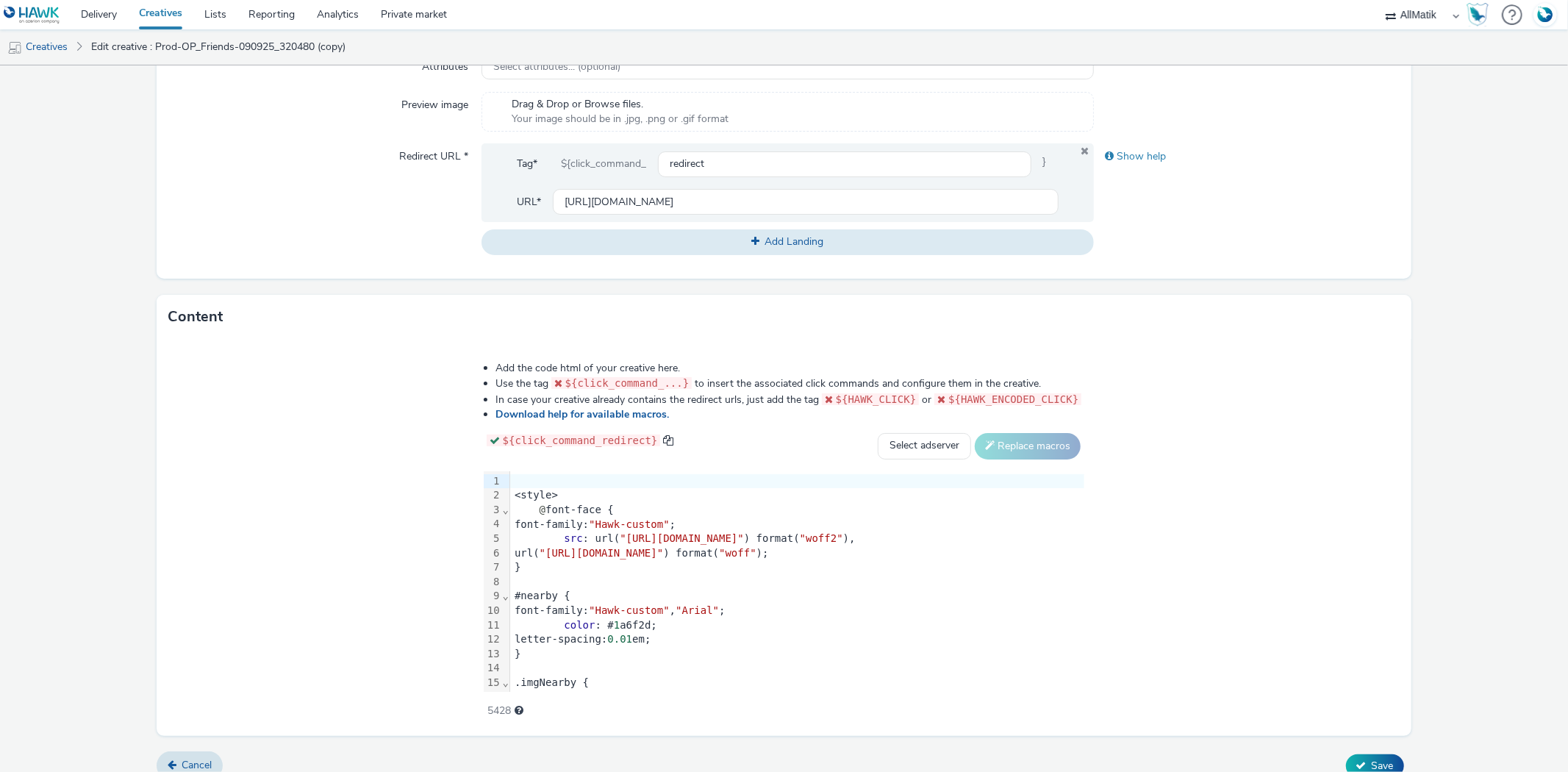
scroll to position [537, 0]
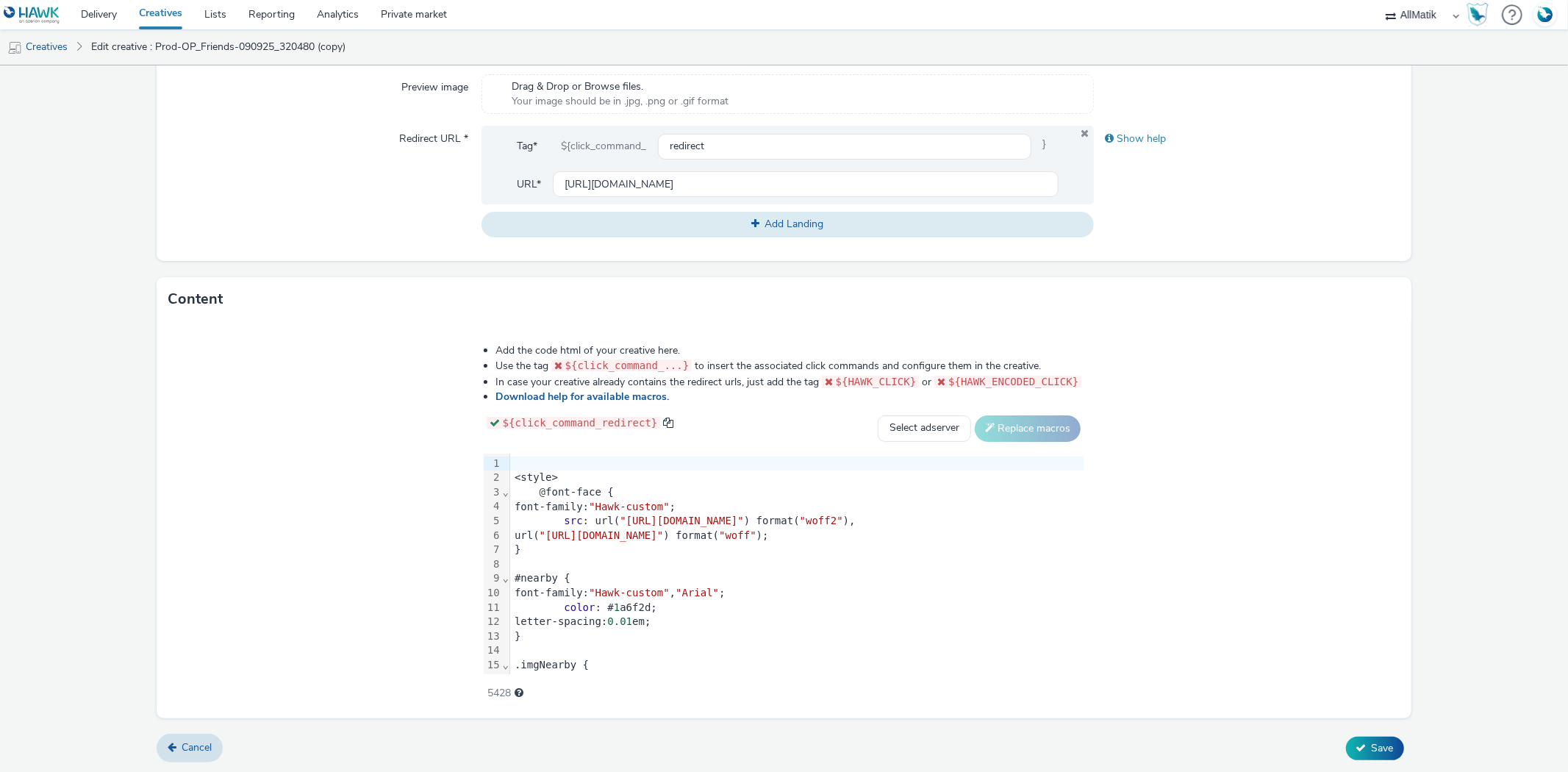
click at [839, 560] on div at bounding box center [797, 564] width 574 height 15
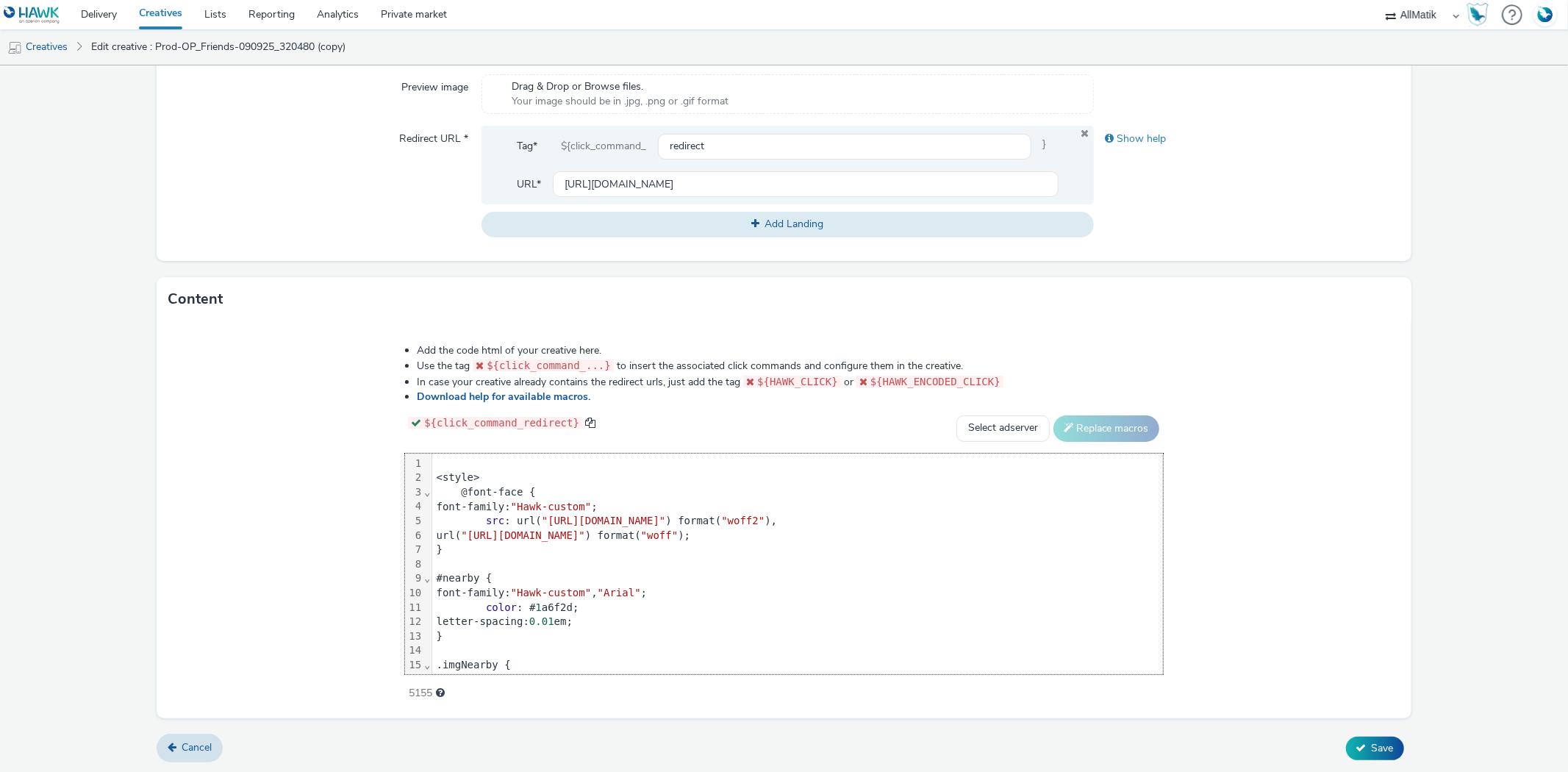
scroll to position [1051, 0]
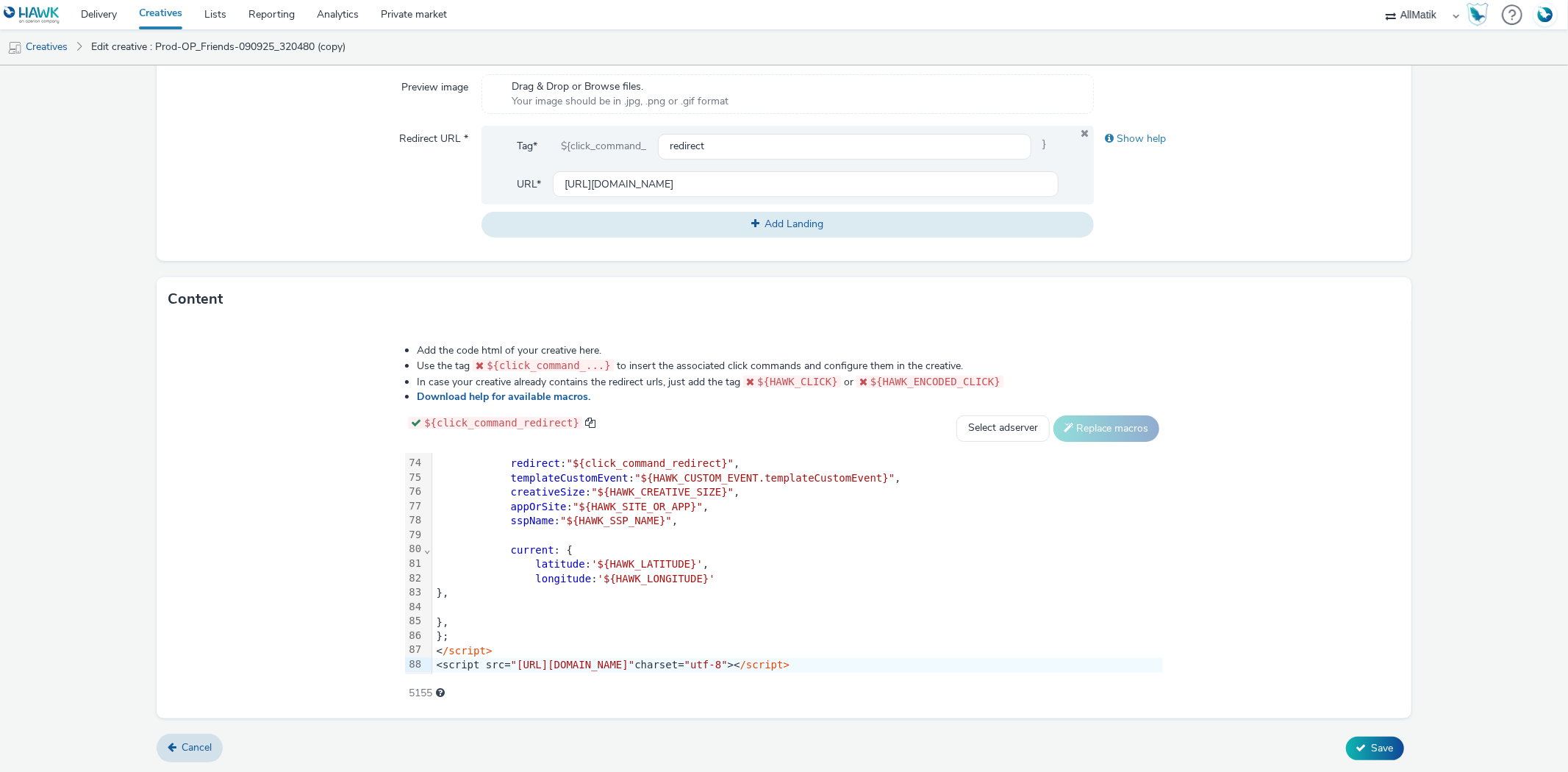
click at [1432, 287] on form "Edit creative General Advertiser * Maxi Zoo Name * Prod-OP_Friends-090925_32048…" at bounding box center [784, 151] width 1568 height 1245
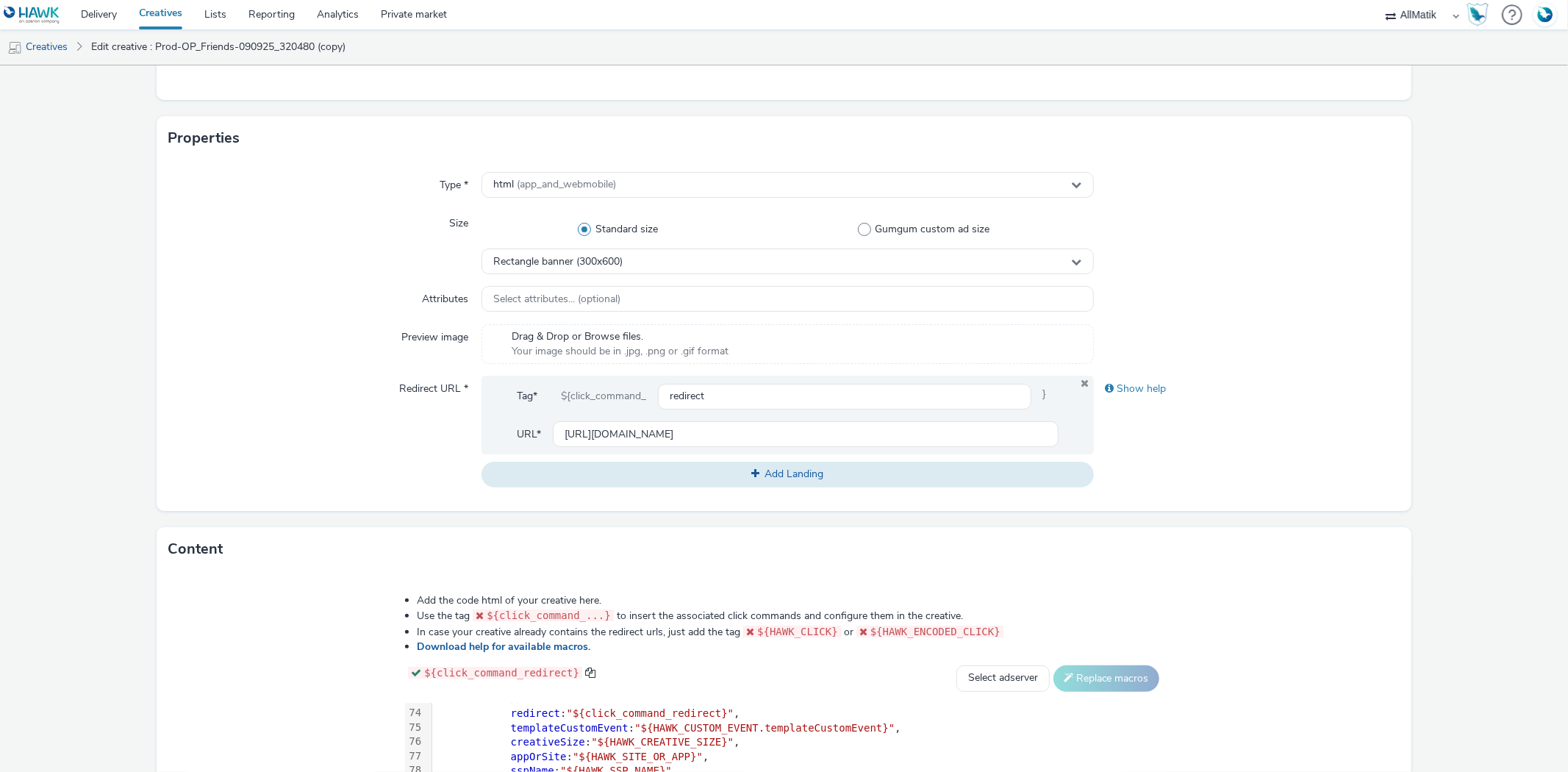
scroll to position [47, 0]
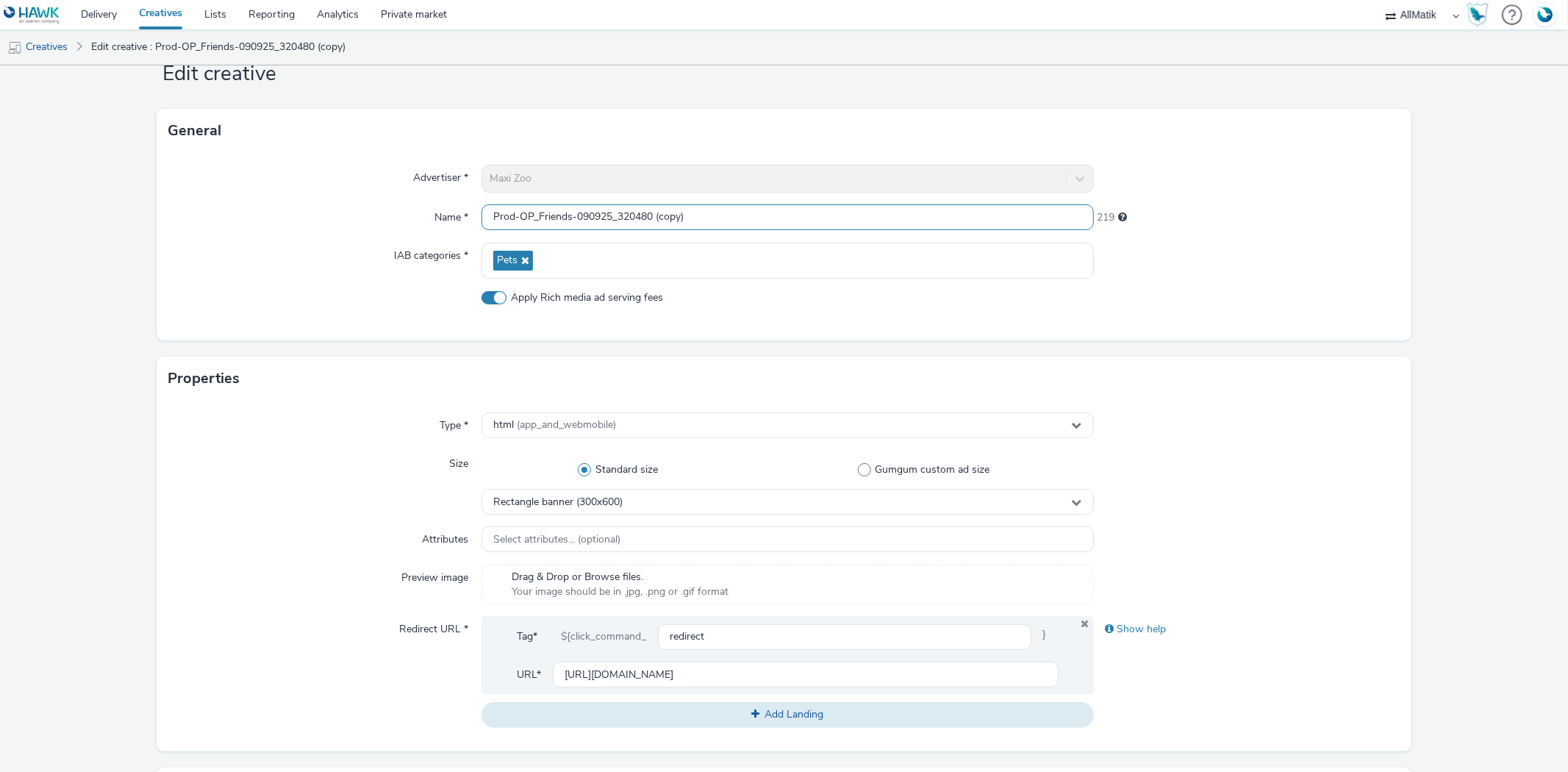
click at [636, 229] on input "Prod-OP_Friends-090925_320480 (copy)" at bounding box center [787, 218] width 612 height 26
paste input "00600"
type input "Prod-OP_Friends-090925_300600"
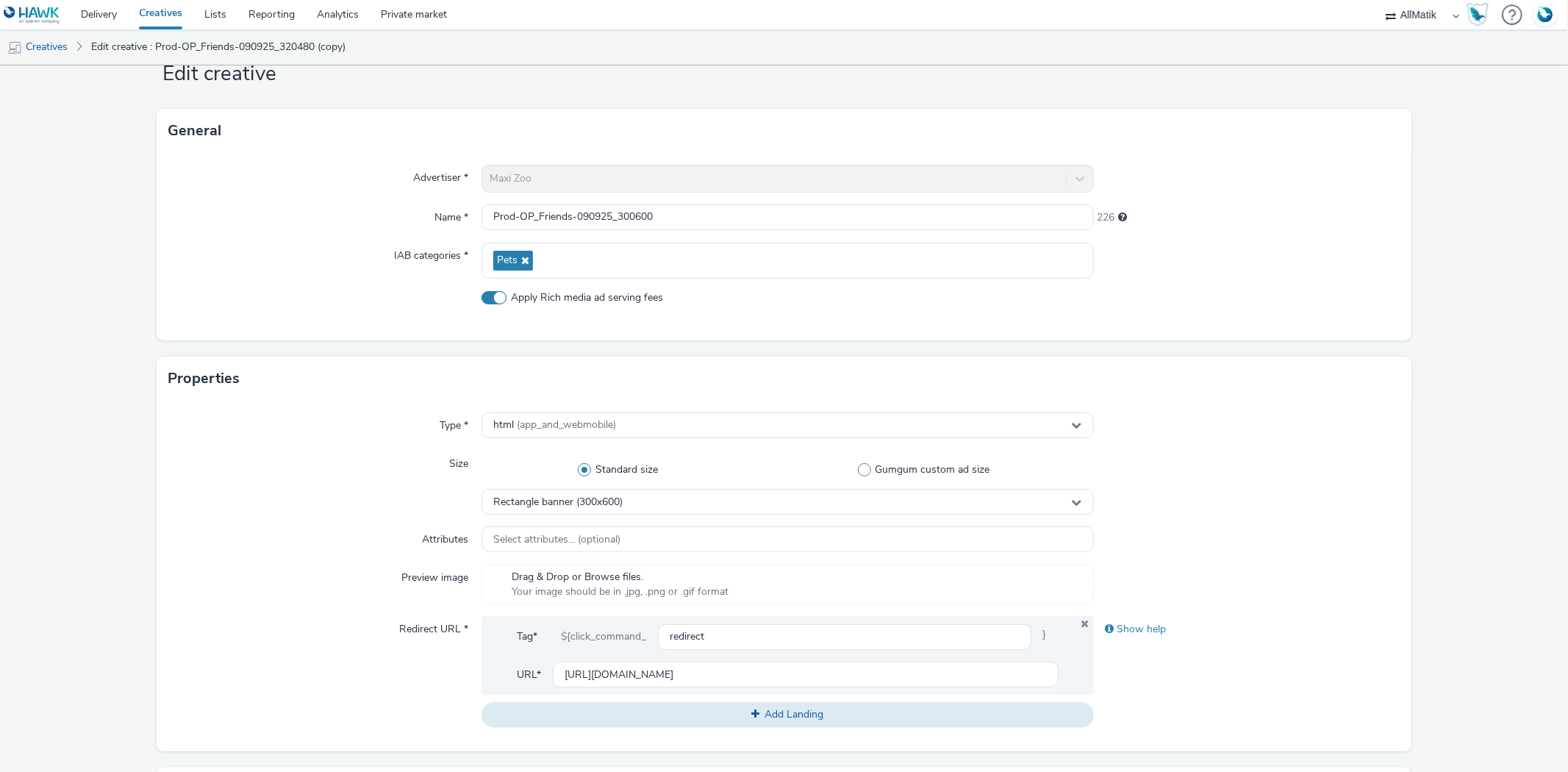
click at [1299, 334] on div "Advertiser * Maxi Zoo Name * Prod-OP_Friends-090925_300600 226 IAB categories *…" at bounding box center [784, 246] width 1254 height 187
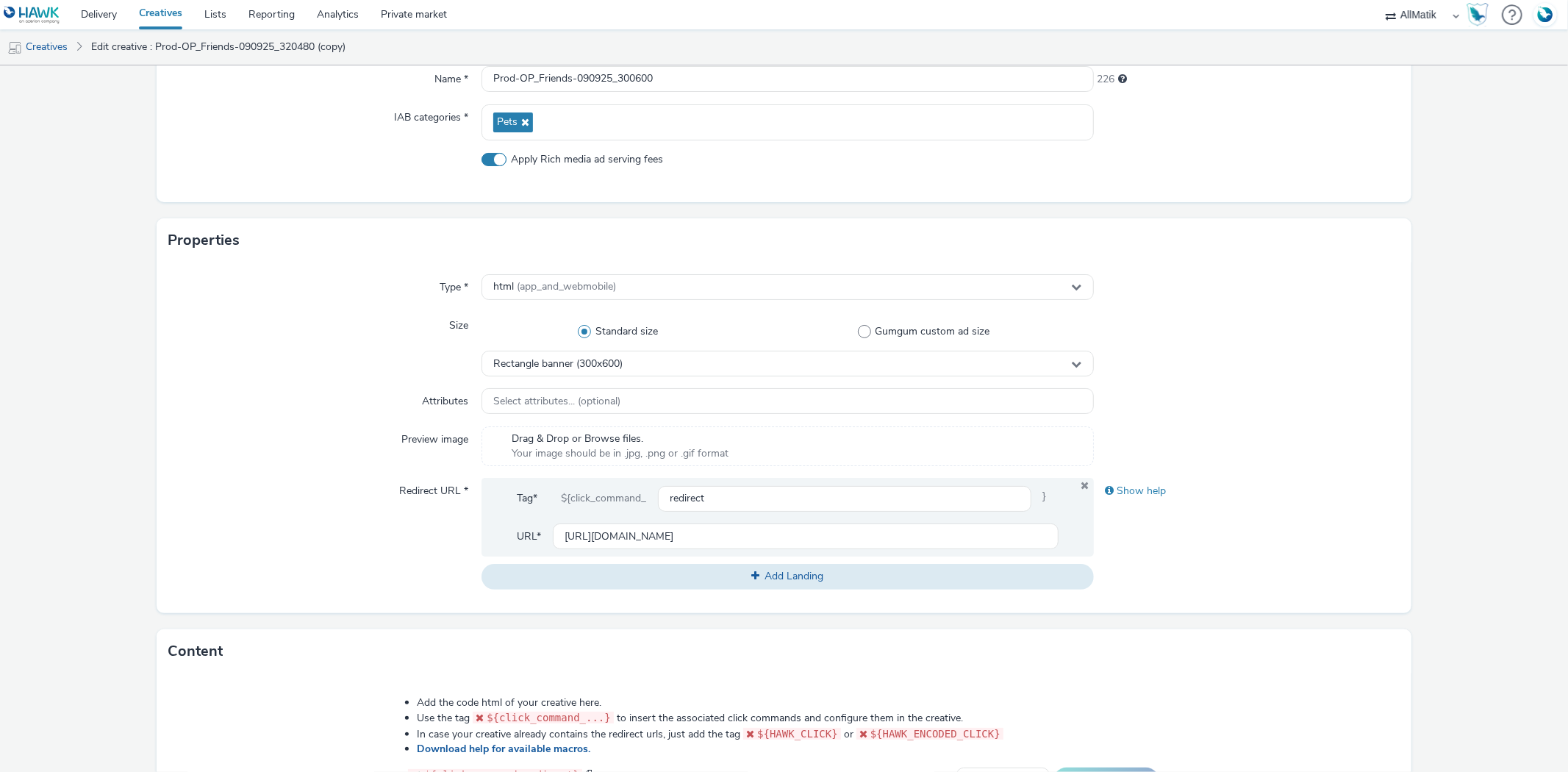
scroll to position [537, 0]
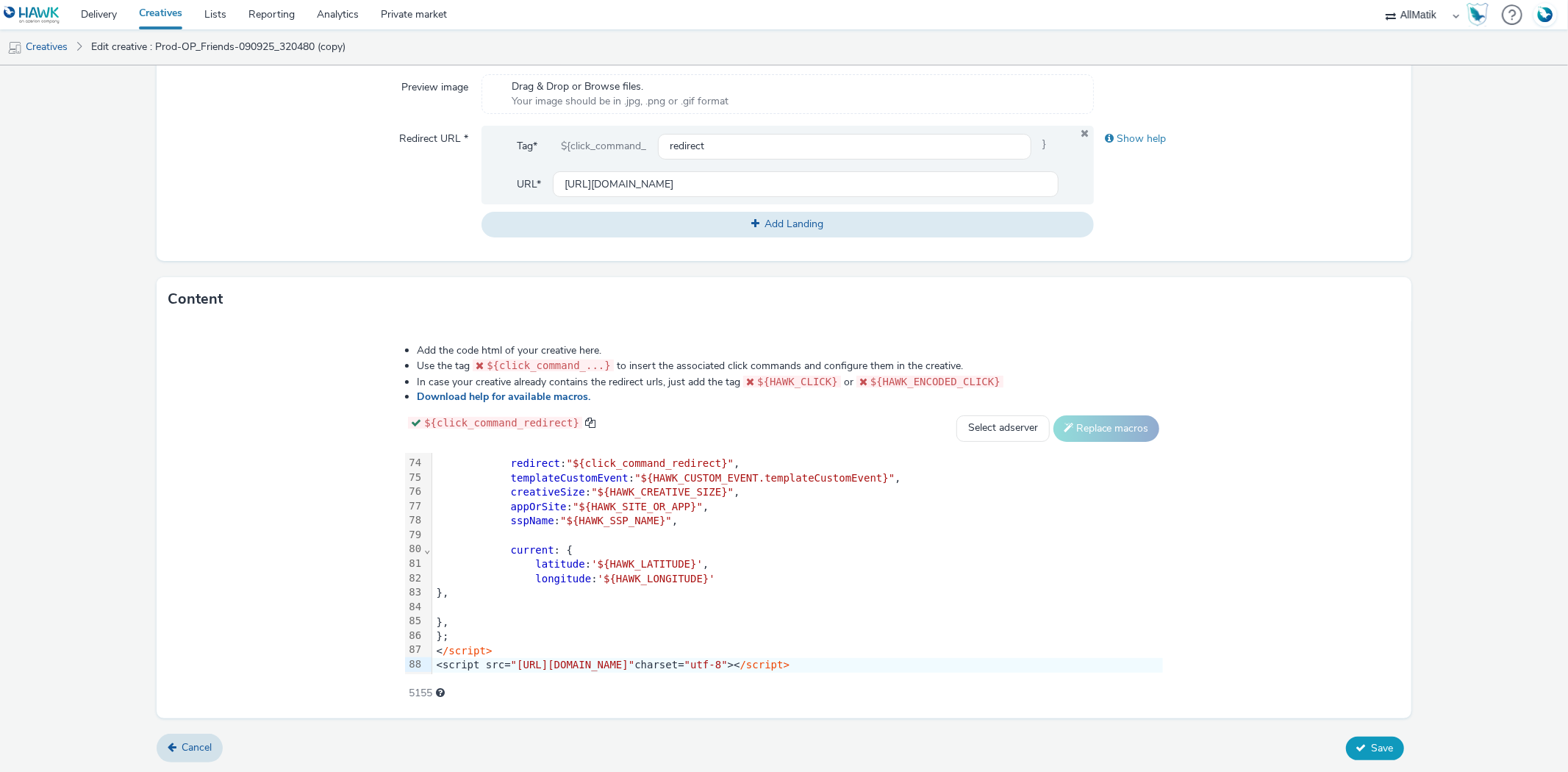
click at [1372, 751] on span "Save" at bounding box center [1382, 748] width 22 height 14
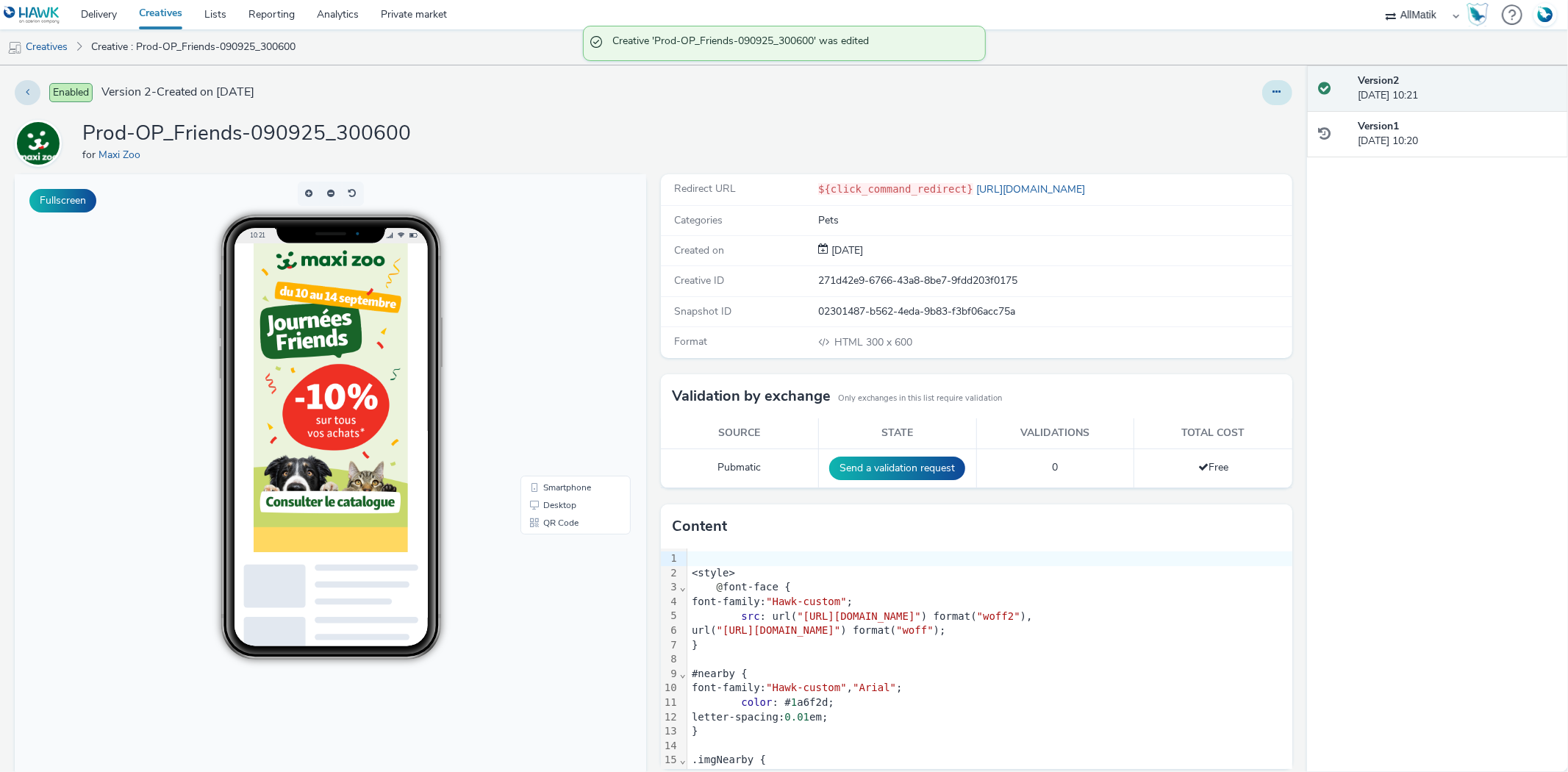
click at [1273, 92] on button at bounding box center [1277, 92] width 30 height 25
click at [1235, 157] on link "Duplicate" at bounding box center [1237, 151] width 110 height 30
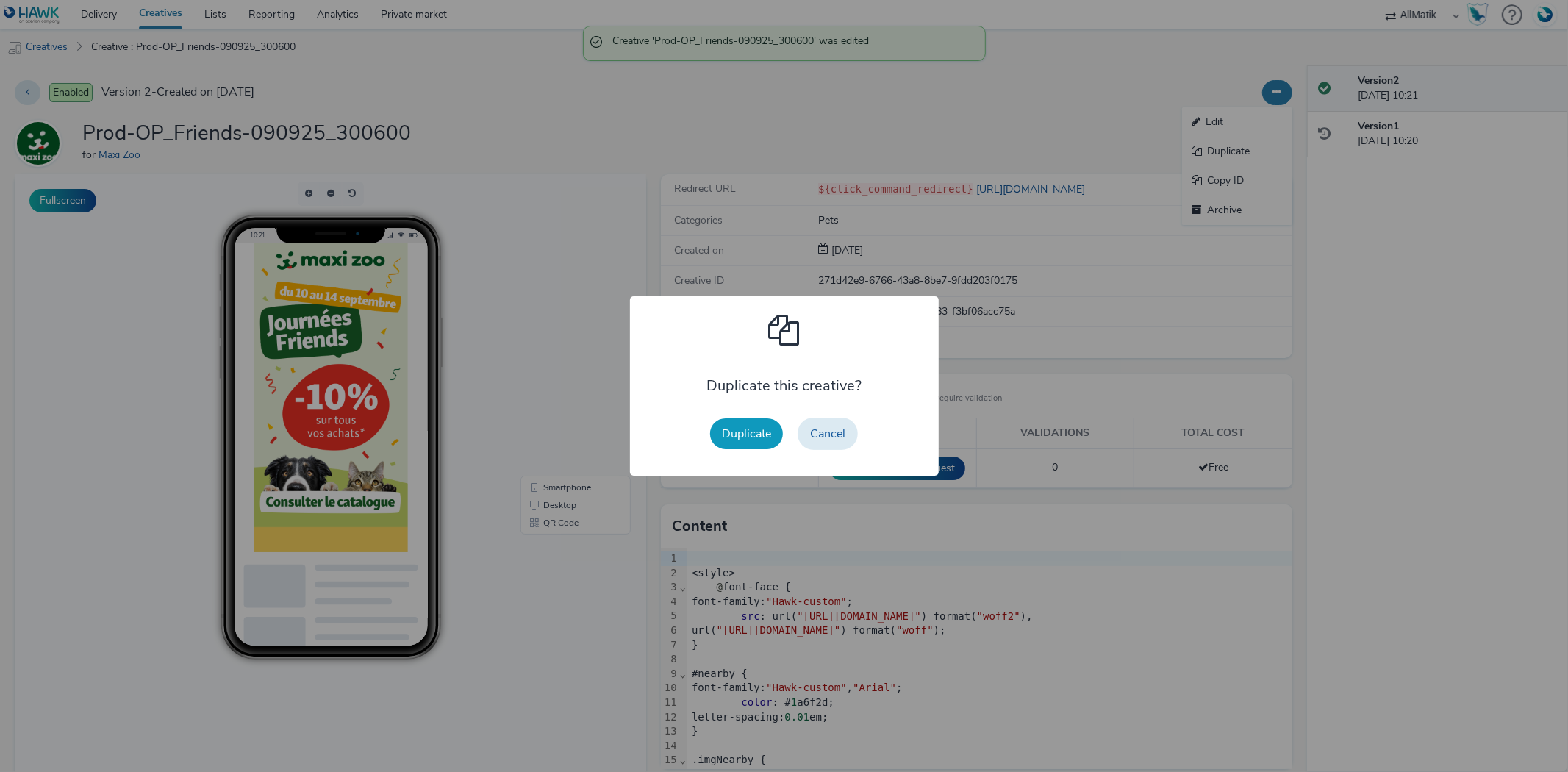
click at [750, 434] on button "Duplicate" at bounding box center [746, 434] width 73 height 31
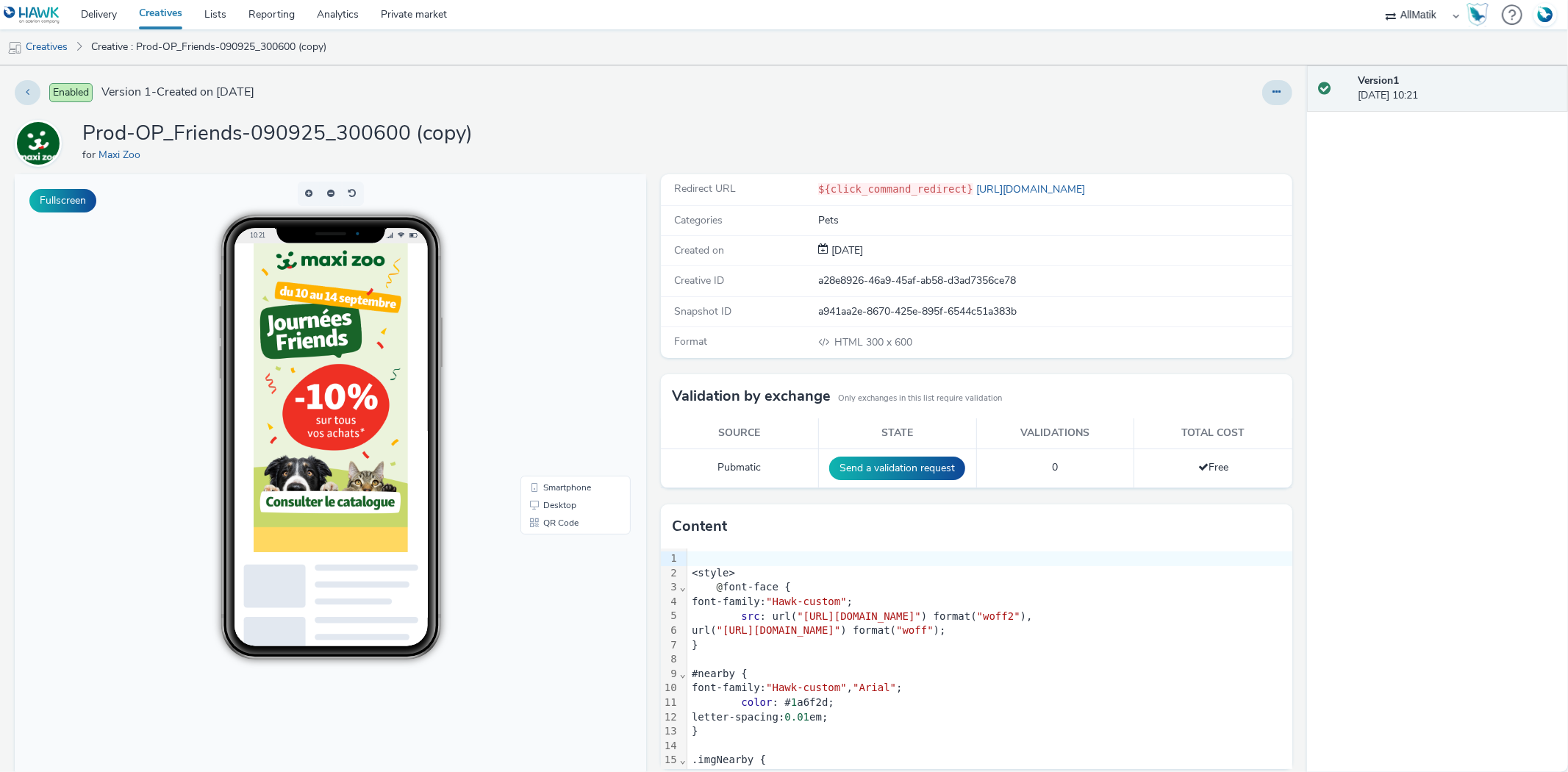
drag, startPoint x: 1261, startPoint y: 92, endPoint x: 1250, endPoint y: 102, distance: 14.9
click at [1273, 92] on icon at bounding box center [1277, 92] width 8 height 10
click at [1211, 121] on link "Edit" at bounding box center [1237, 122] width 110 height 30
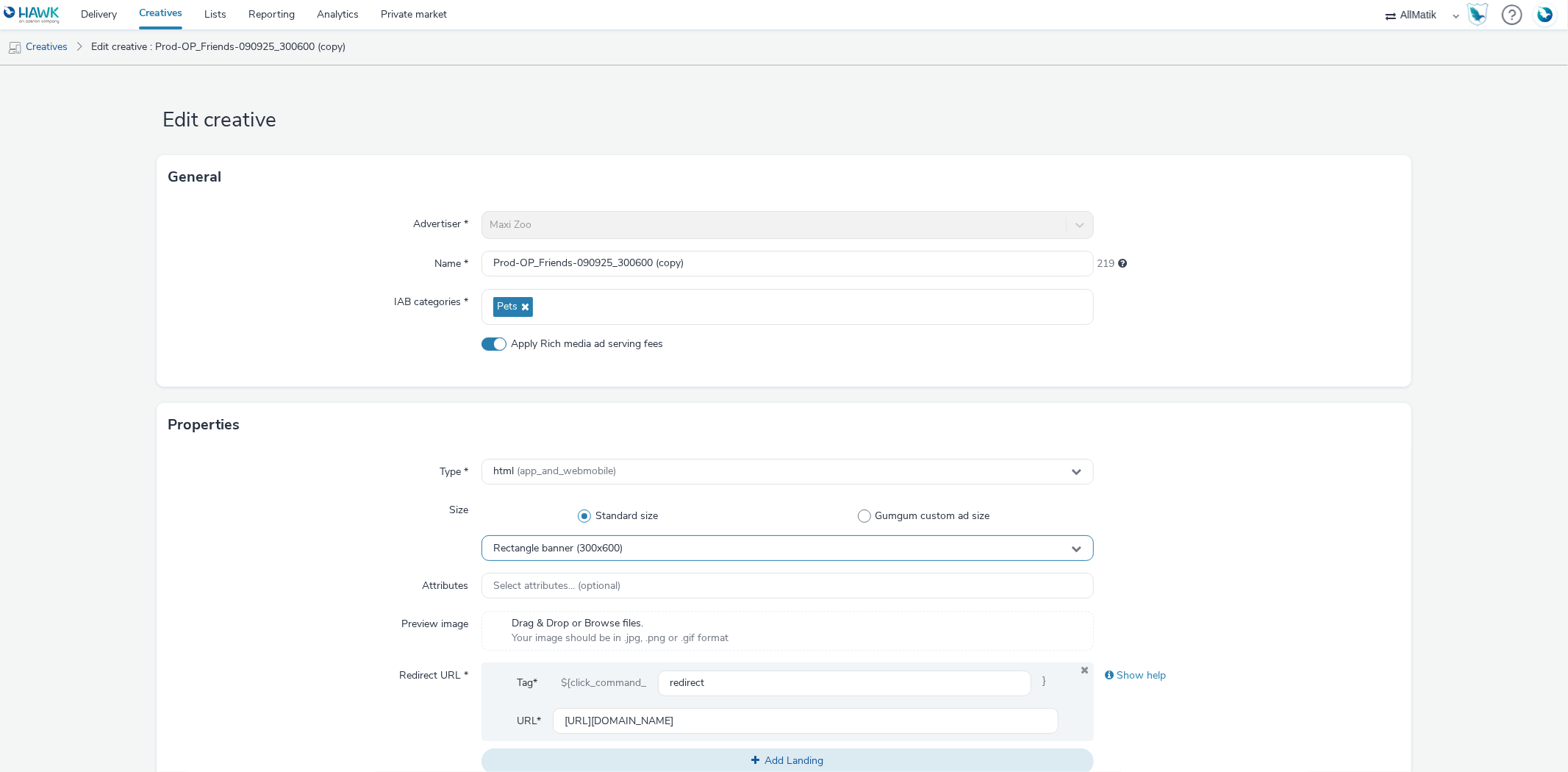
click at [663, 552] on div "Rectangle banner (300x600)" at bounding box center [787, 548] width 612 height 26
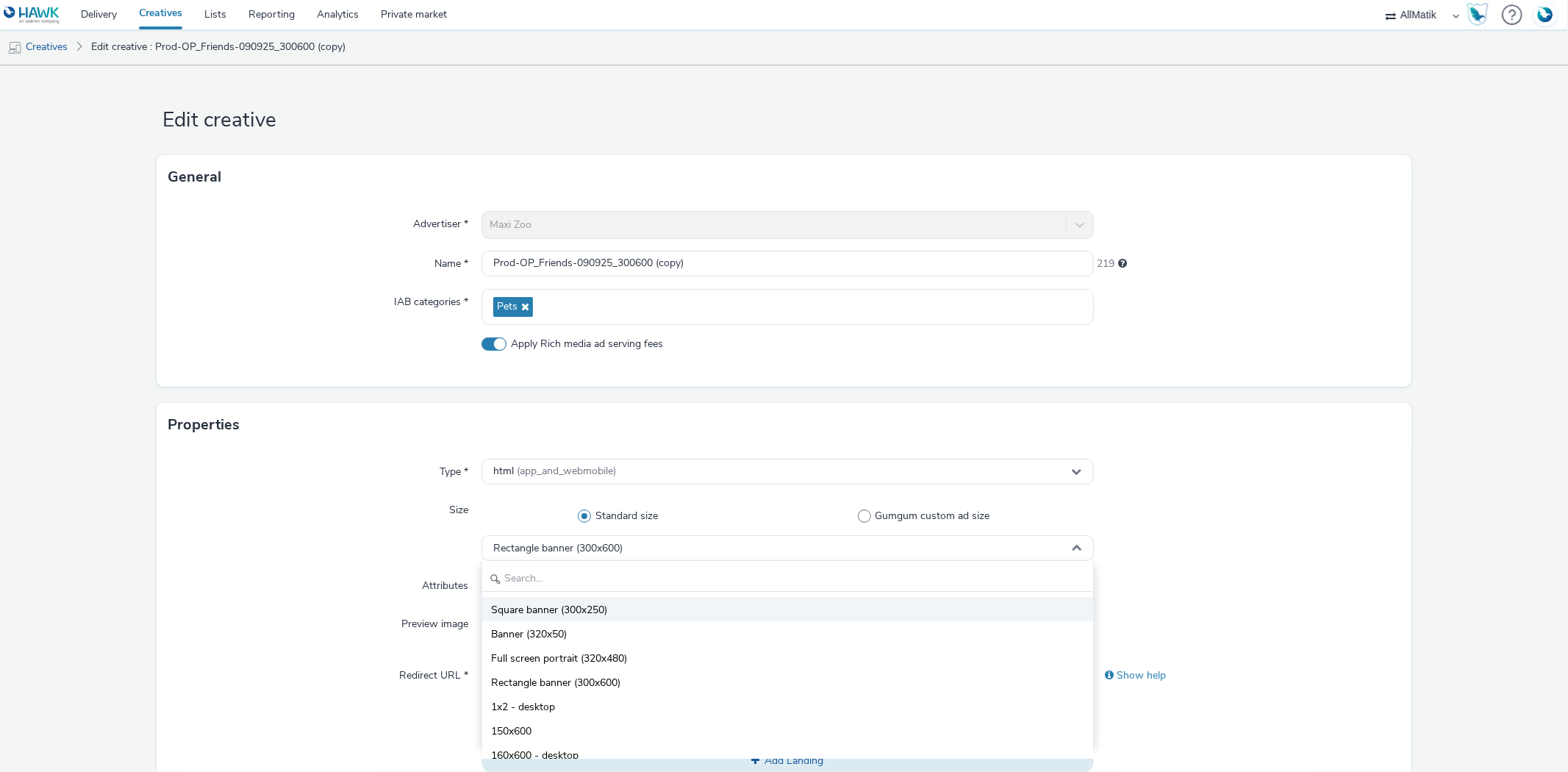
click at [655, 613] on li "Square banner (300x250)" at bounding box center [787, 609] width 610 height 24
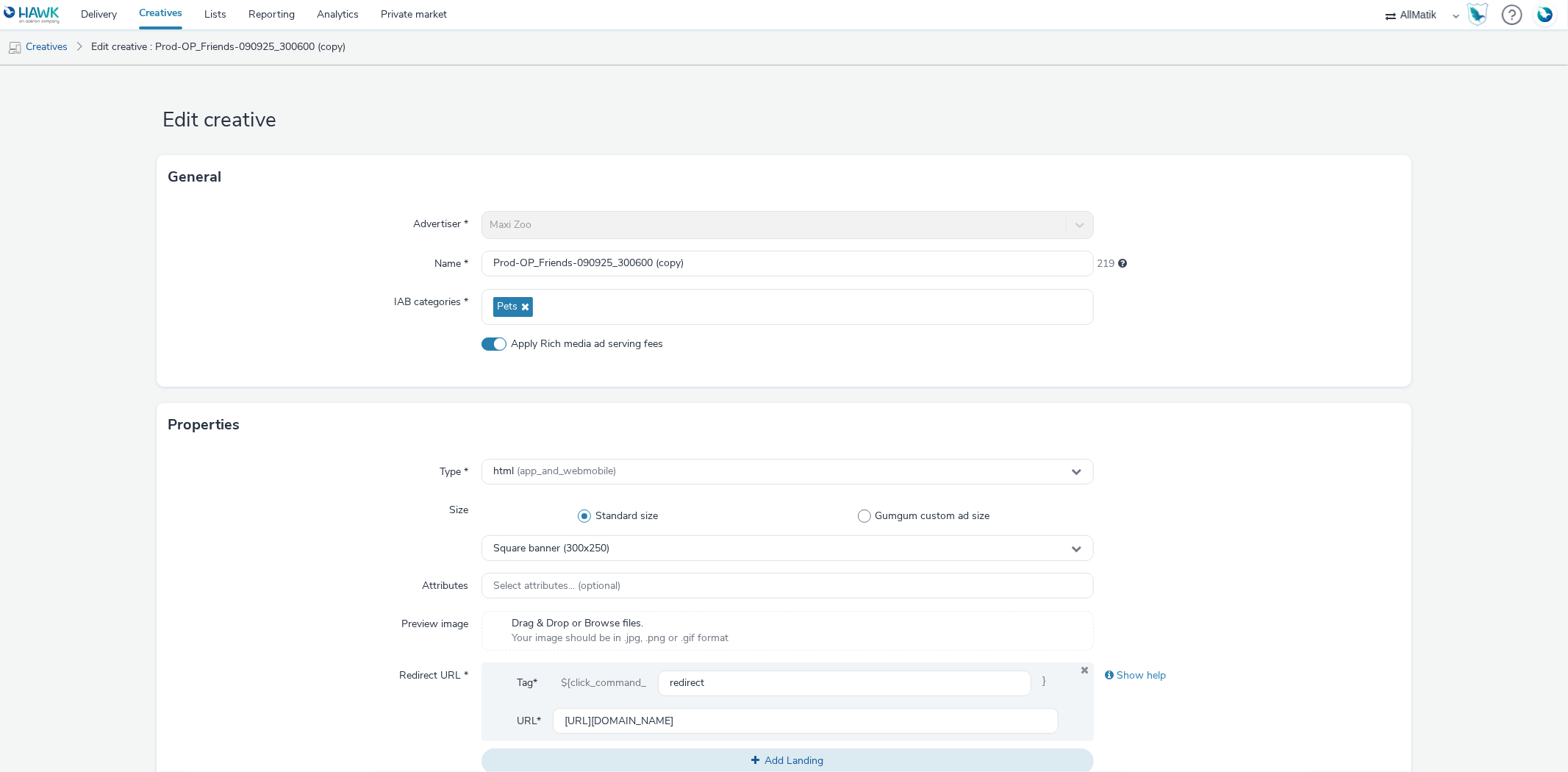
click at [1257, 415] on div "Properties" at bounding box center [784, 425] width 1254 height 44
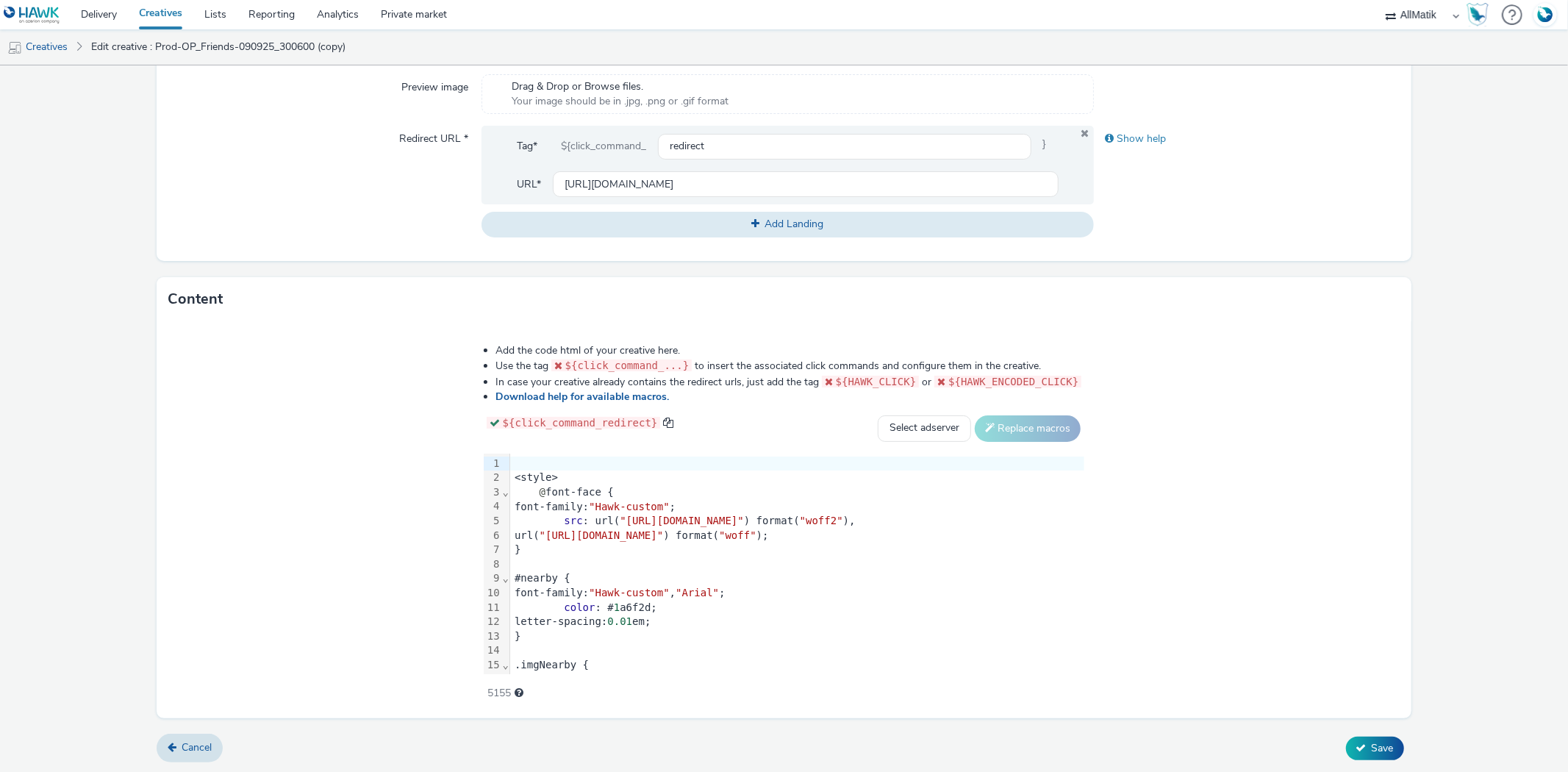
click at [726, 569] on div at bounding box center [797, 564] width 574 height 15
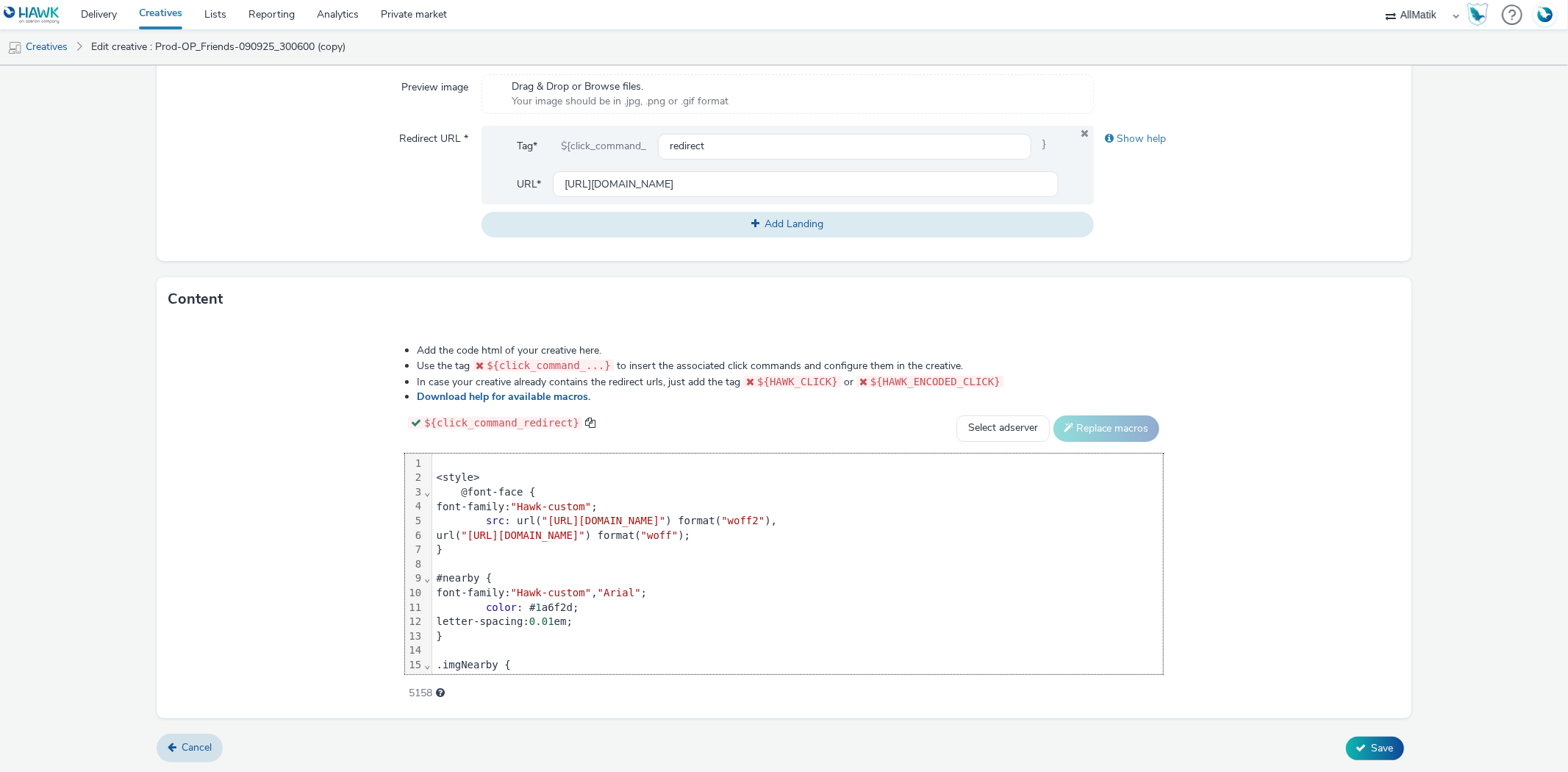
scroll to position [1051, 0]
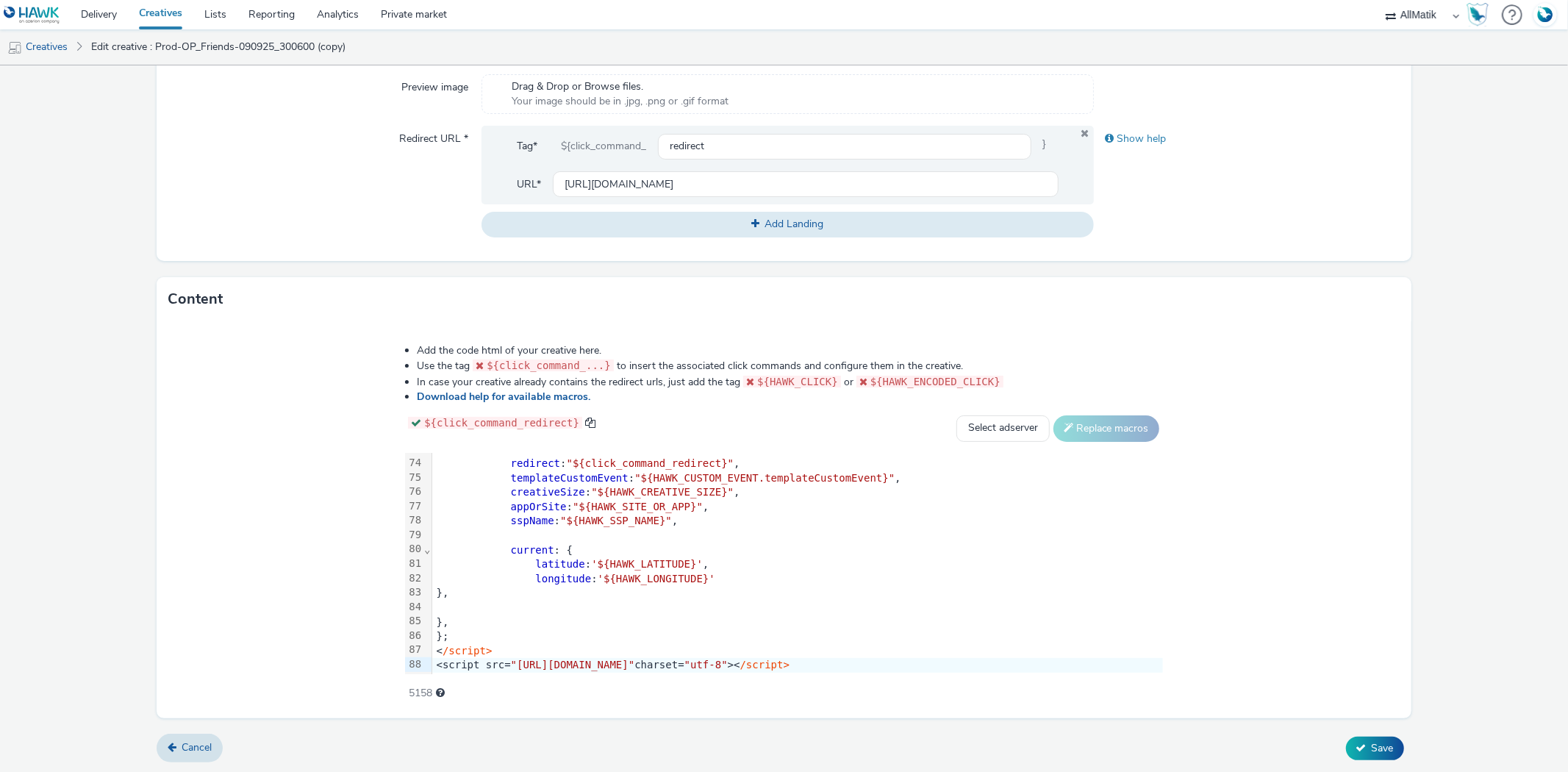
drag, startPoint x: 1363, startPoint y: 217, endPoint x: 1343, endPoint y: 210, distance: 21.2
click at [1364, 217] on div "Show help" at bounding box center [1246, 181] width 306 height 111
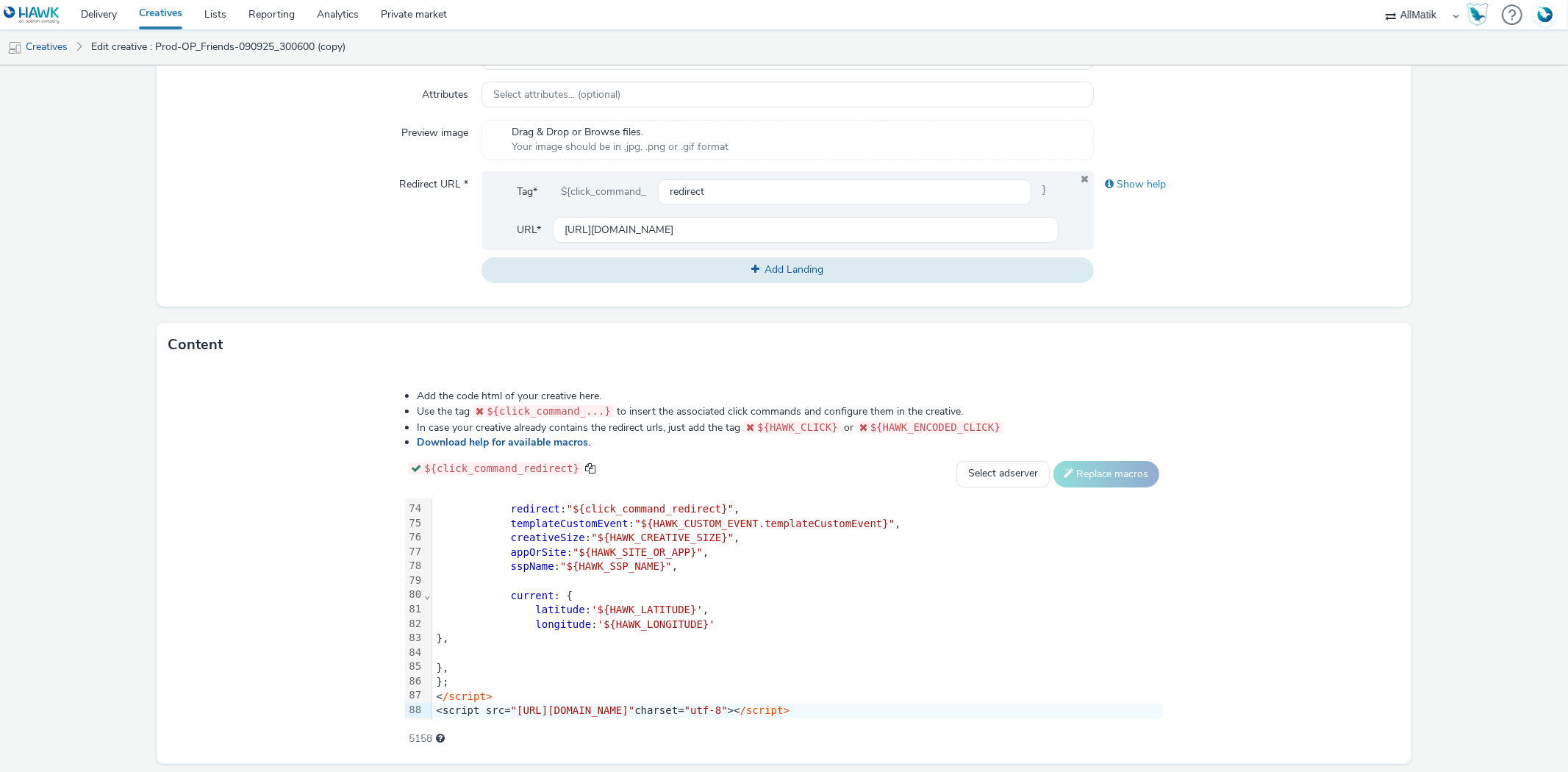
scroll to position [47, 0]
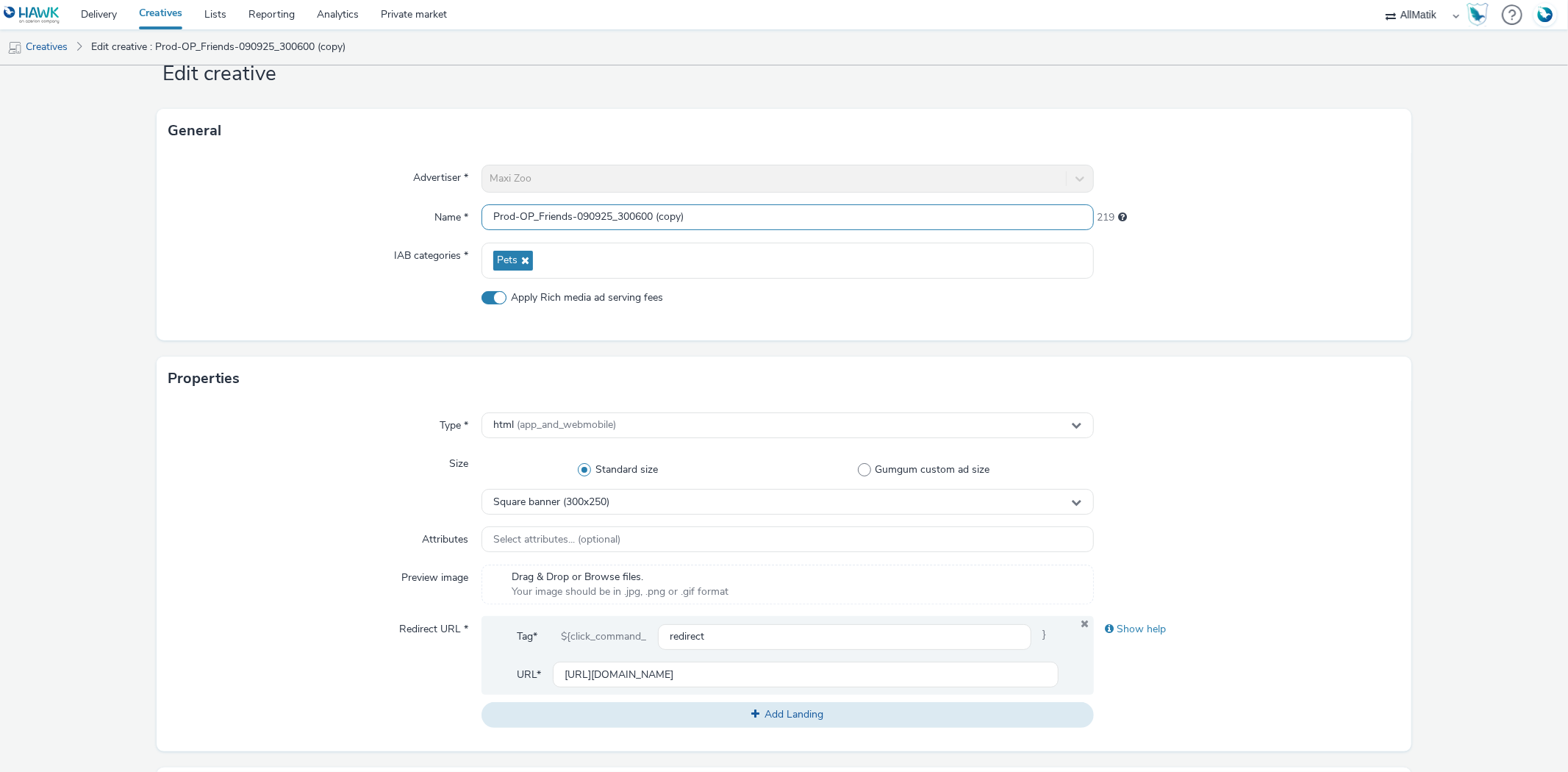
click at [616, 213] on input "Prod-OP_Friends-090925_300600 (copy)" at bounding box center [787, 218] width 612 height 26
paste input "250"
type input "Prod-OP_Friends-090925_300250"
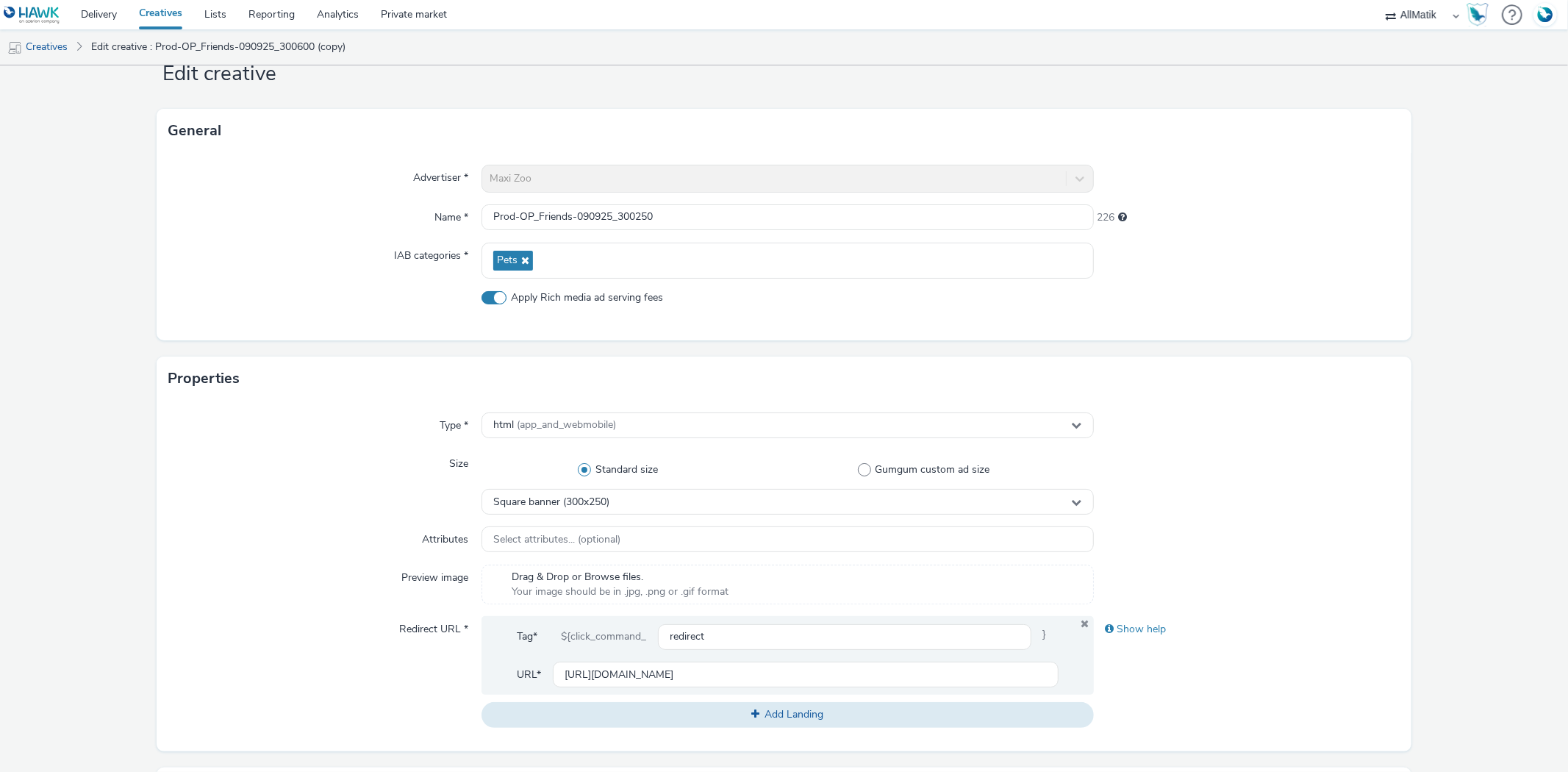
click at [1366, 278] on div "Advertiser * Maxi Zoo Name * Prod-OP_Friends-090925_300250 226 IAB categories *…" at bounding box center [784, 246] width 1254 height 187
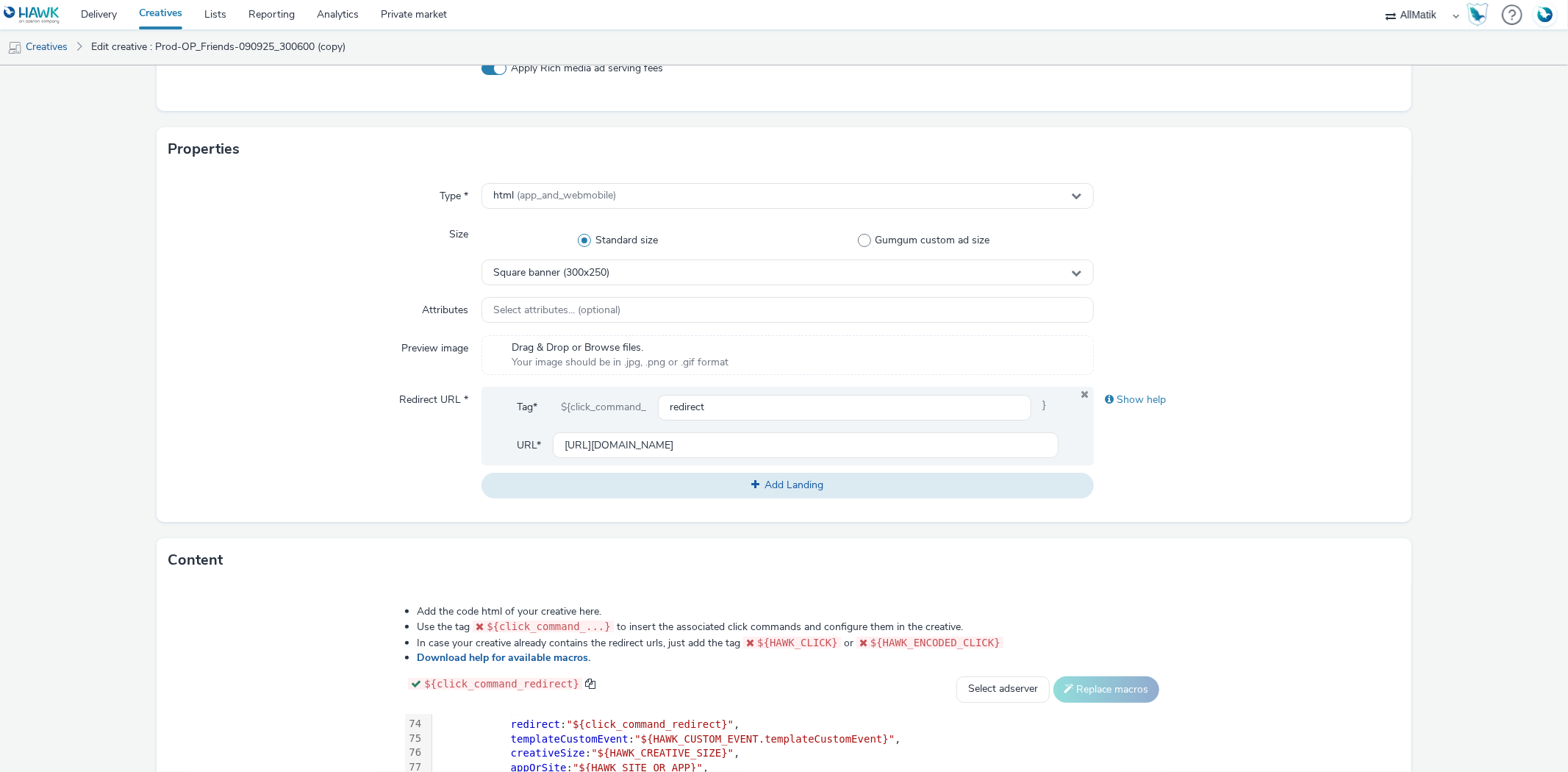
scroll to position [537, 0]
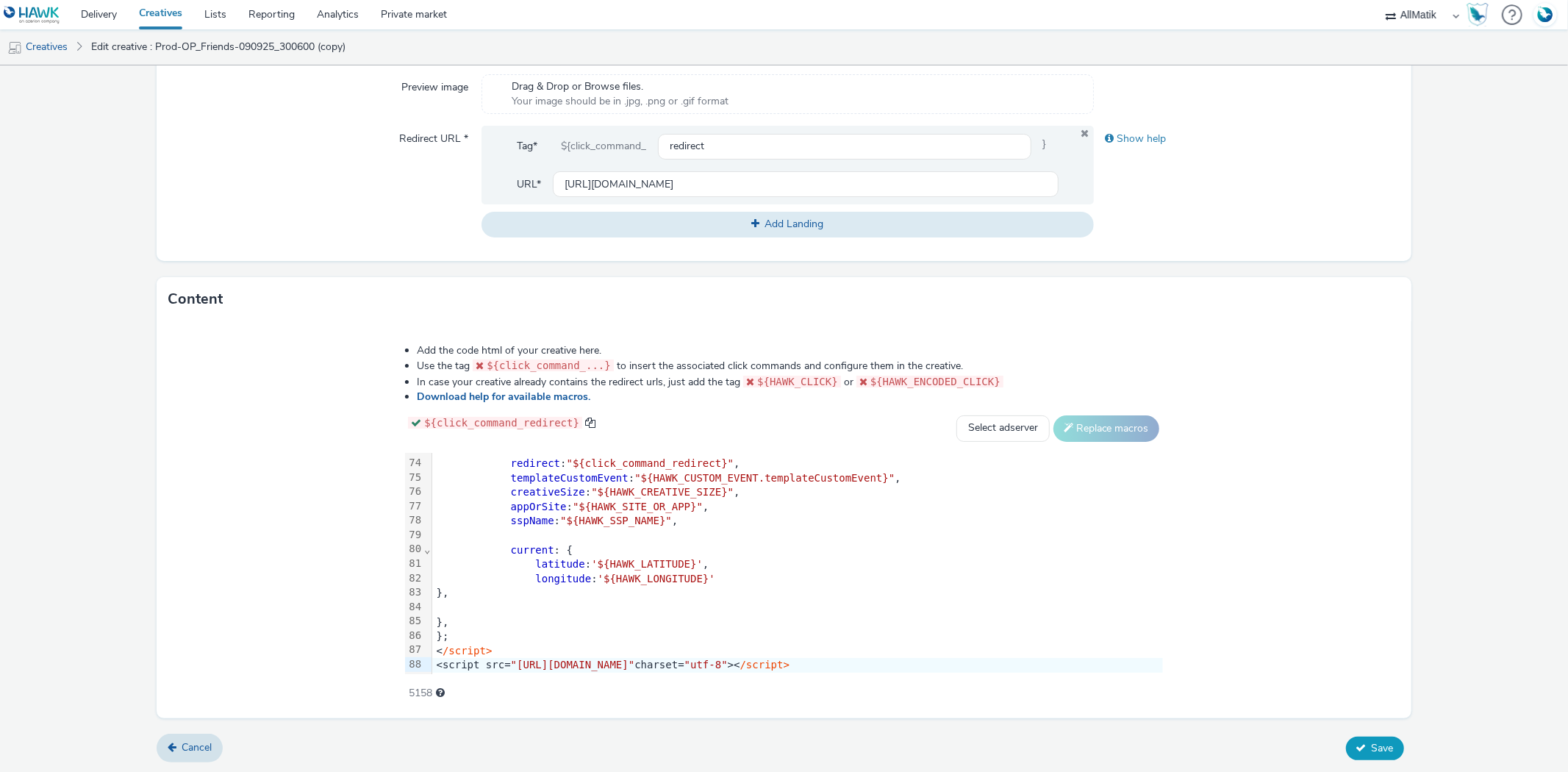
click at [1372, 747] on span "Save" at bounding box center [1382, 748] width 22 height 14
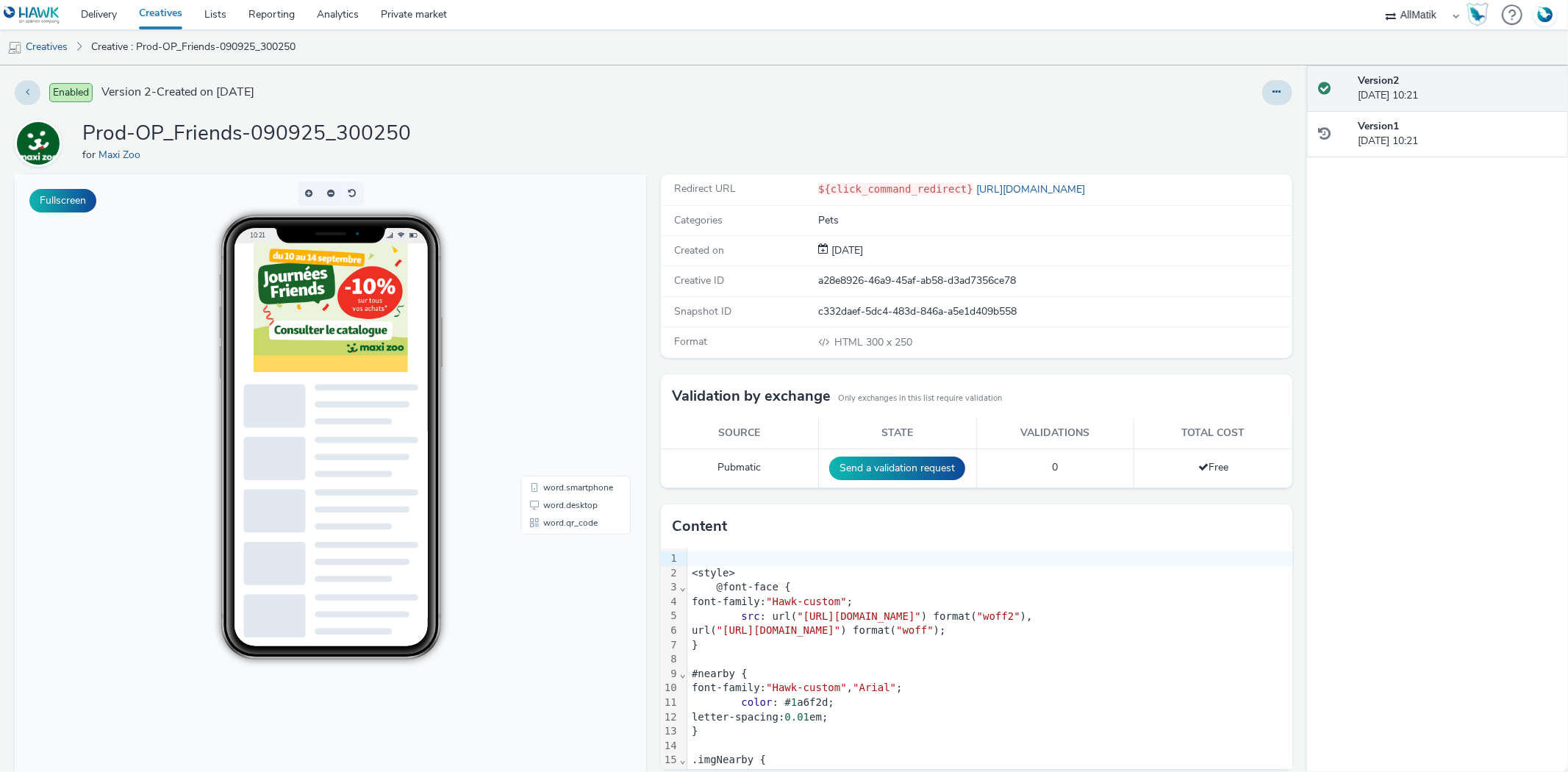
click at [1405, 21] on select "ABI Media Ad4Health Adevinta ADITIKS Adops Agence79 AllMatik AMnet FR Amplifi F…" at bounding box center [1423, 15] width 89 height 30
select select "4905062d-13ce-4986-87c2-be94dfa9bf08"
click at [1379, 0] on select "ABI Media Ad4Health Adevinta ADITIKS Adops Agence79 AllMatik AMnet FR Amplifi F…" at bounding box center [1423, 15] width 89 height 30
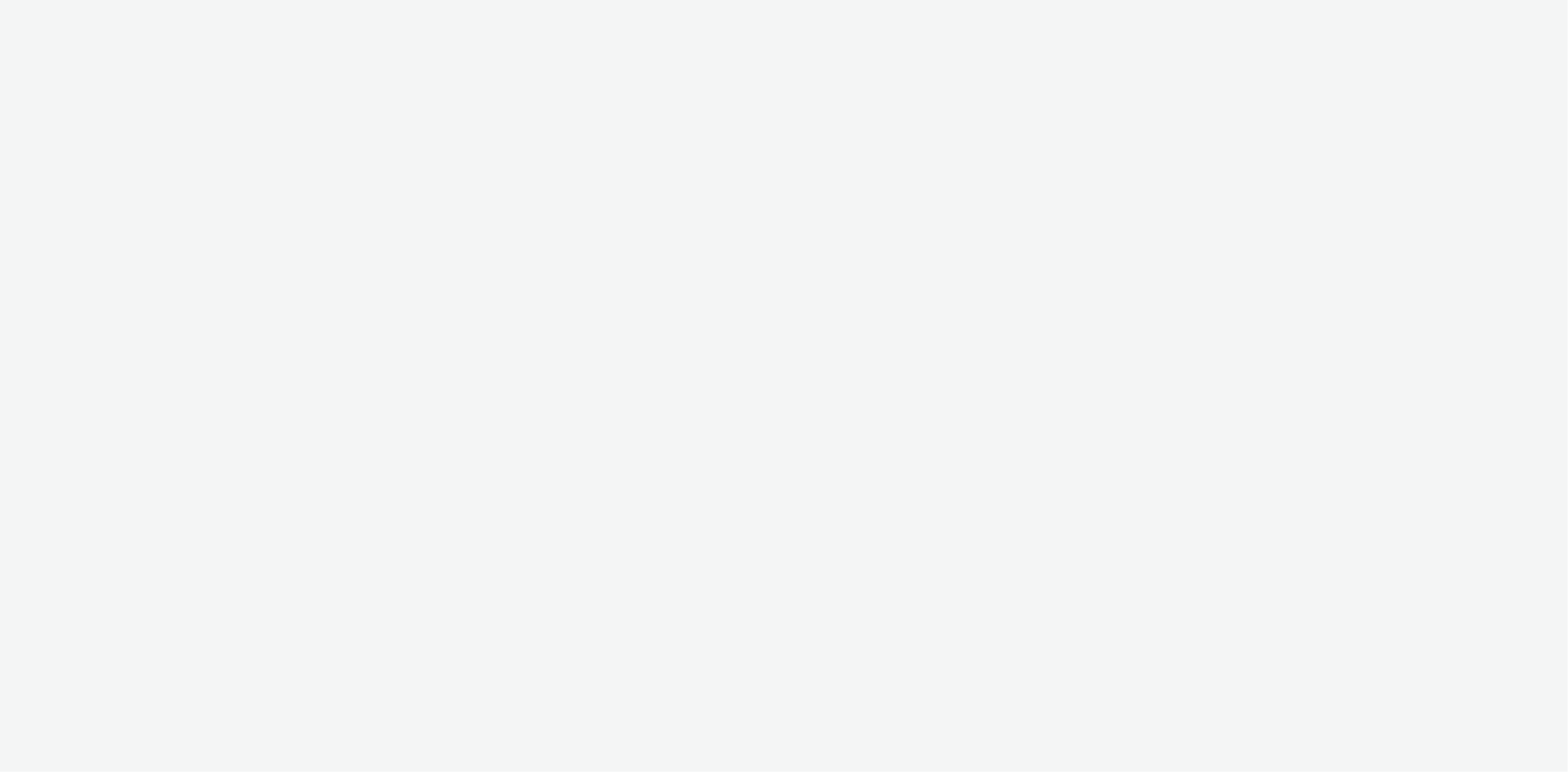
select select "4905062d-13ce-4986-87c2-be94dfa9bf08"
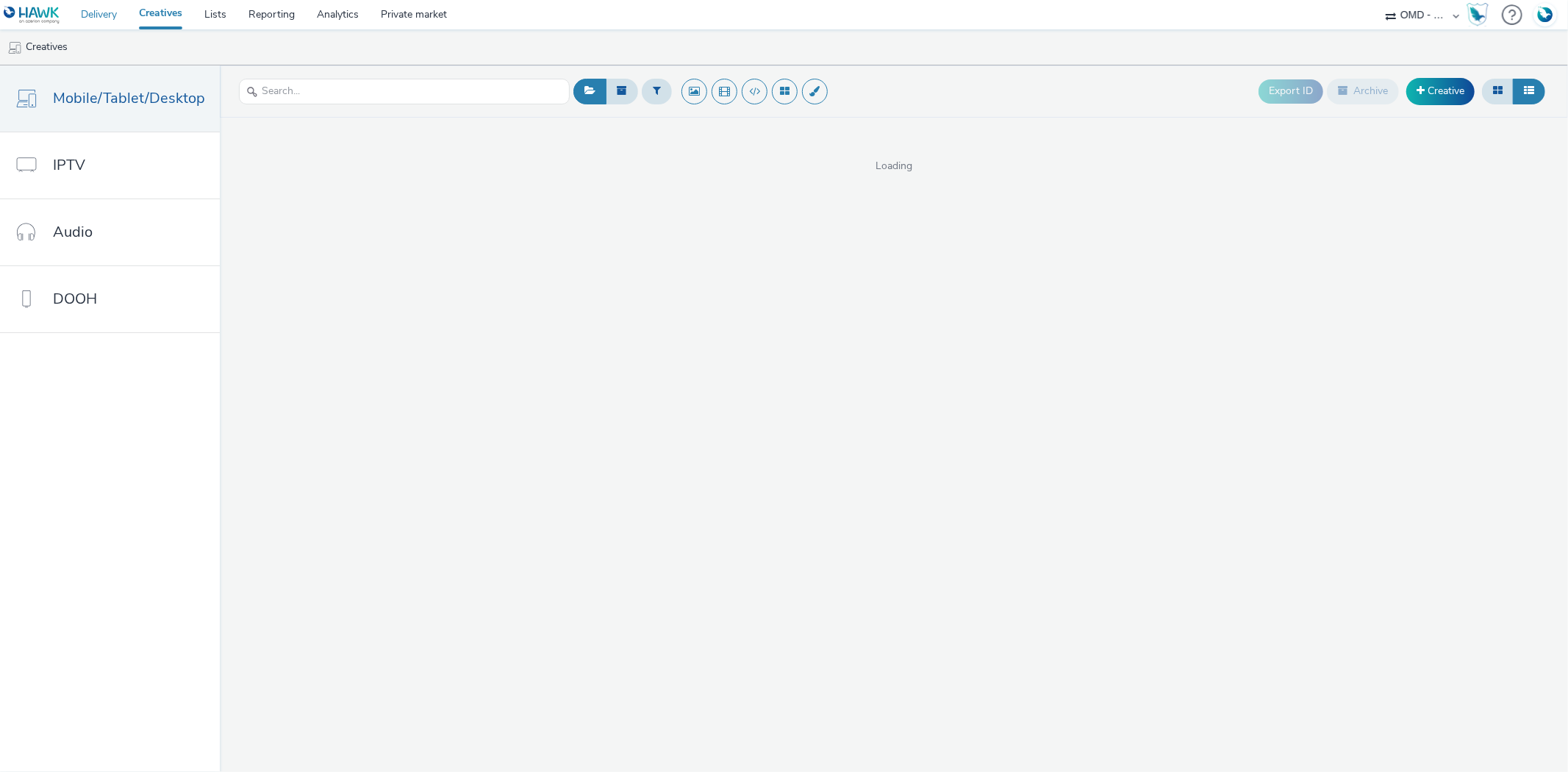
click at [103, 12] on link "Delivery" at bounding box center [99, 15] width 58 height 30
